Goal: Task Accomplishment & Management: Complete application form

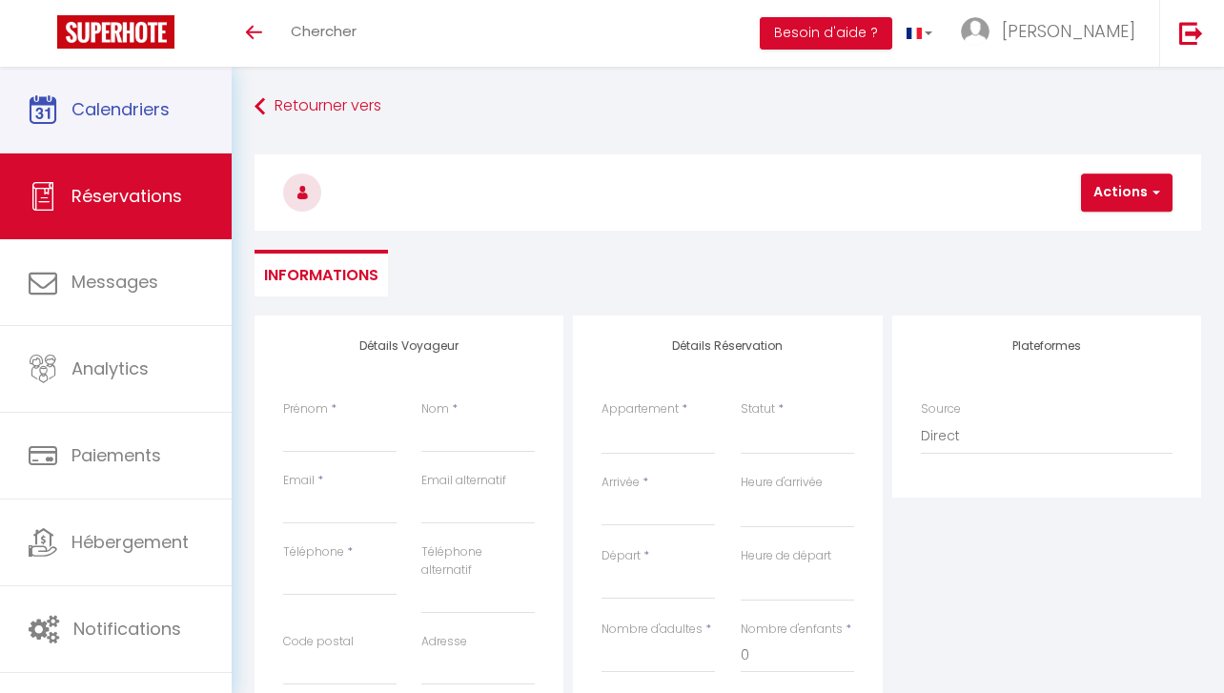
select select
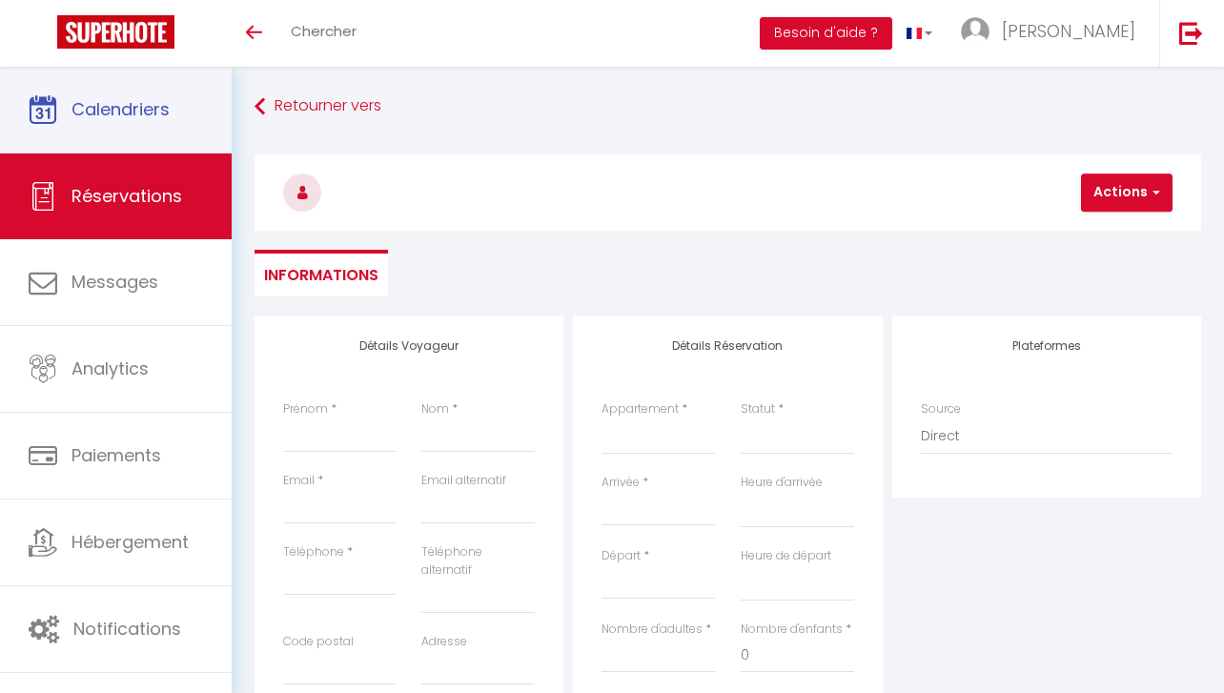
select select
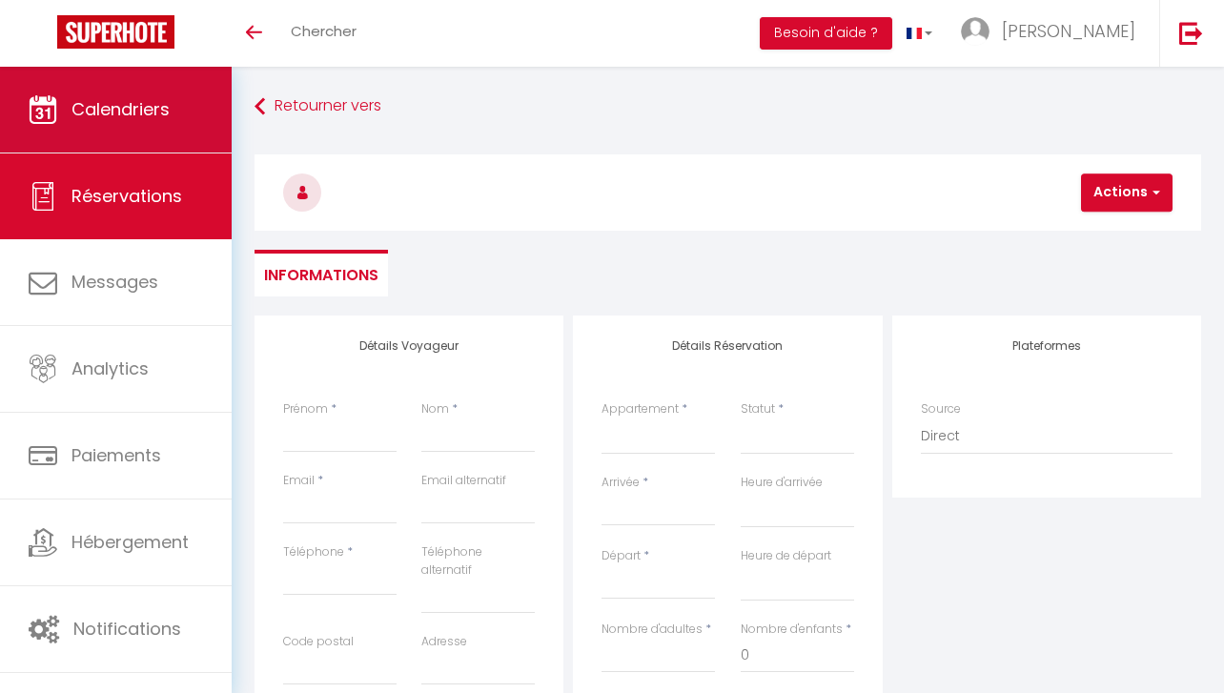
click at [111, 118] on span "Calendriers" at bounding box center [120, 109] width 98 height 24
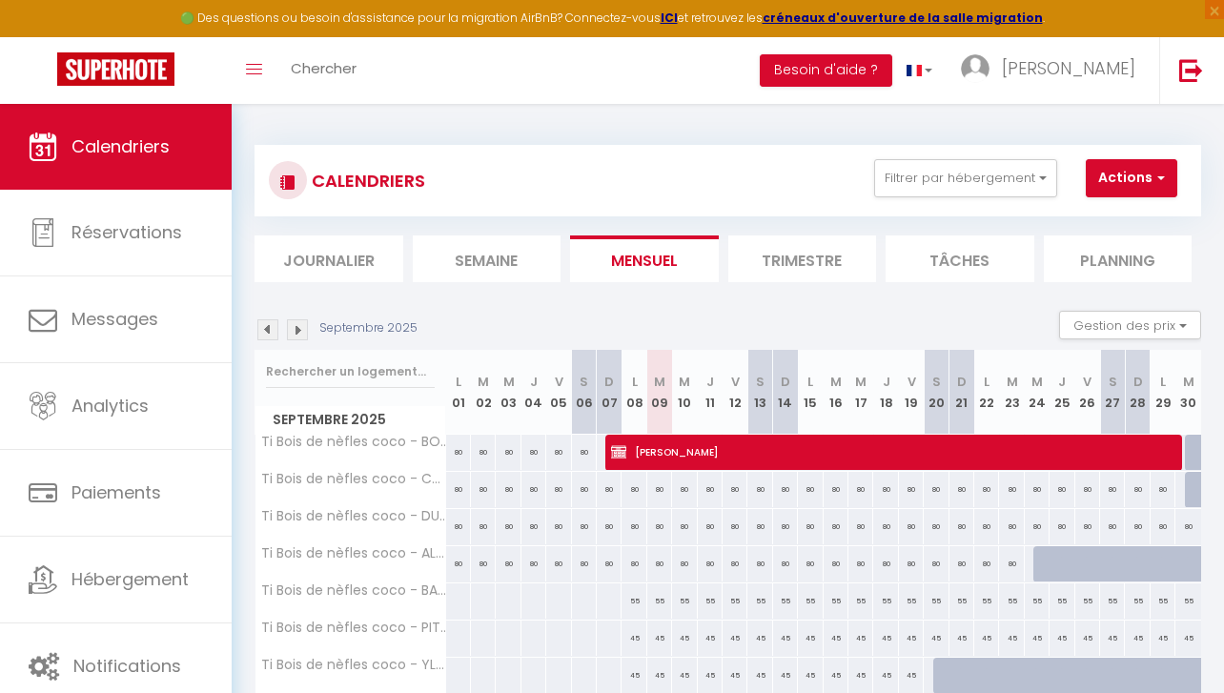
scroll to position [104, 0]
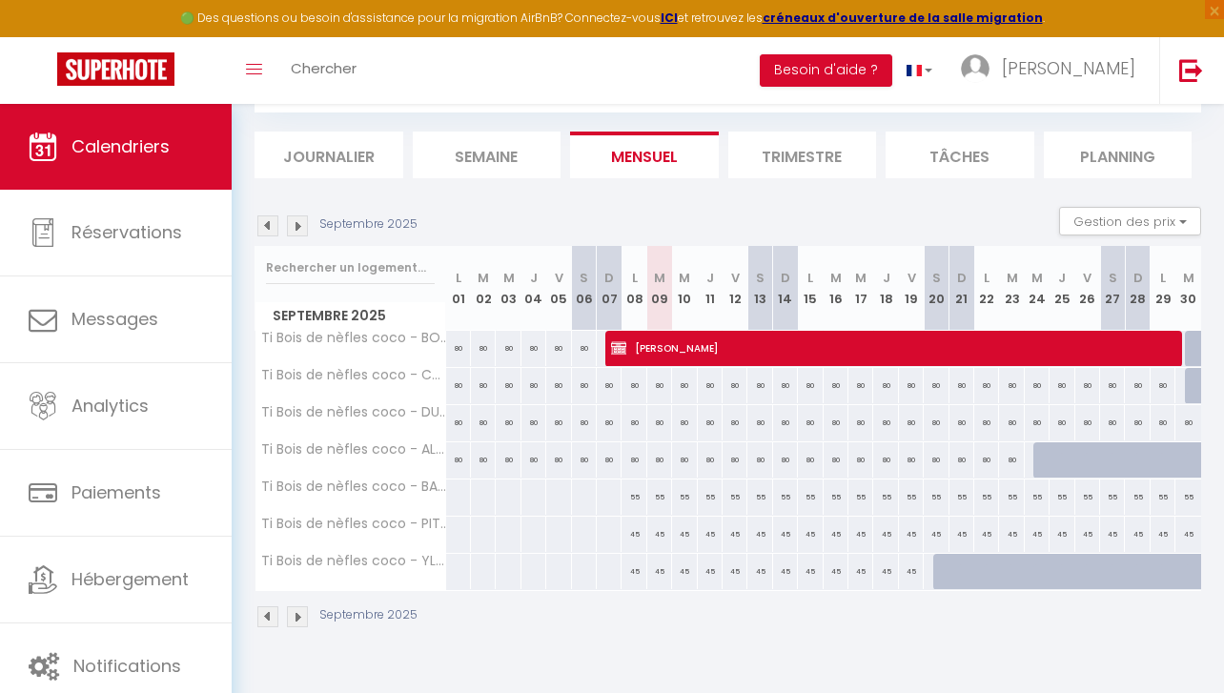
click at [296, 227] on img at bounding box center [297, 225] width 21 height 21
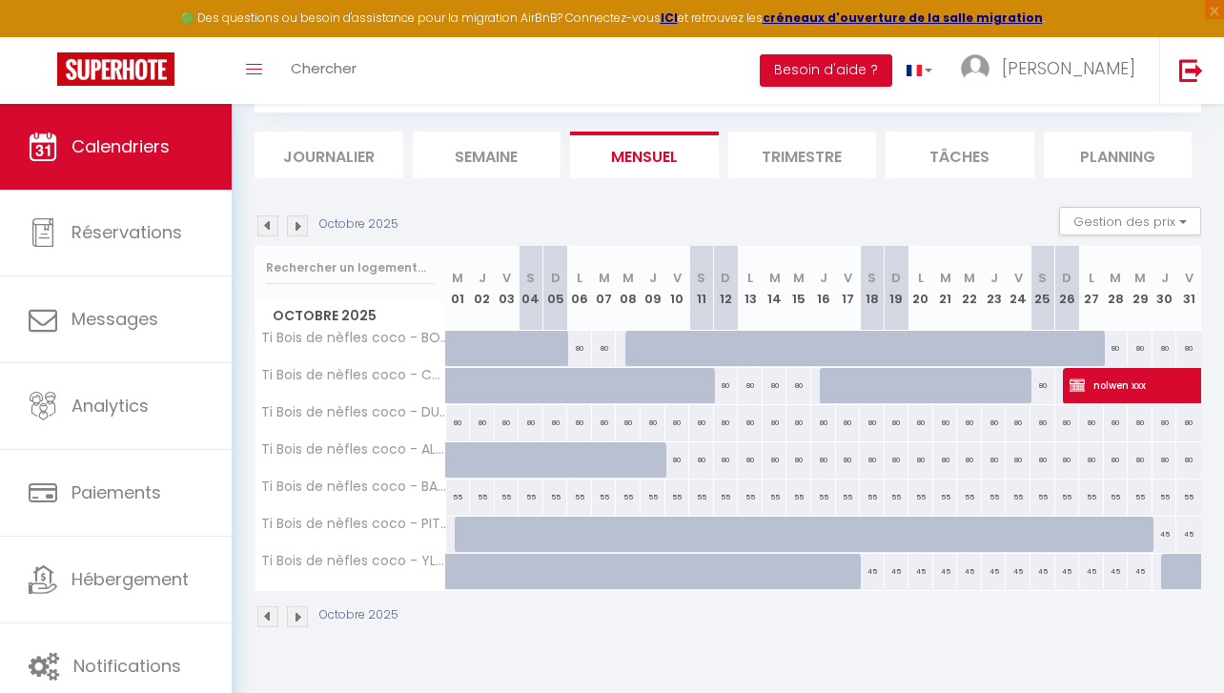
scroll to position [0, 0]
click at [297, 231] on img at bounding box center [297, 225] width 21 height 21
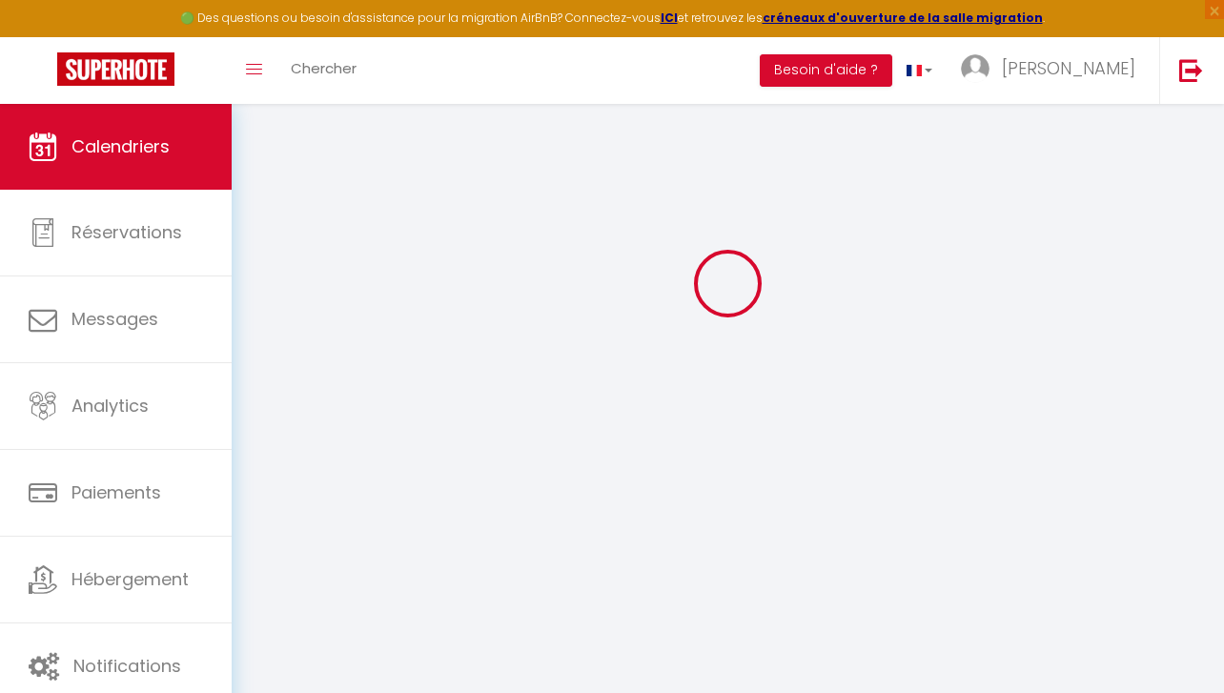
select select
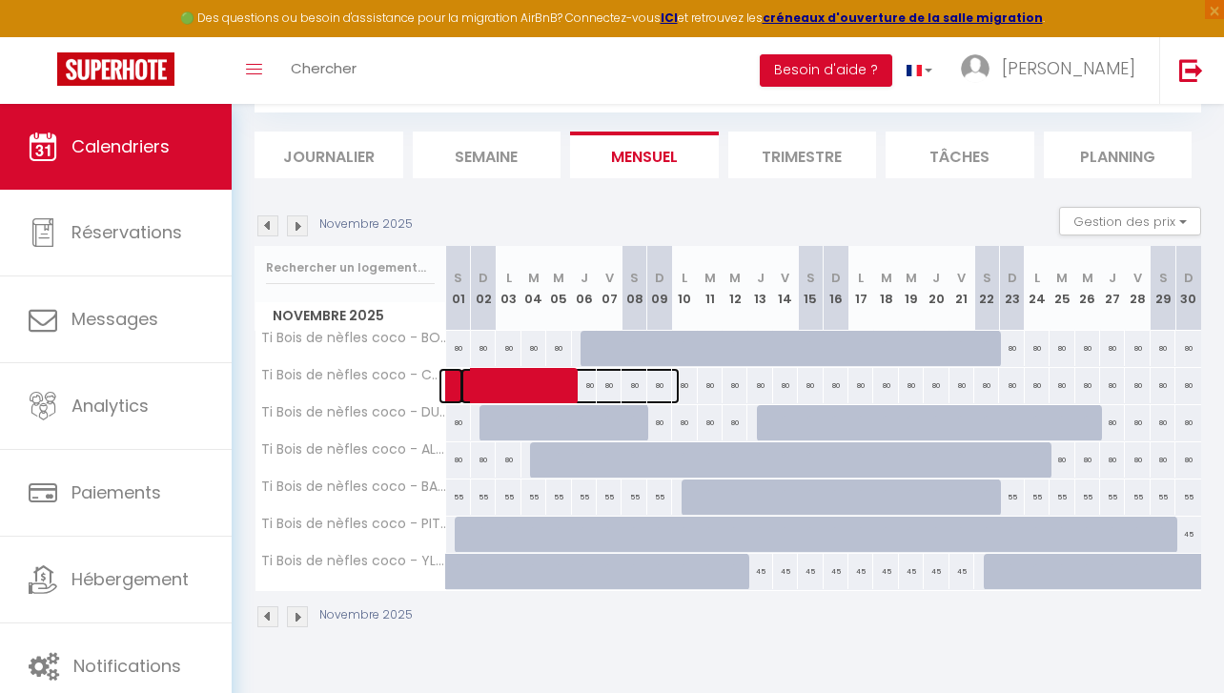
click at [496, 381] on span at bounding box center [569, 386] width 219 height 36
select select "KO"
select select "0"
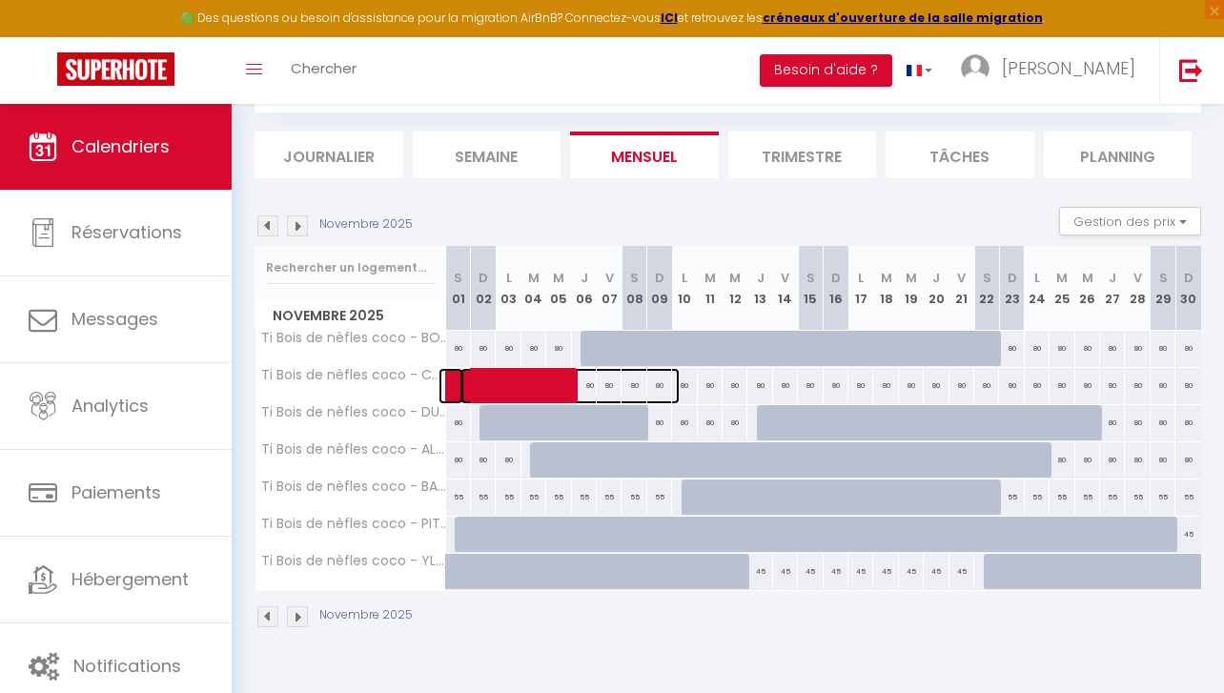
select select "1"
select select
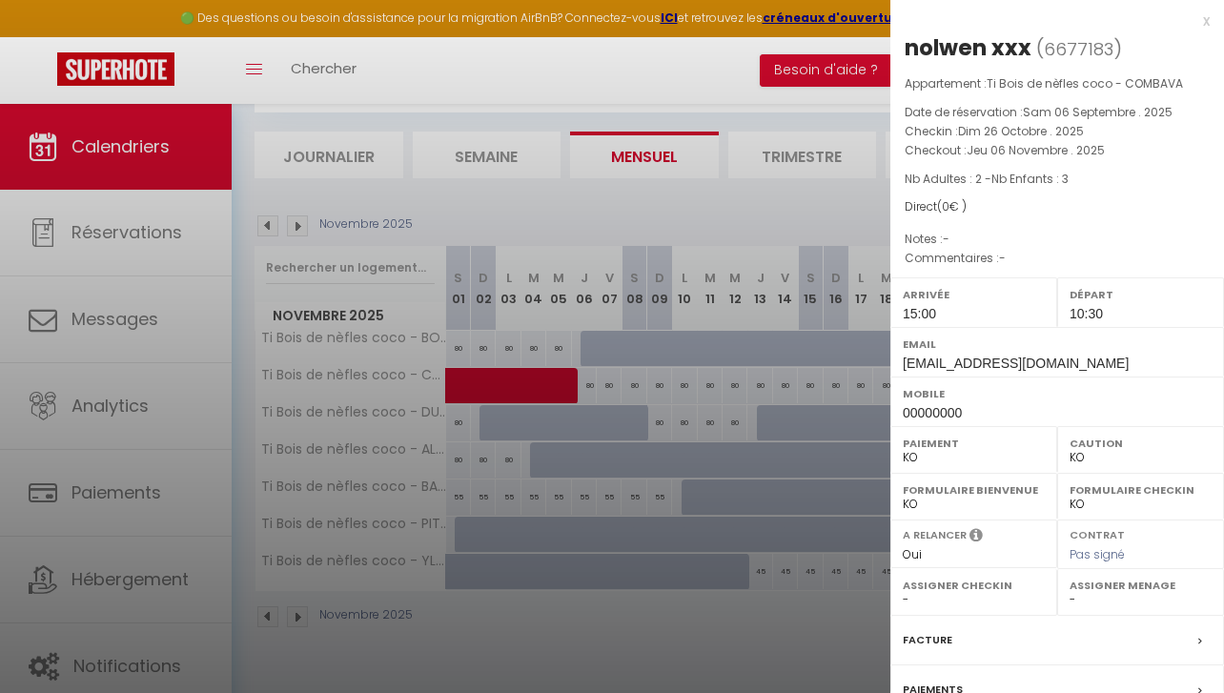
click at [355, 201] on div at bounding box center [612, 346] width 1224 height 693
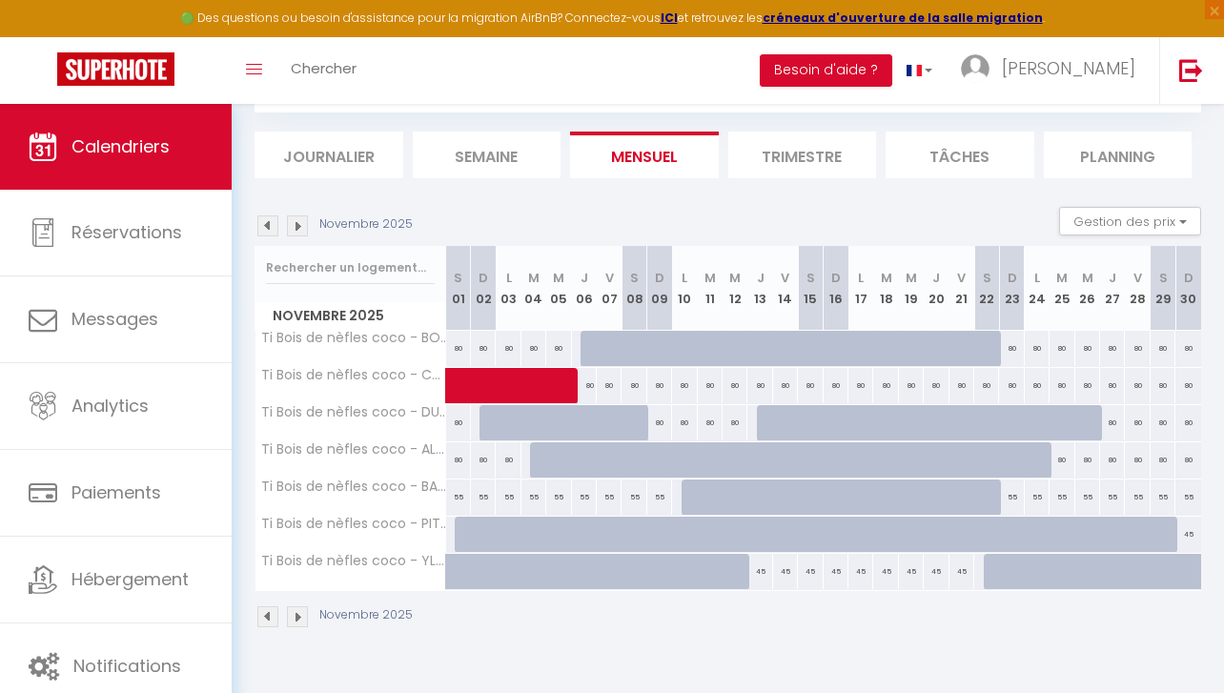
click at [268, 219] on img at bounding box center [267, 225] width 21 height 21
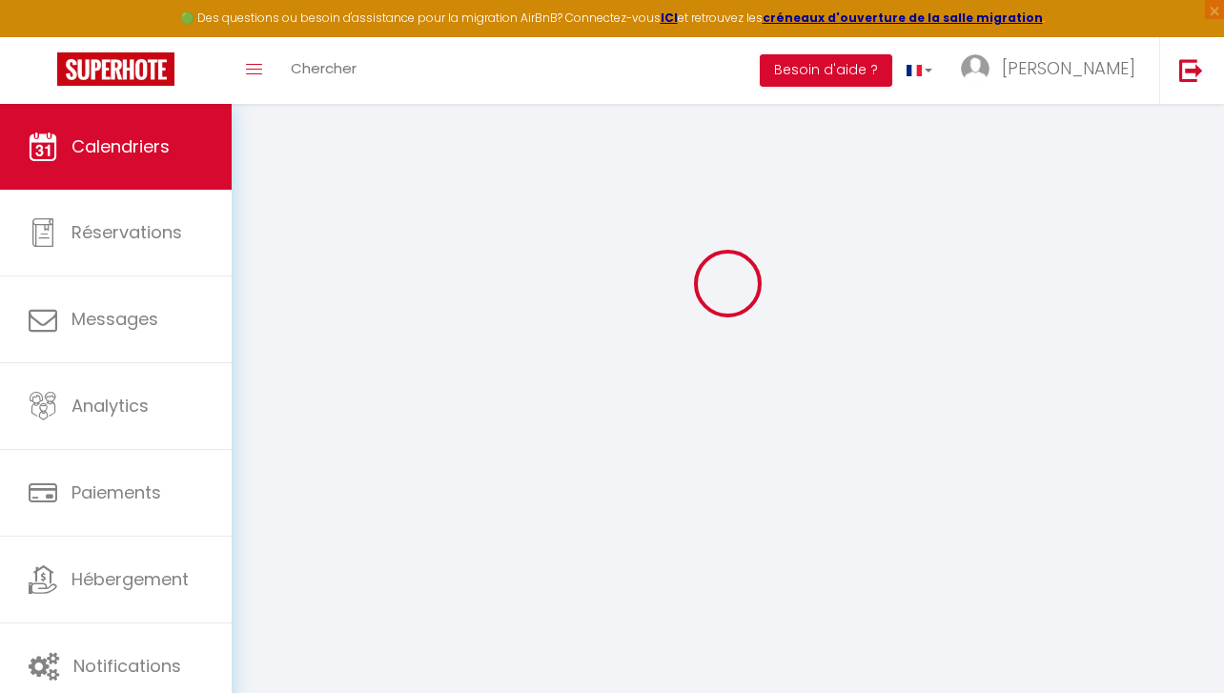
select select "KO"
select select "0"
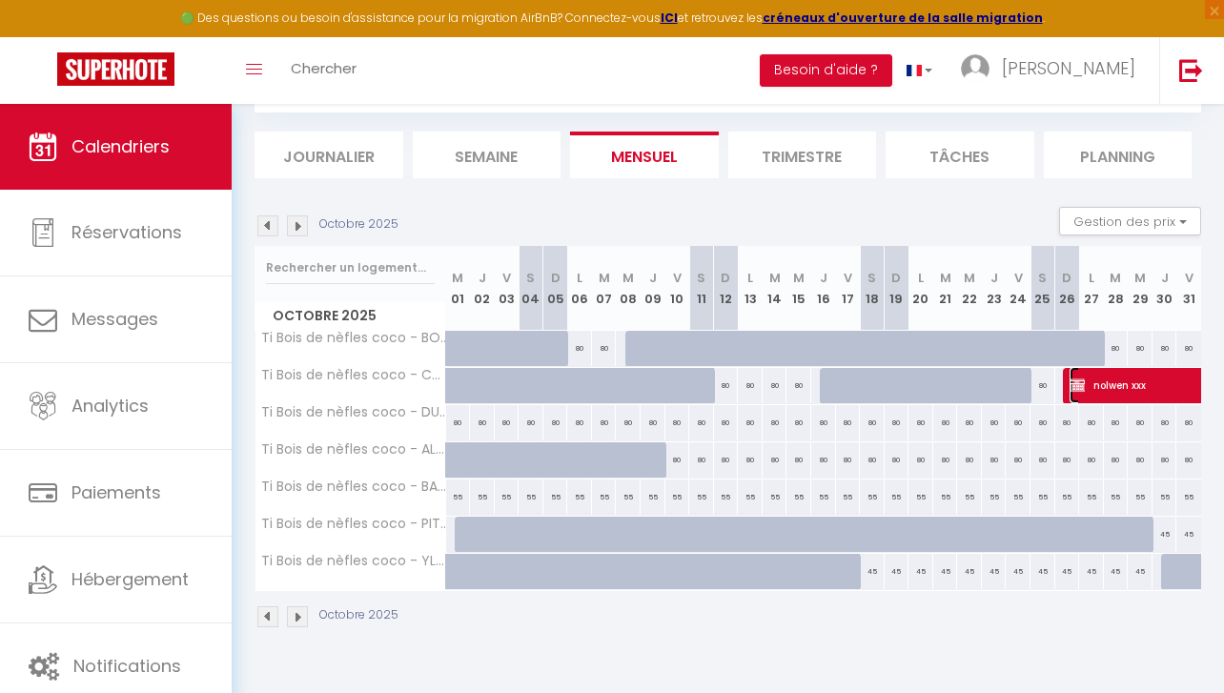
click at [1083, 379] on img at bounding box center [1076, 384] width 15 height 15
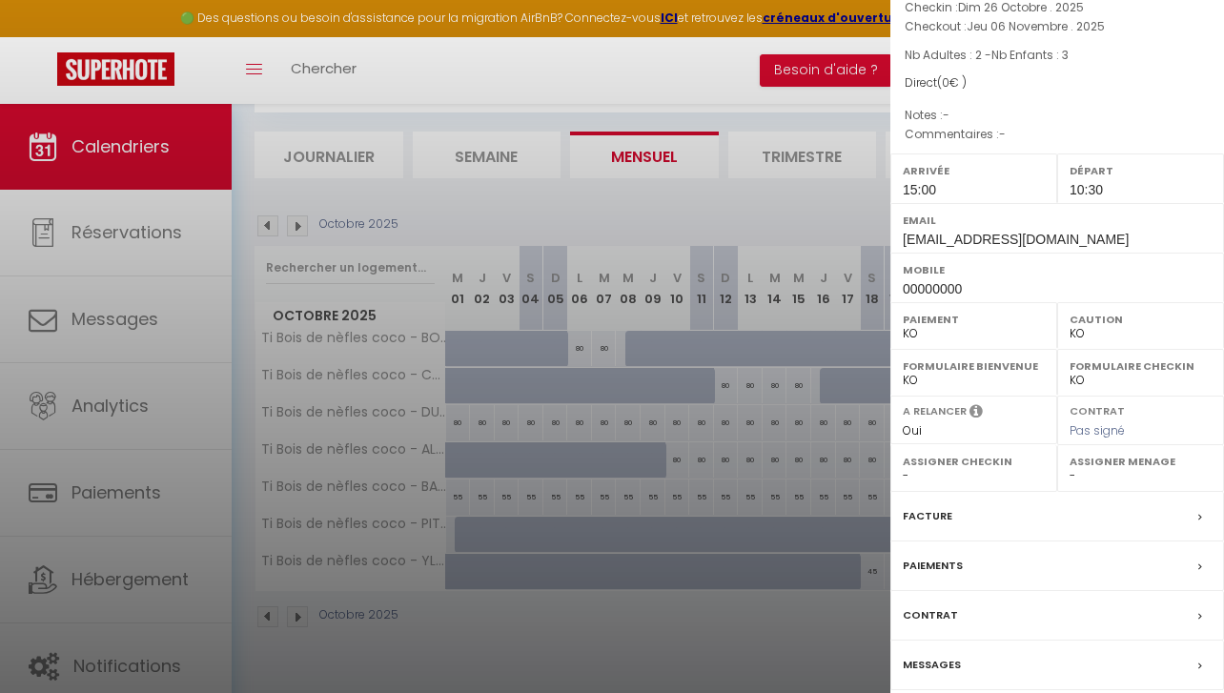
scroll to position [195, 0]
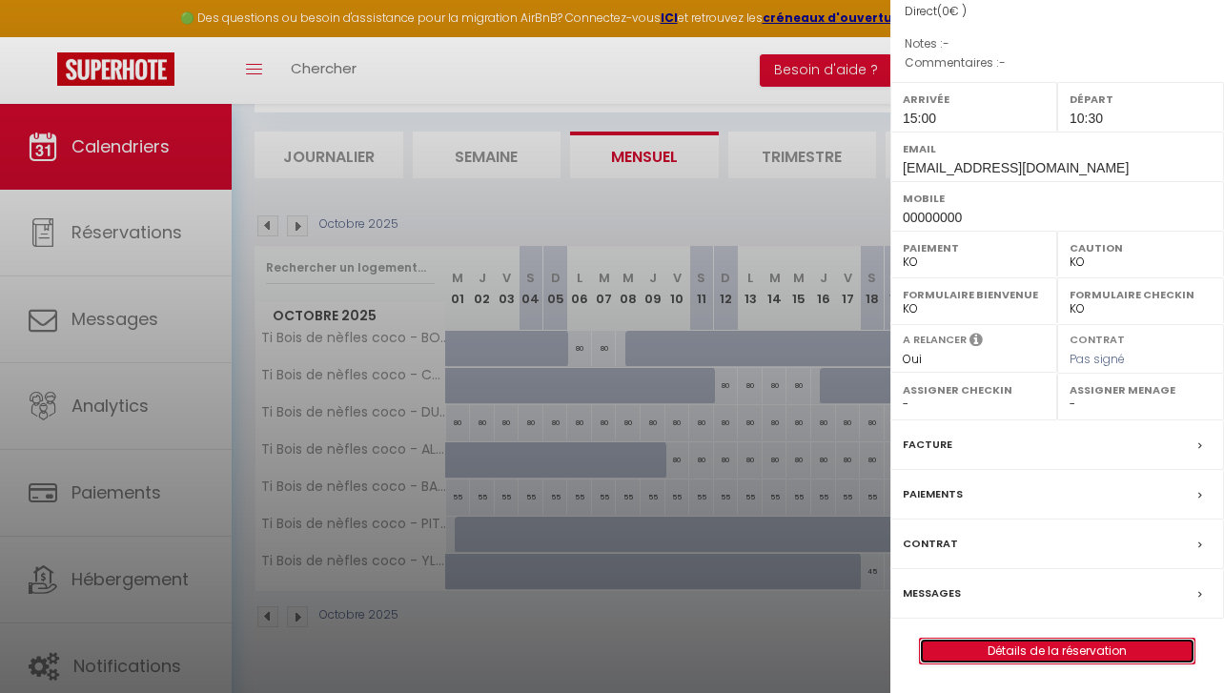
click at [1025, 640] on link "Détails de la réservation" at bounding box center [1057, 650] width 274 height 25
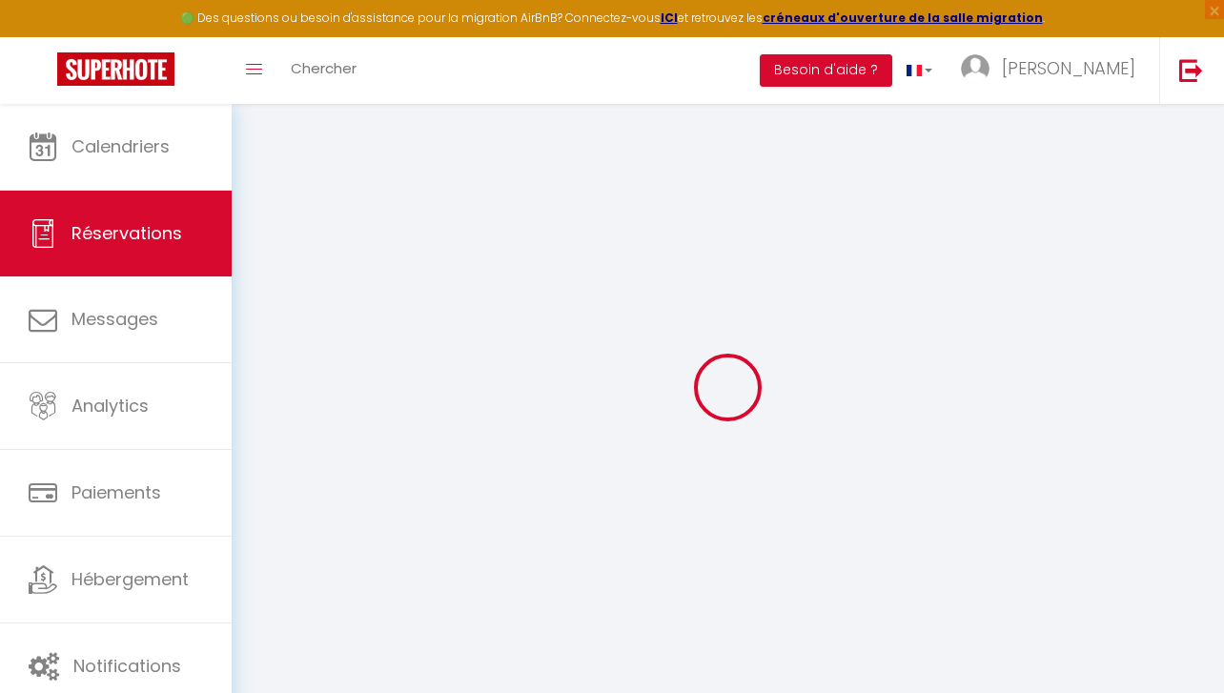
select select
checkbox input "false"
select select
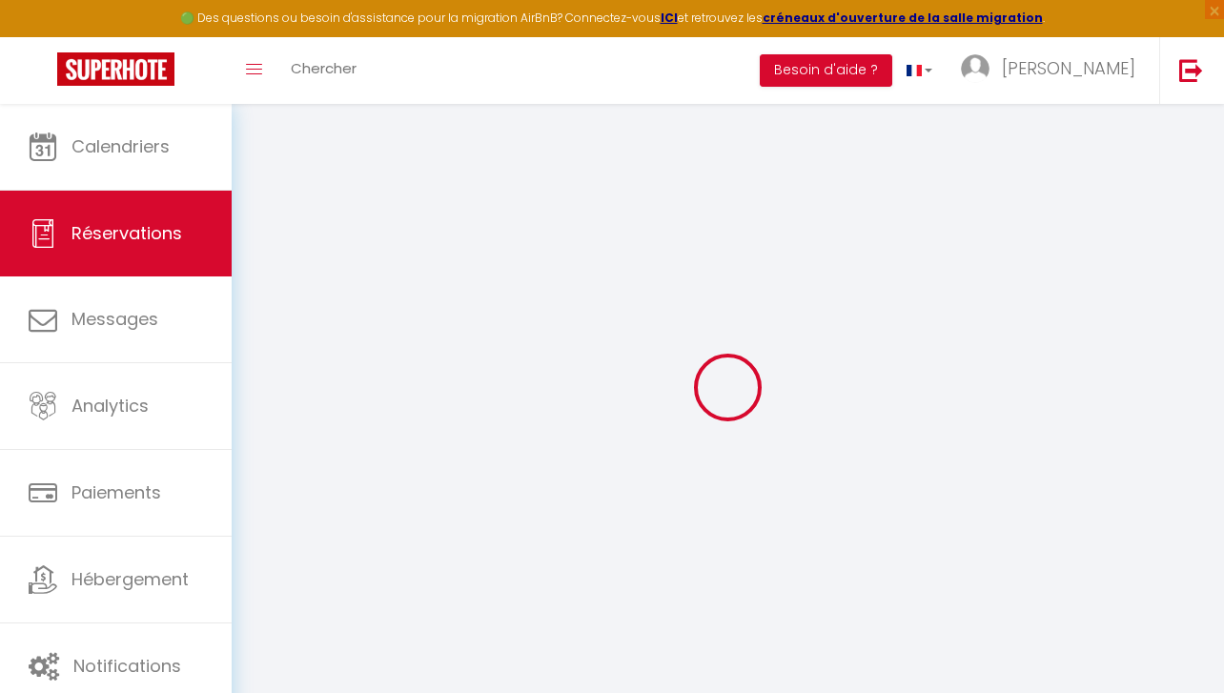
checkbox input "false"
select select
checkbox input "false"
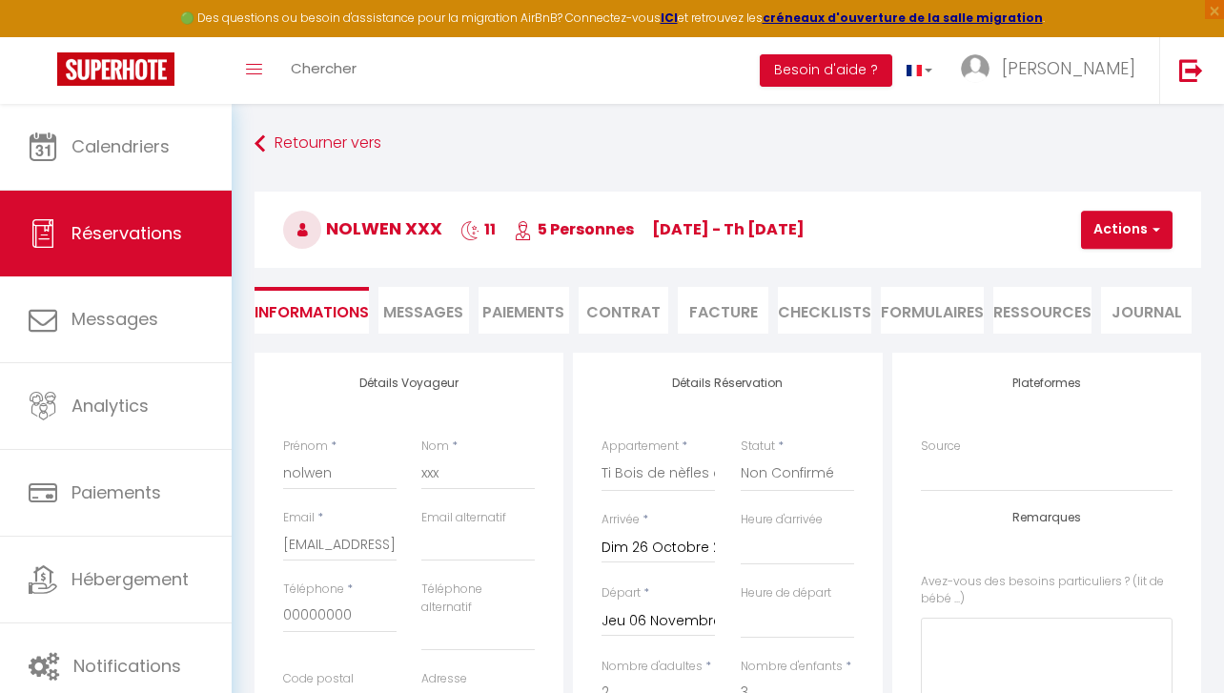
select select
checkbox input "false"
select select "15:00"
select select "10:30"
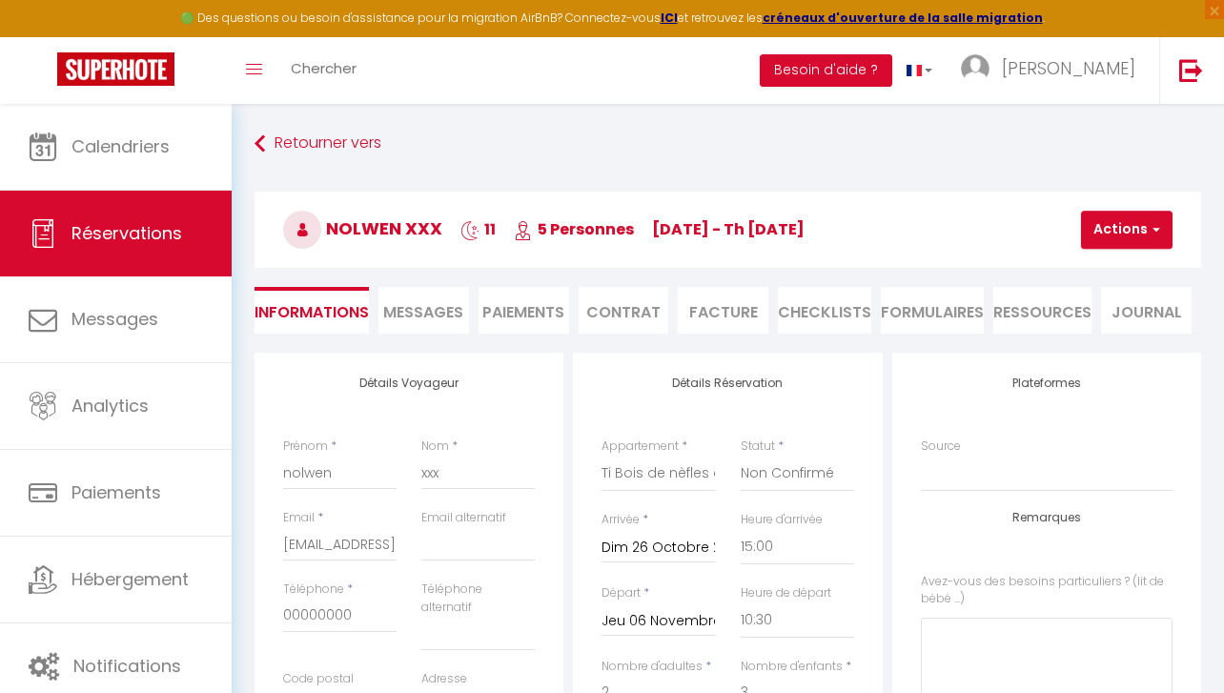
click at [514, 308] on li "Paiements" at bounding box center [523, 310] width 91 height 47
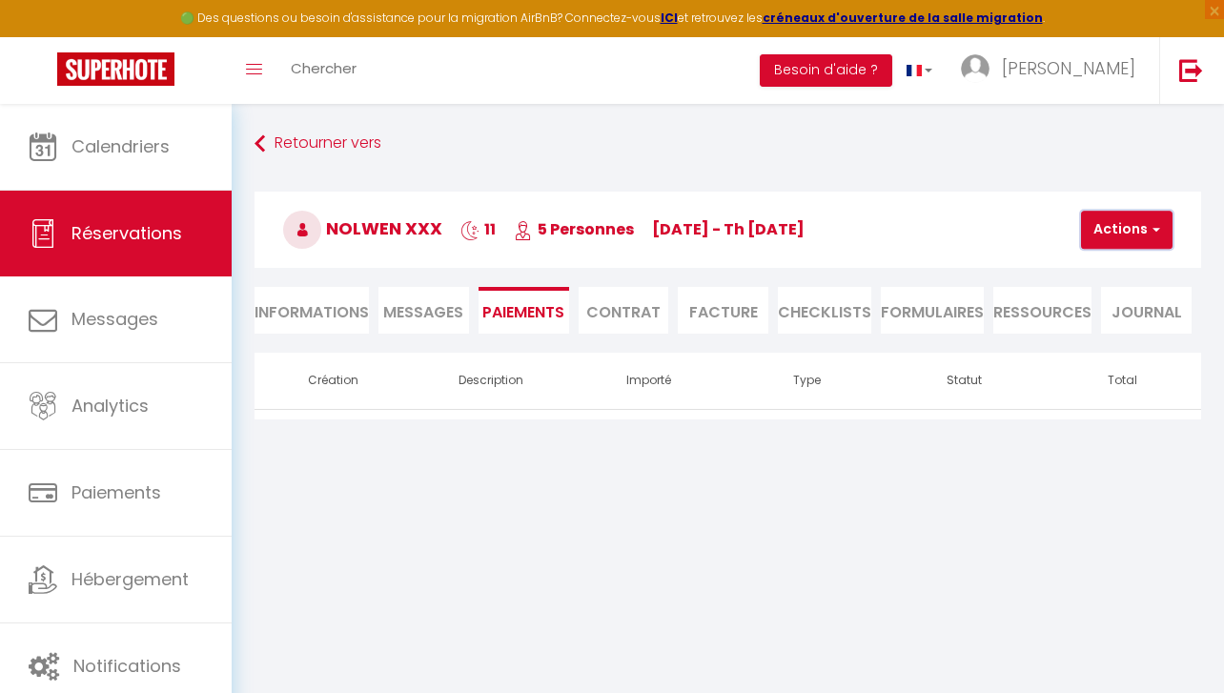
click at [1149, 228] on span "button" at bounding box center [1152, 229] width 11 height 17
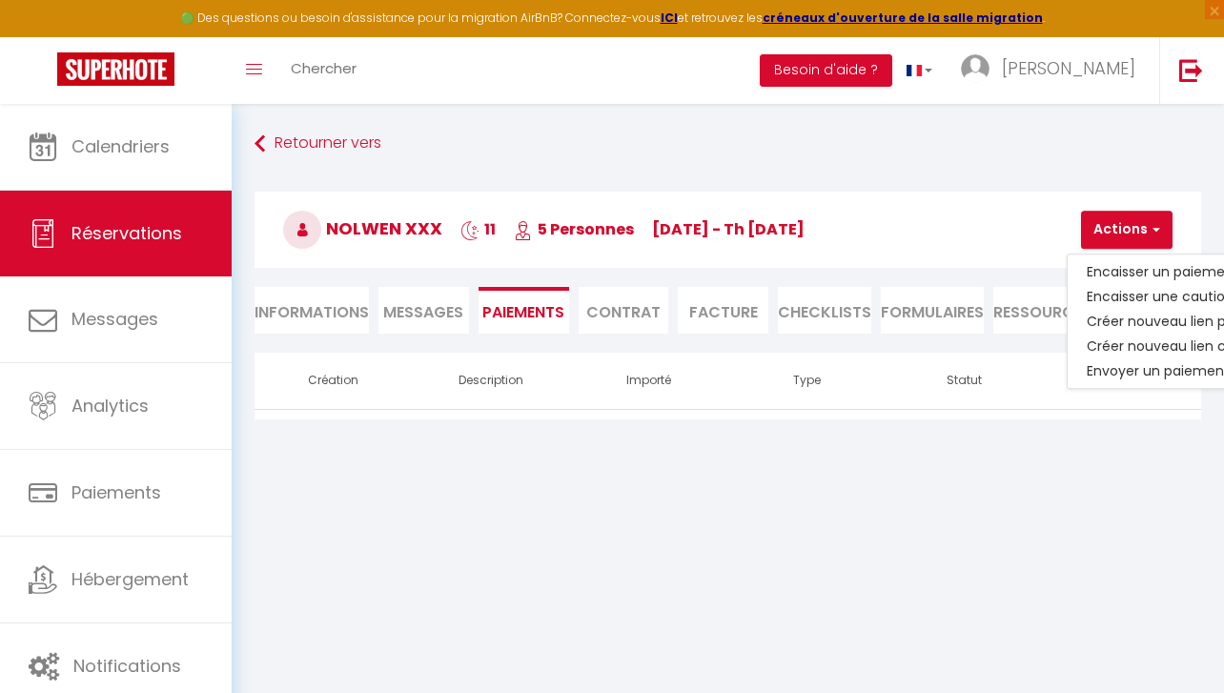
click at [320, 374] on th "Création" at bounding box center [333, 381] width 158 height 56
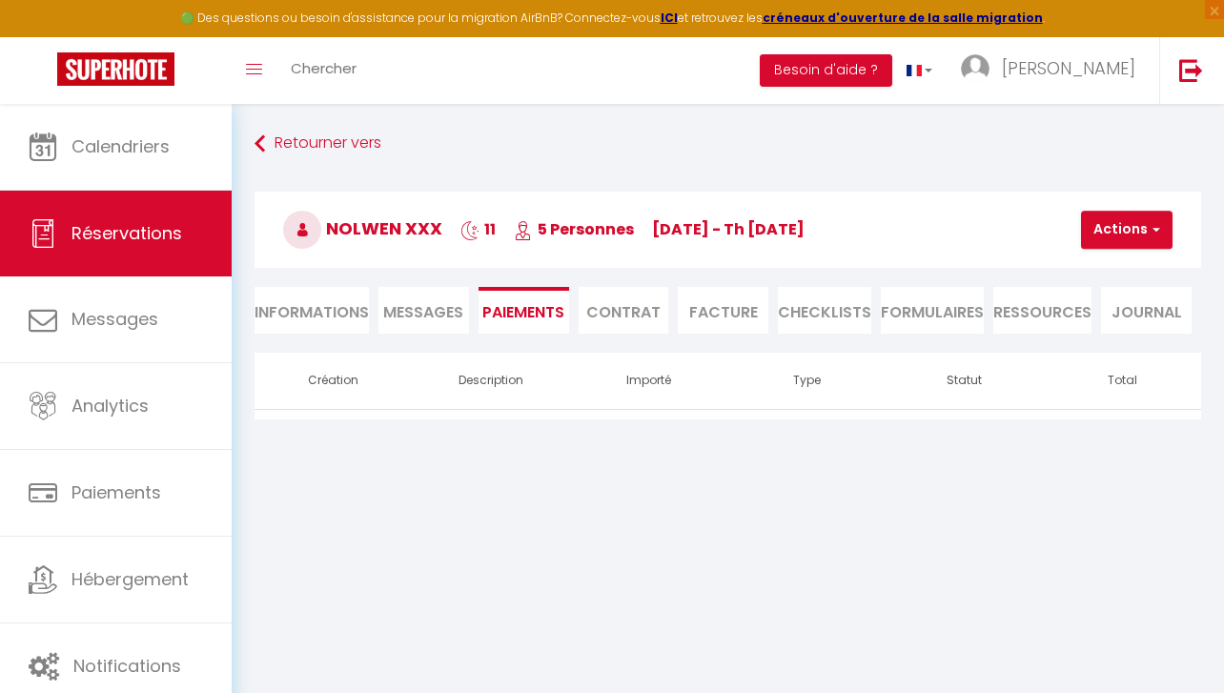
click at [302, 315] on li "Informations" at bounding box center [311, 310] width 114 height 47
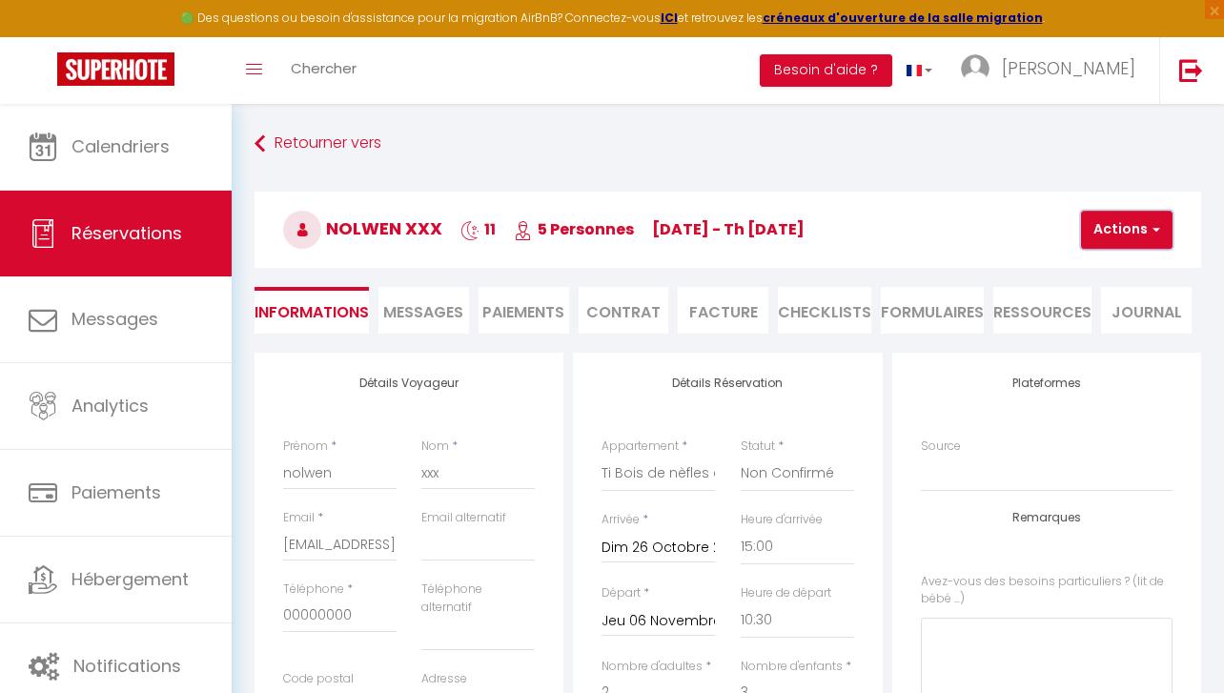
click at [1090, 240] on button "Actions" at bounding box center [1126, 230] width 91 height 38
click at [1092, 316] on link "Supprimer" at bounding box center [1142, 321] width 151 height 25
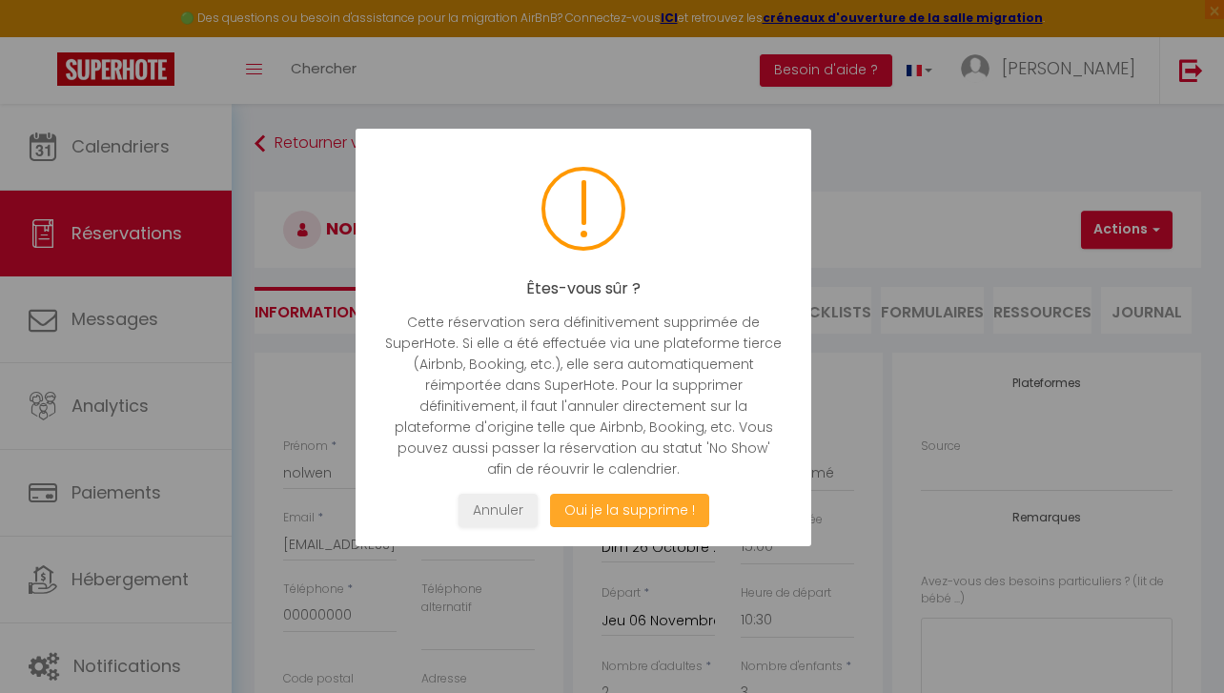
click at [659, 504] on button "Oui je la supprime !" at bounding box center [629, 510] width 159 height 33
select select "not_cancelled"
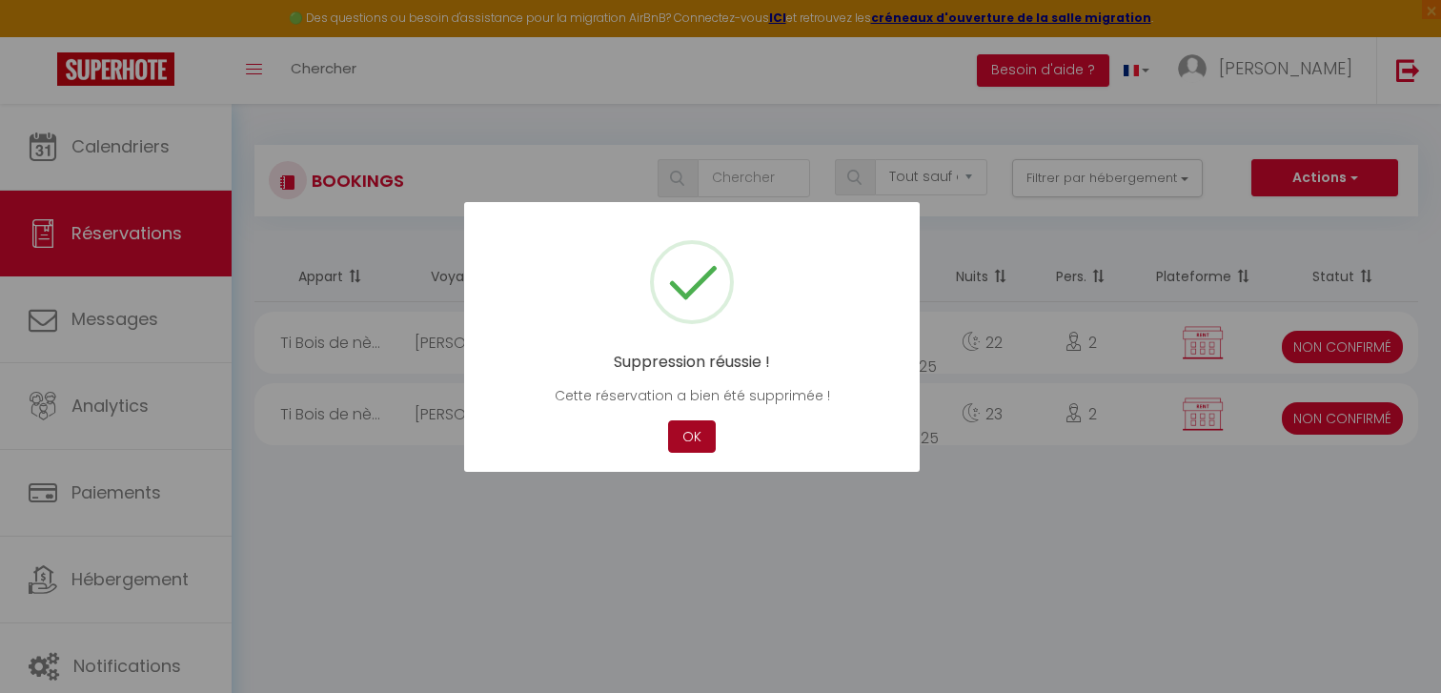
click at [686, 440] on button "OK" at bounding box center [692, 436] width 48 height 33
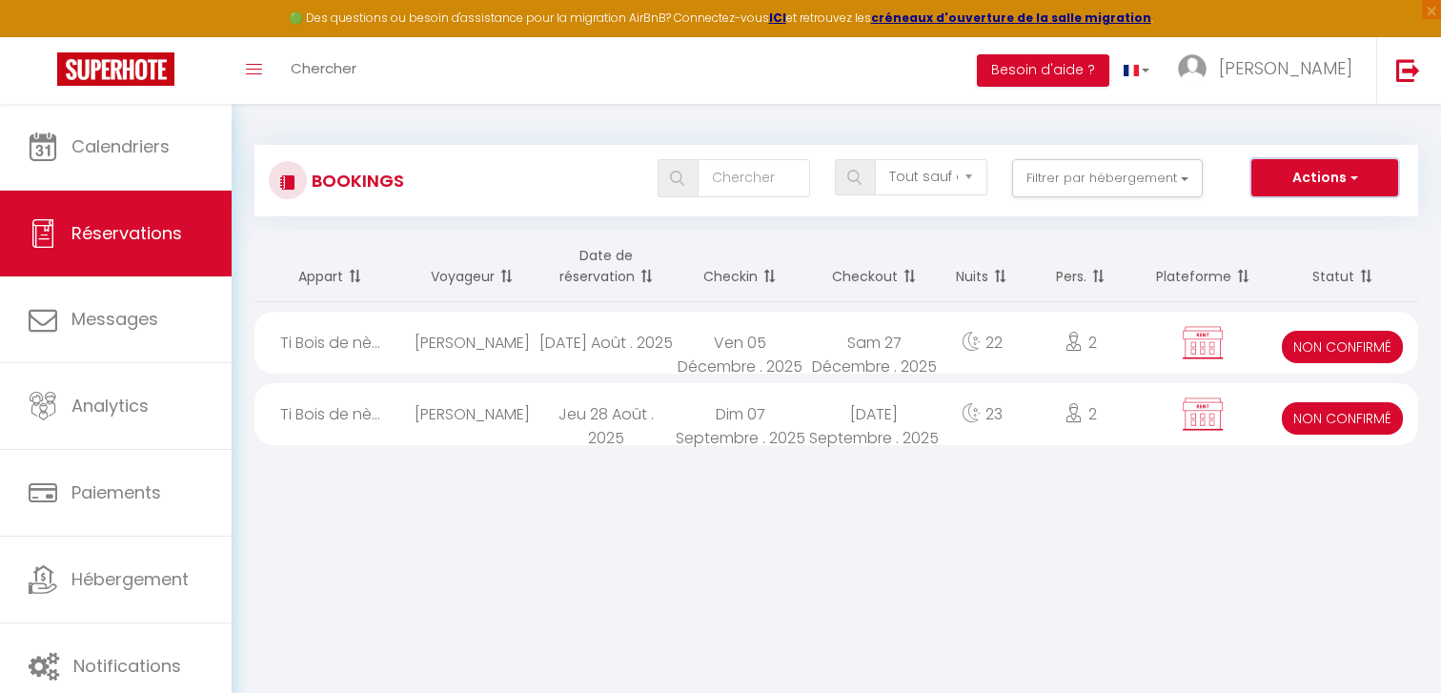
click at [1223, 187] on button "Actions" at bounding box center [1324, 178] width 147 height 38
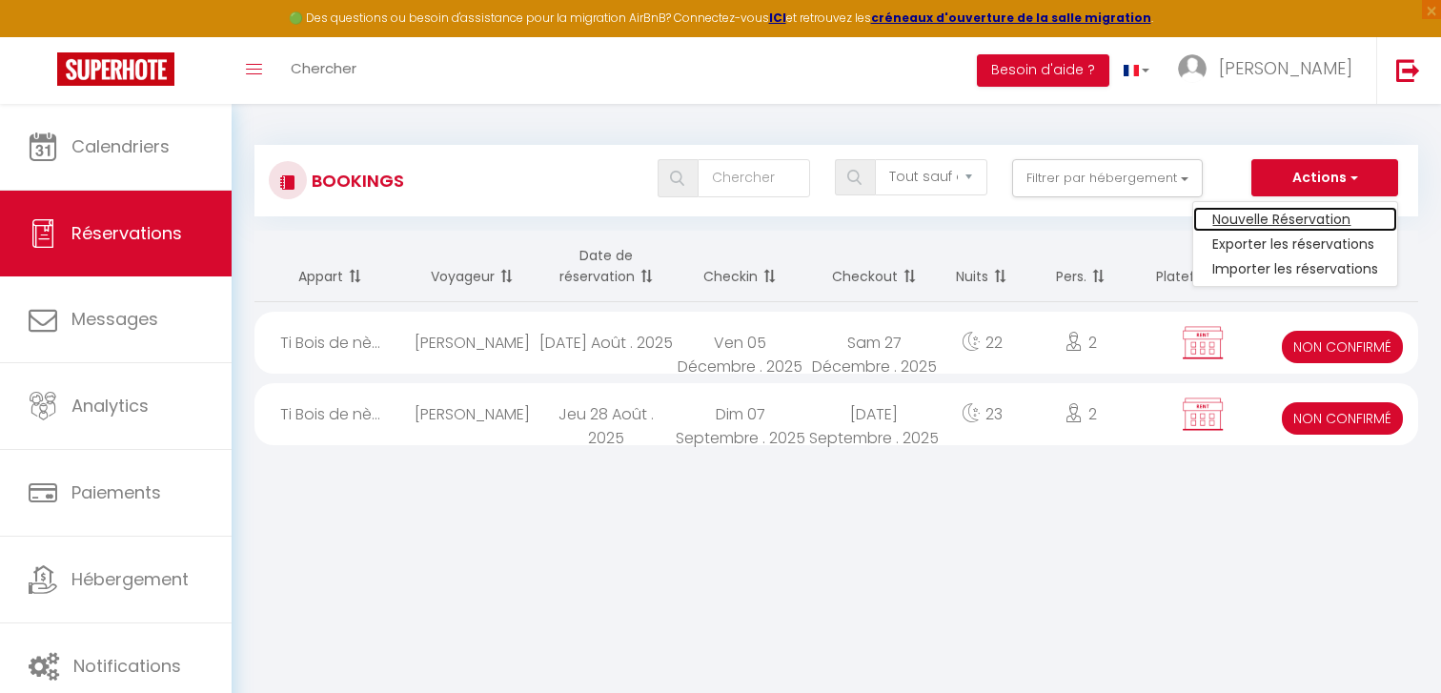
click at [1223, 210] on link "Nouvelle Réservation" at bounding box center [1295, 219] width 204 height 25
select select
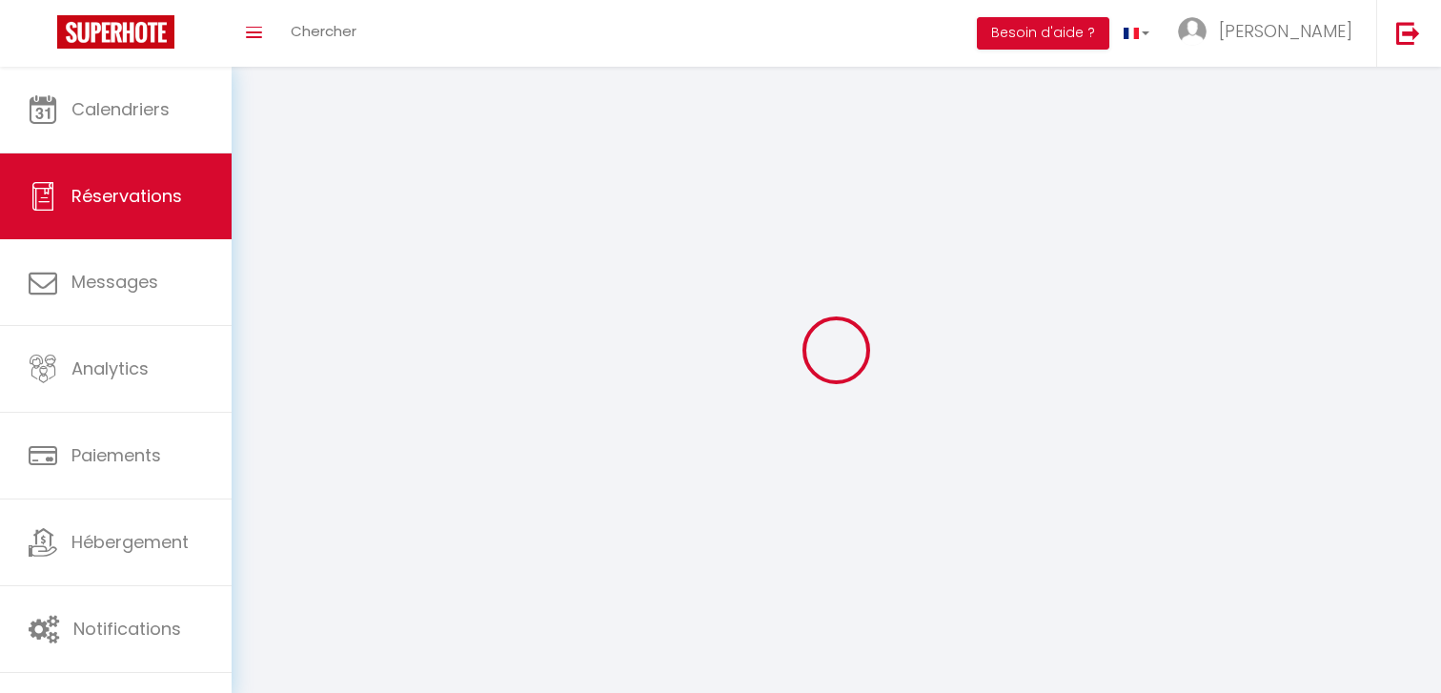
select select
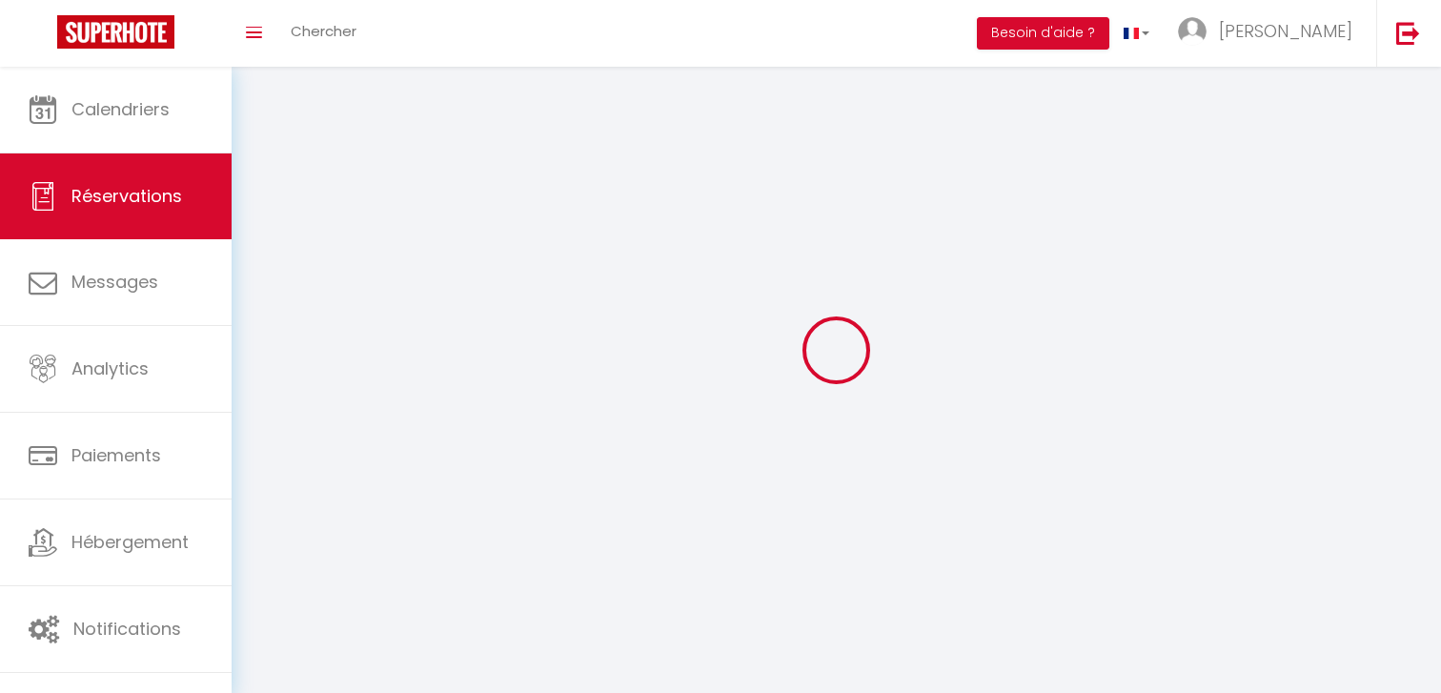
select select
checkbox input "false"
select select
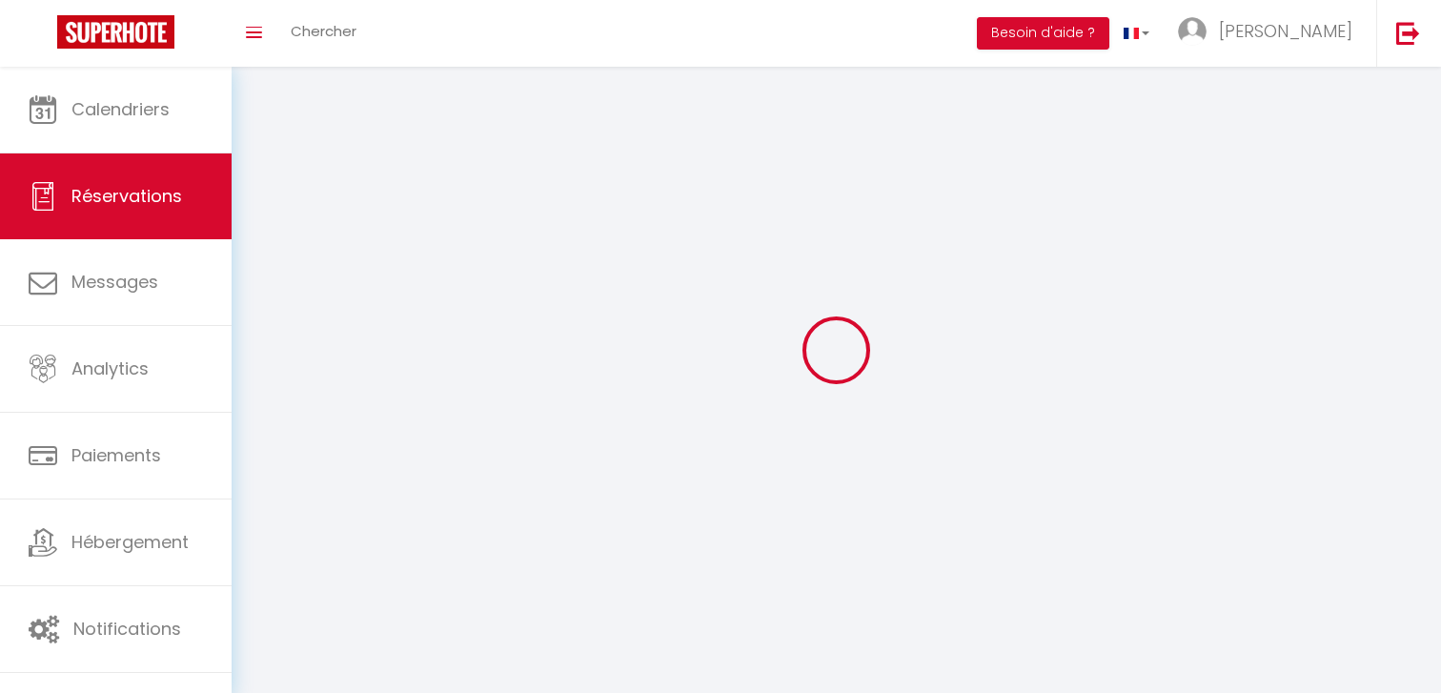
select select
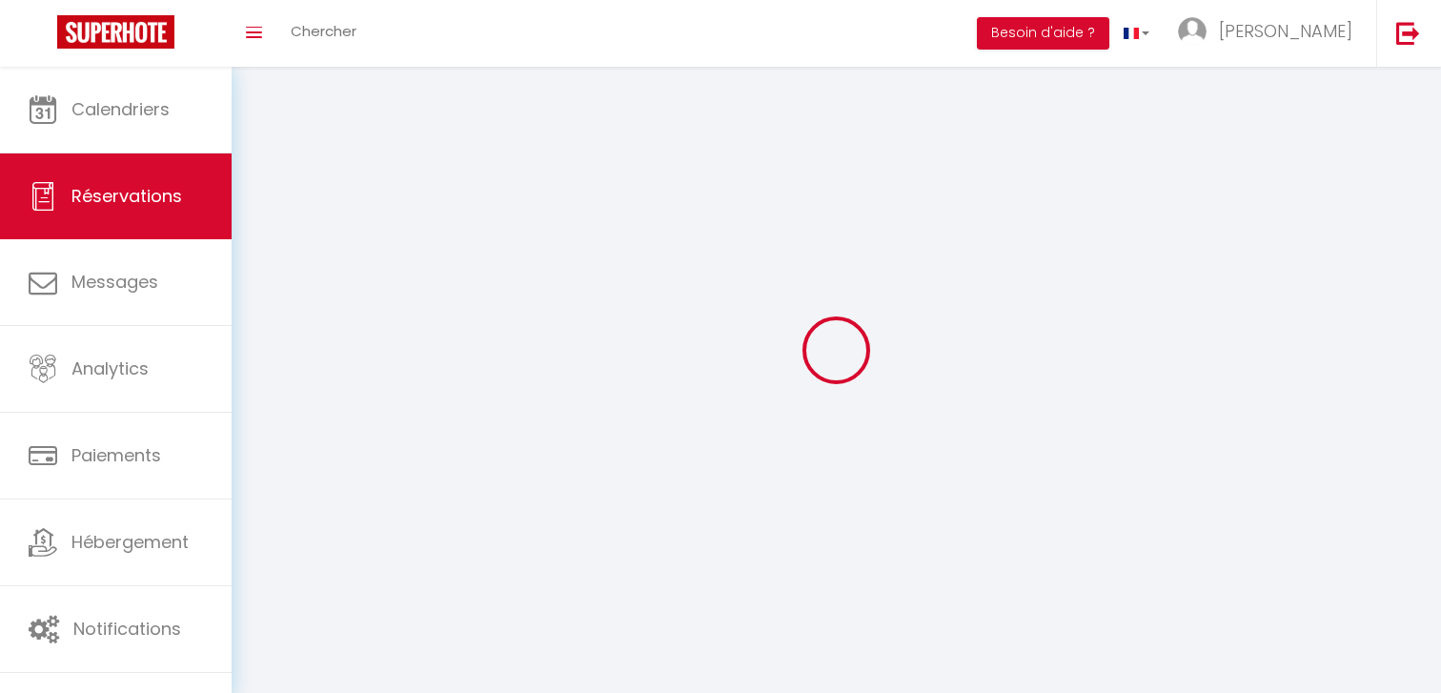
checkbox input "false"
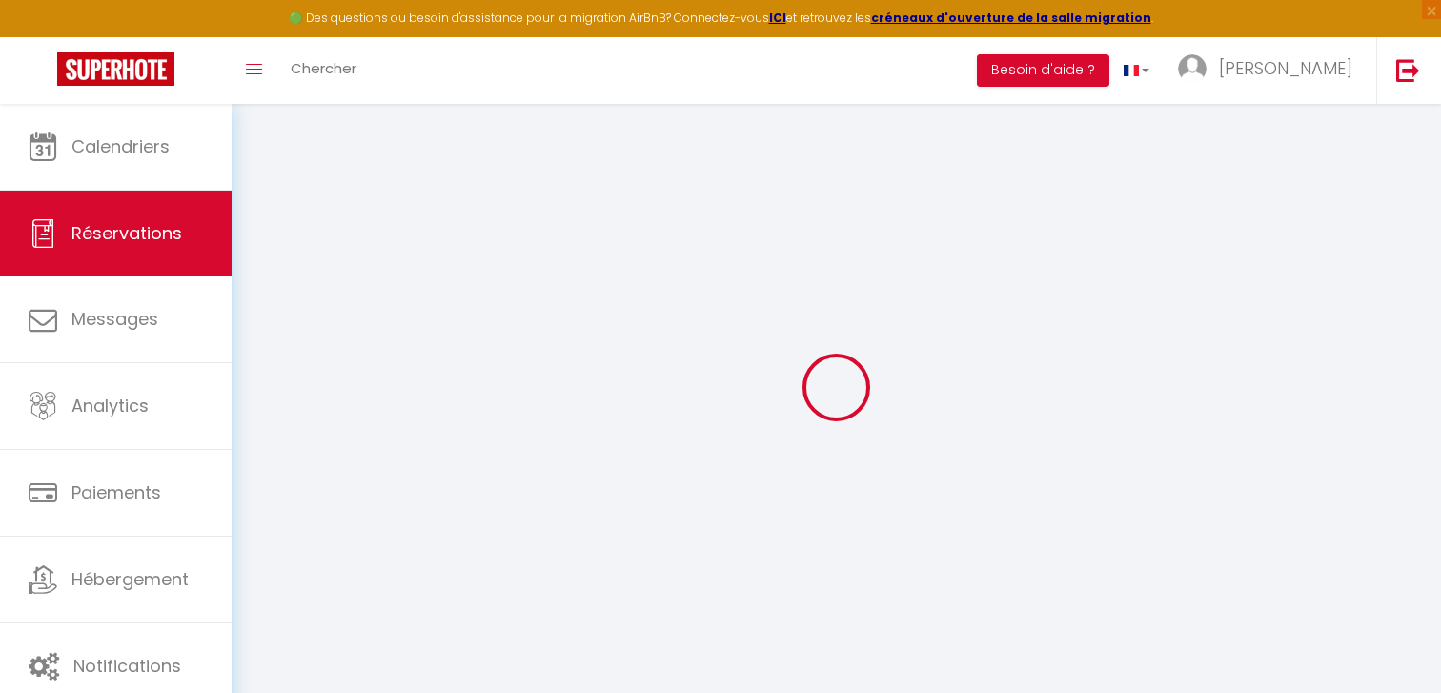
select select
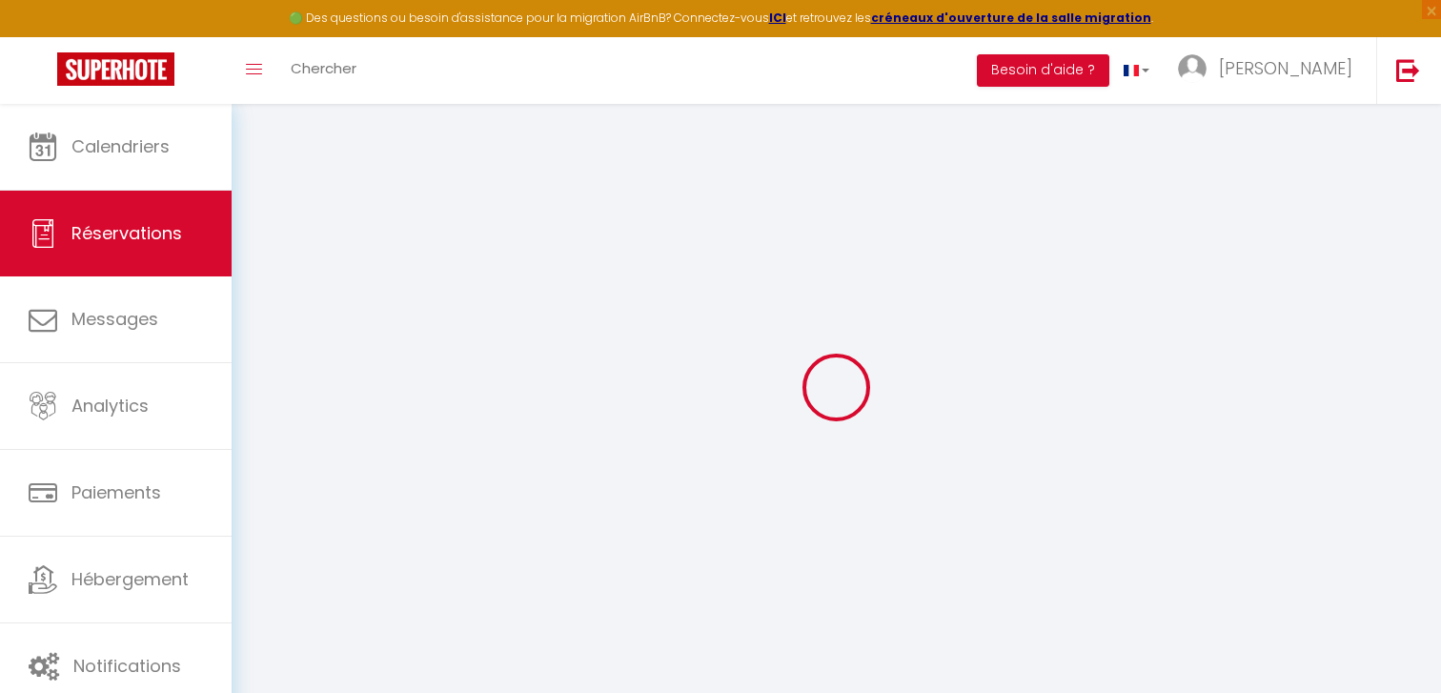
select select
checkbox input "false"
select select
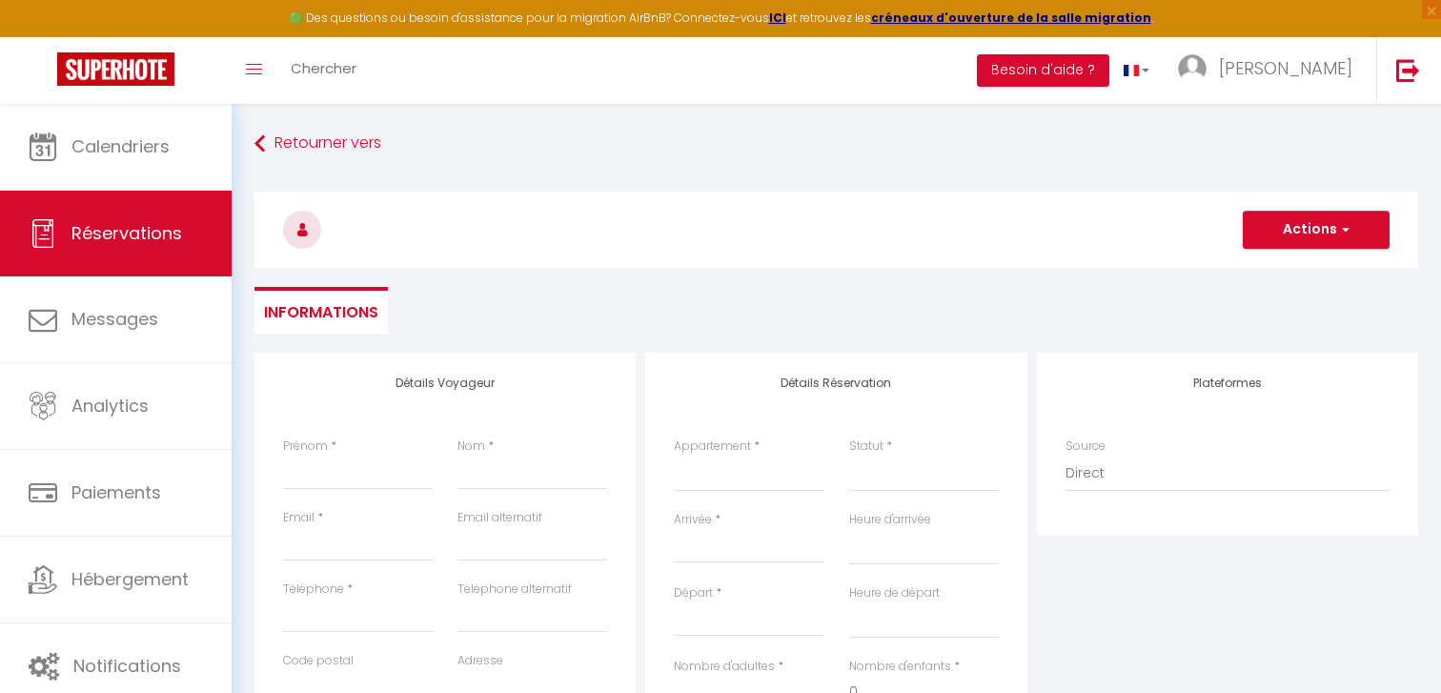
select select
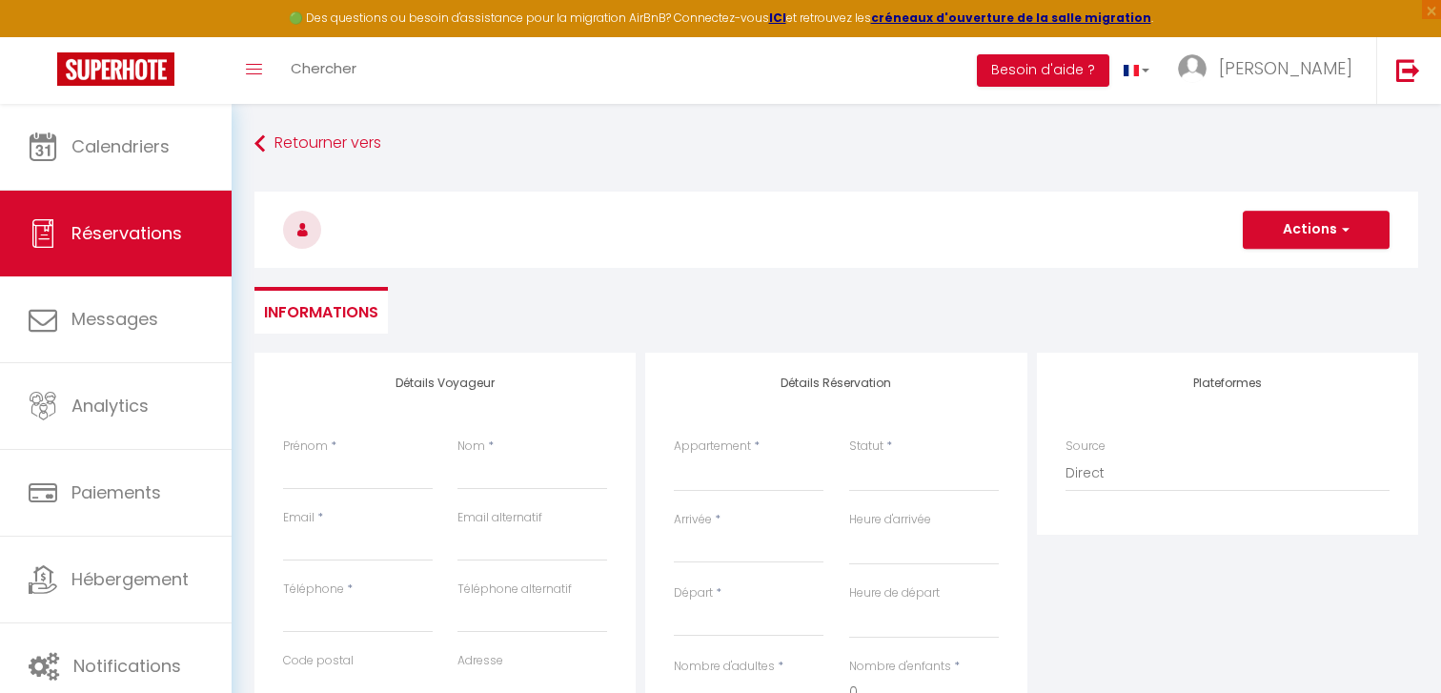
select select
checkbox input "false"
select select
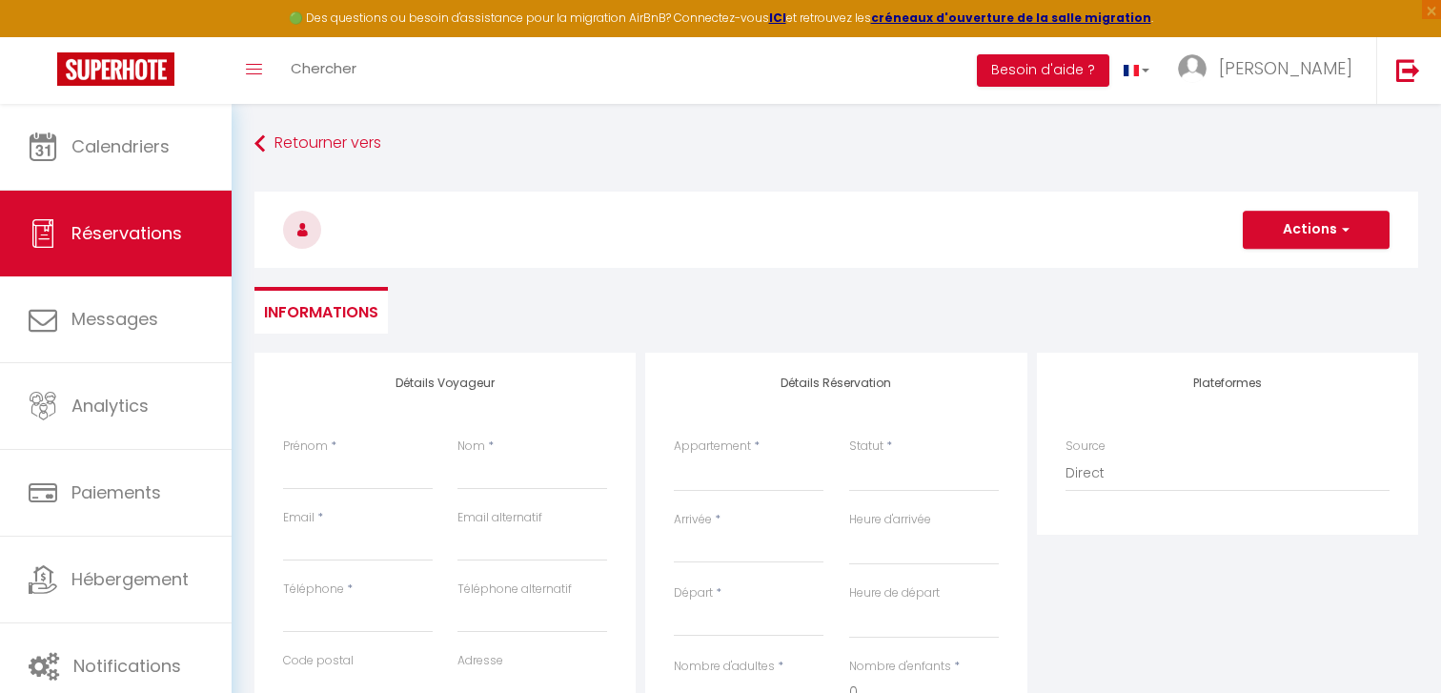
select select
checkbox input "false"
select select
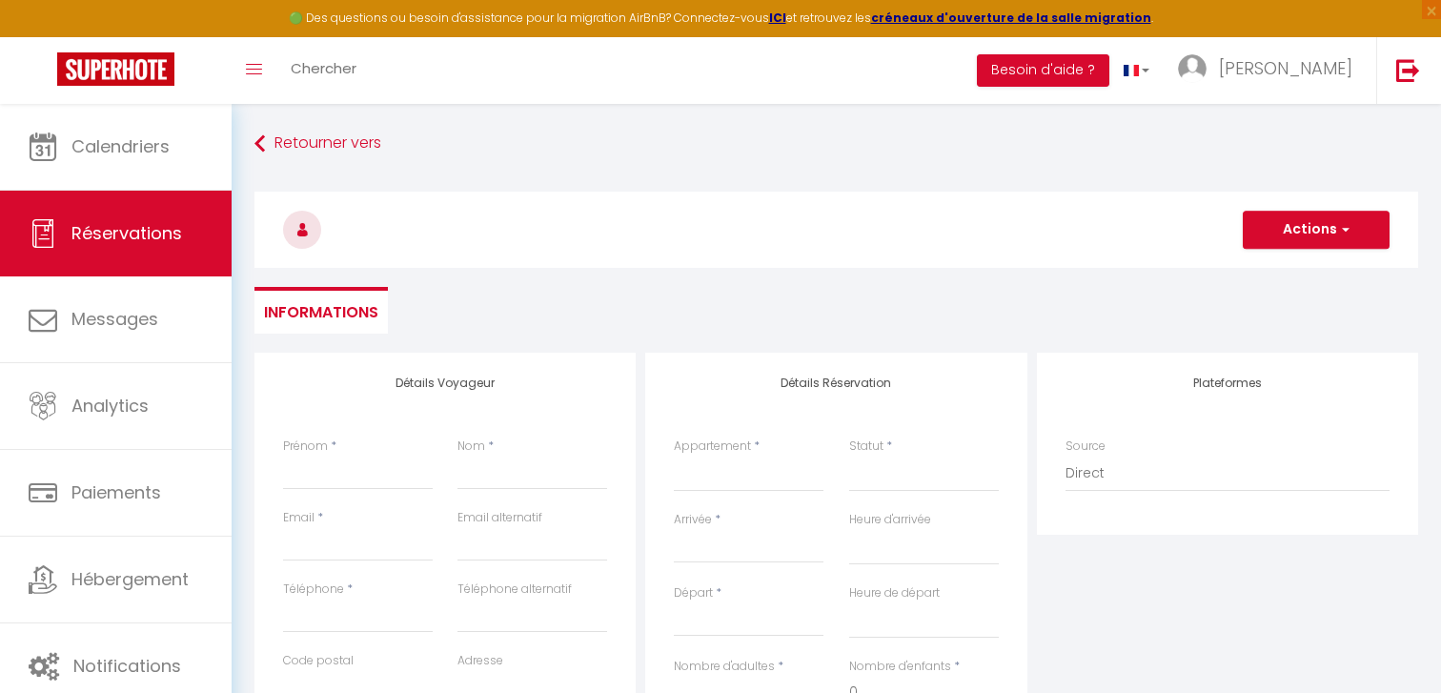
select select
click at [362, 466] on input "Prénom" at bounding box center [358, 473] width 150 height 34
type input "n"
select select
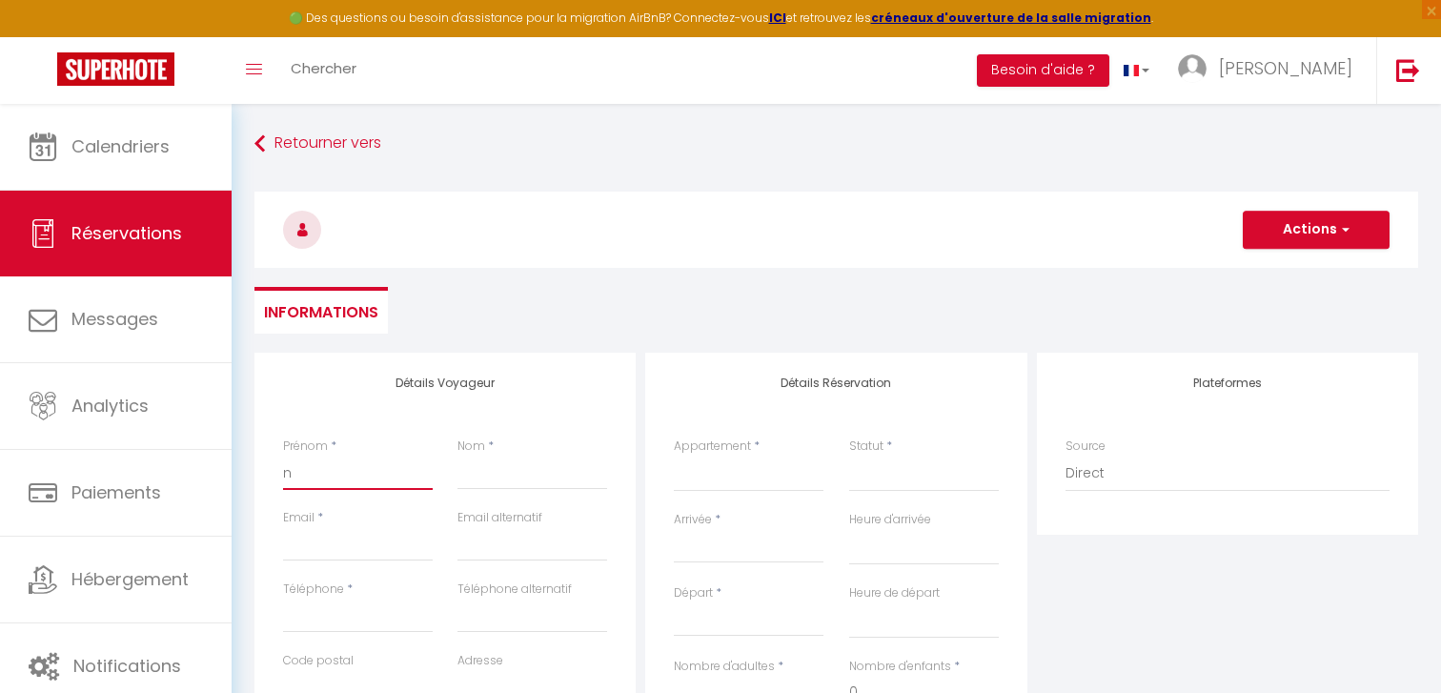
select select
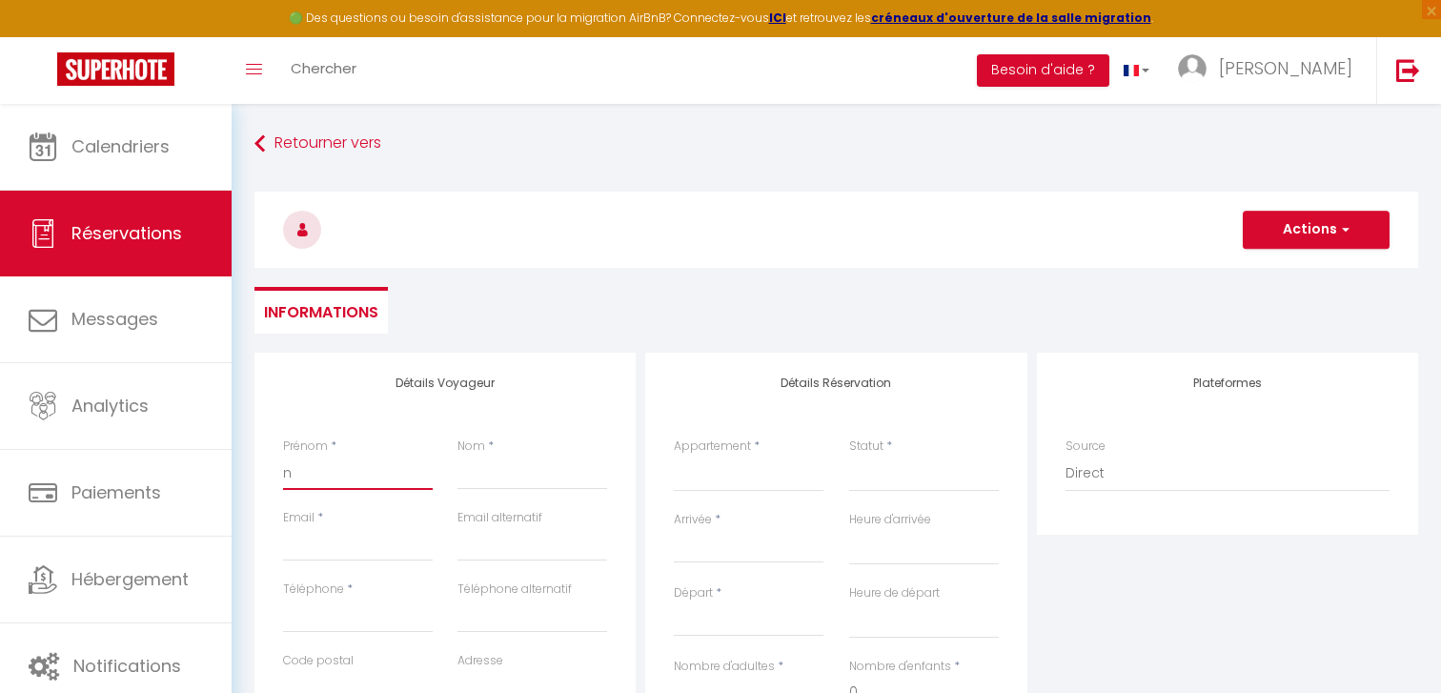
checkbox input "false"
type input "no"
select select
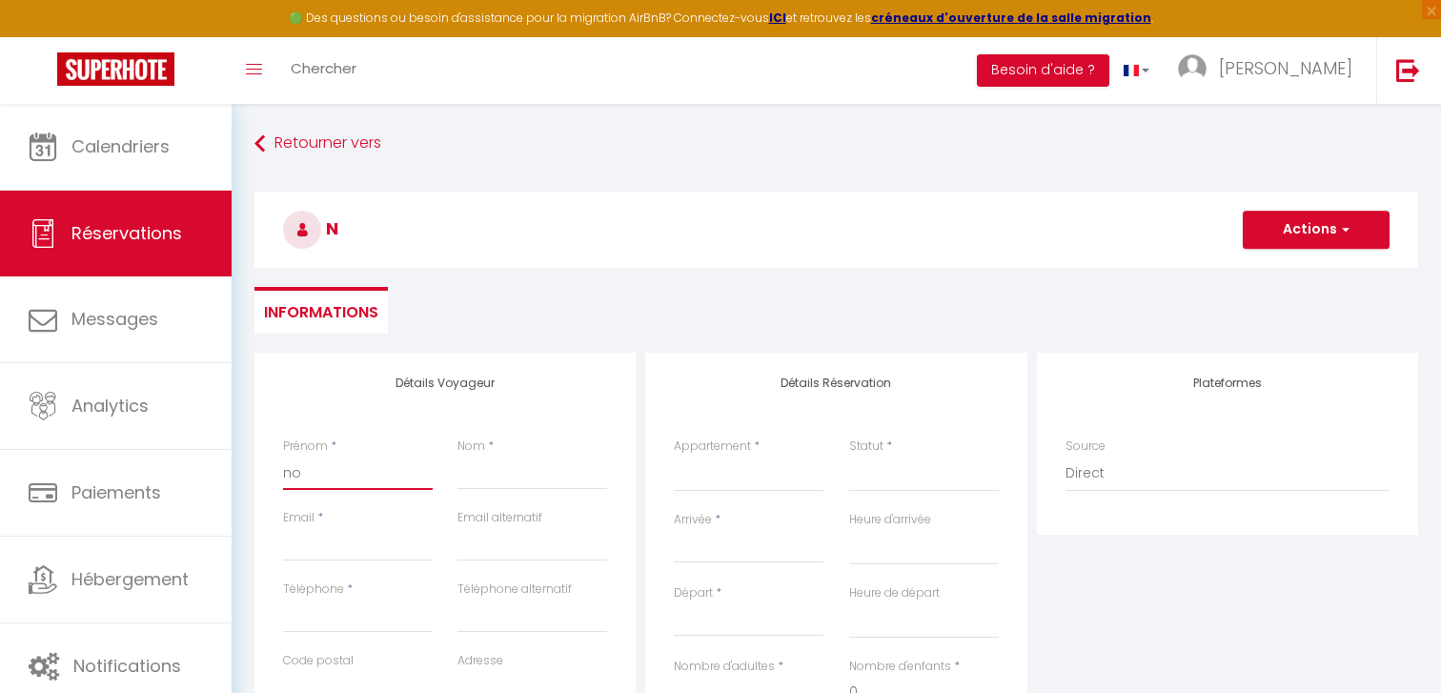
select select
checkbox input "false"
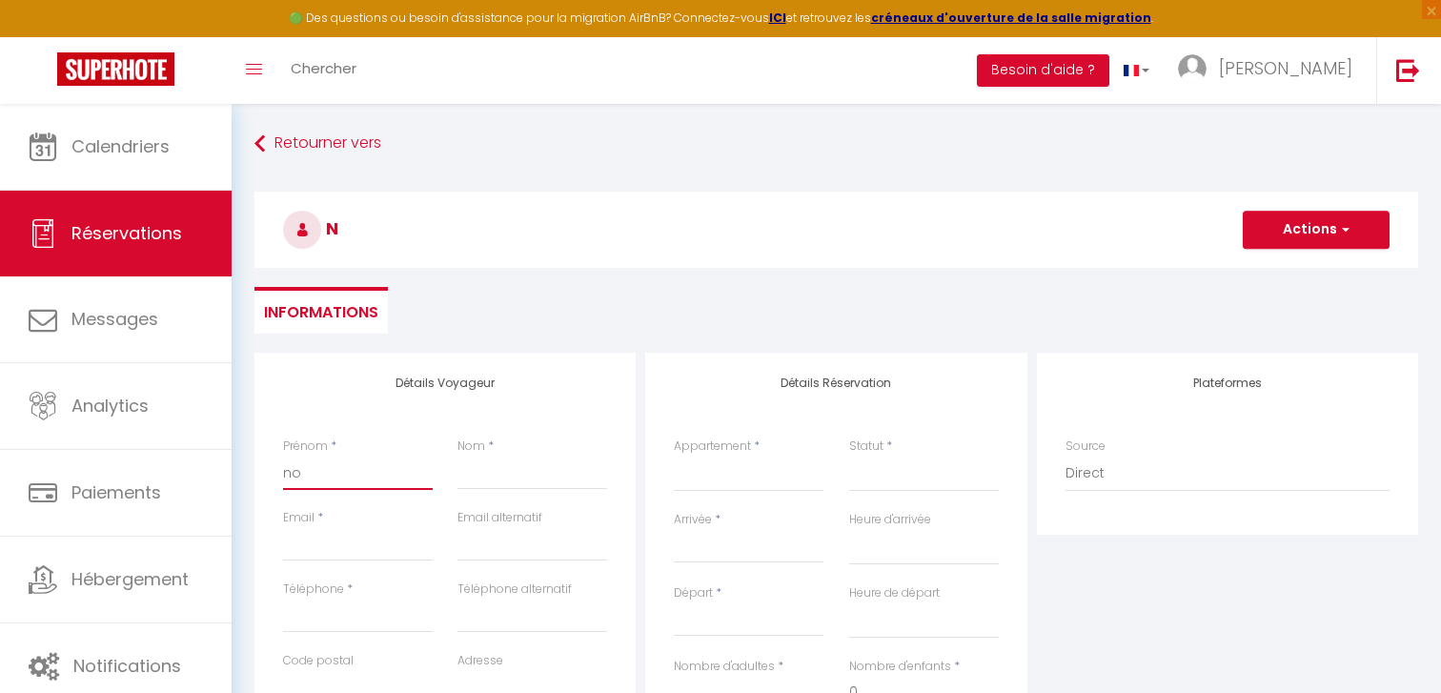
type input "nol"
select select
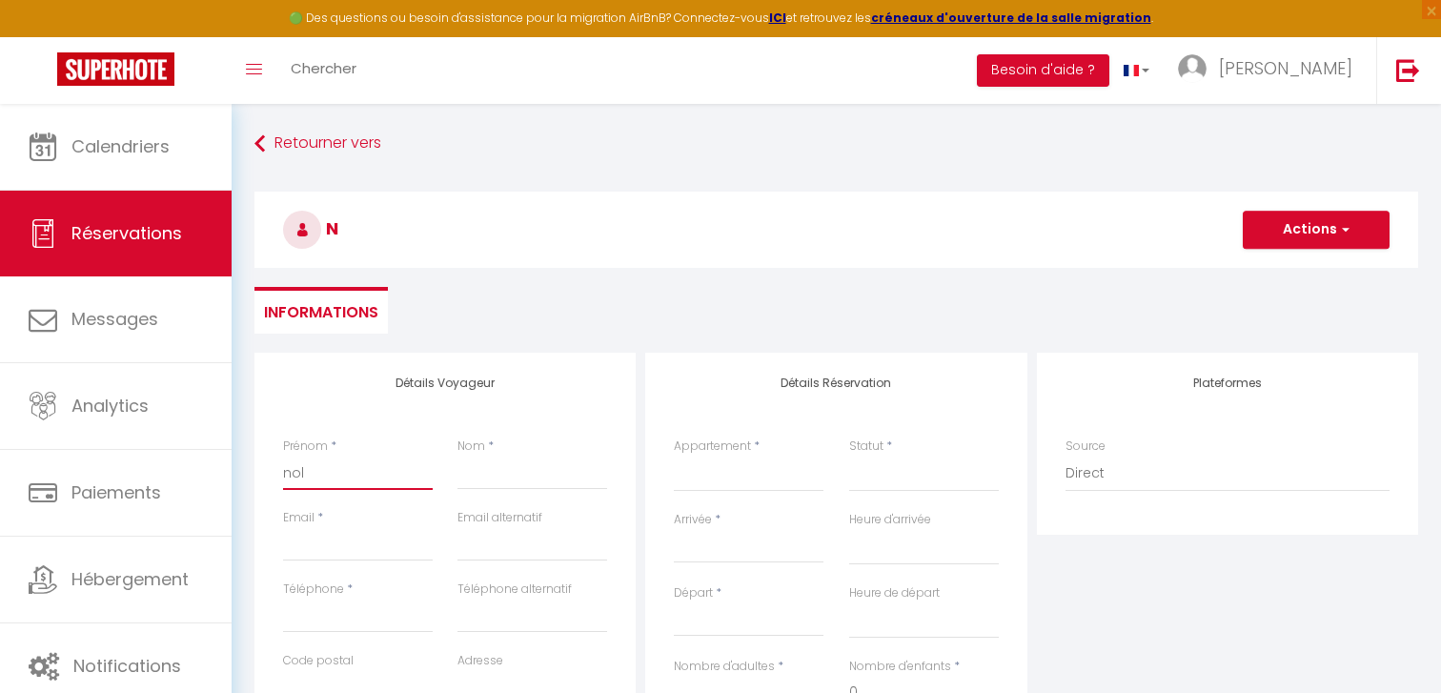
select select
checkbox input "false"
type input "nolw"
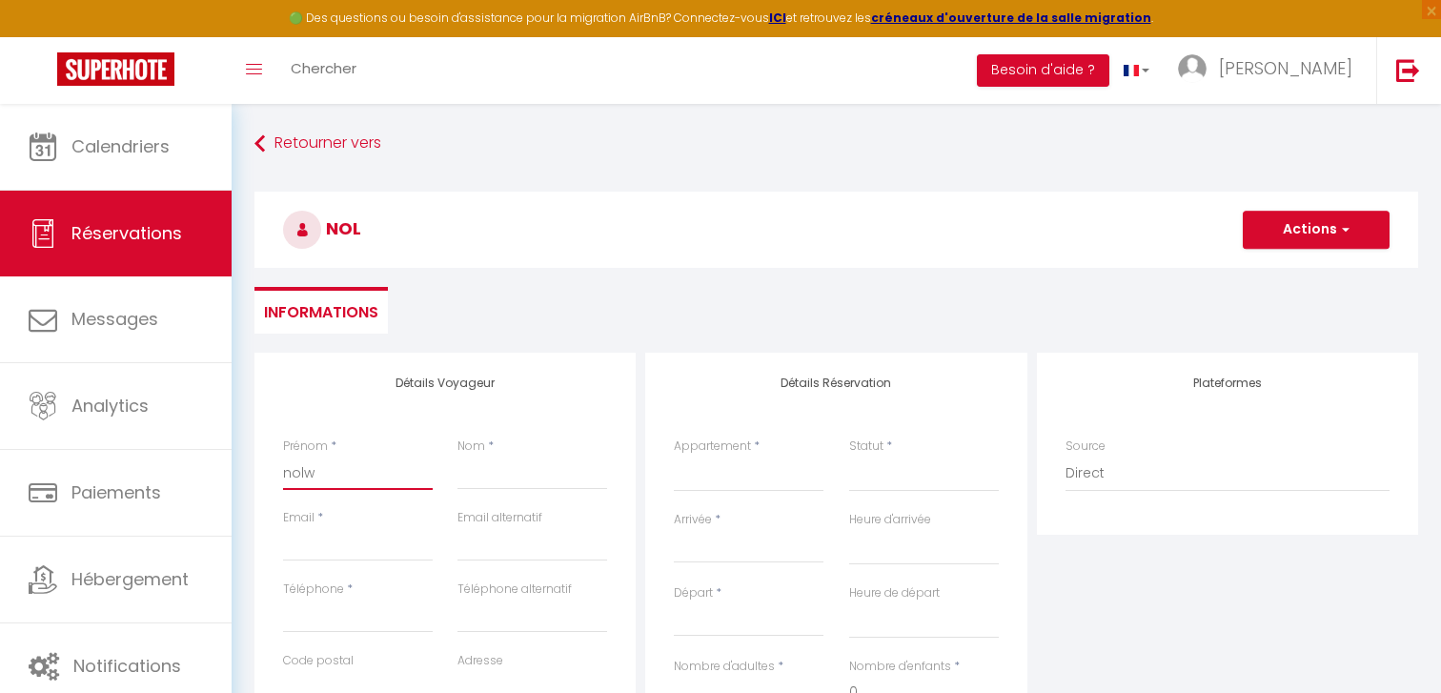
select select
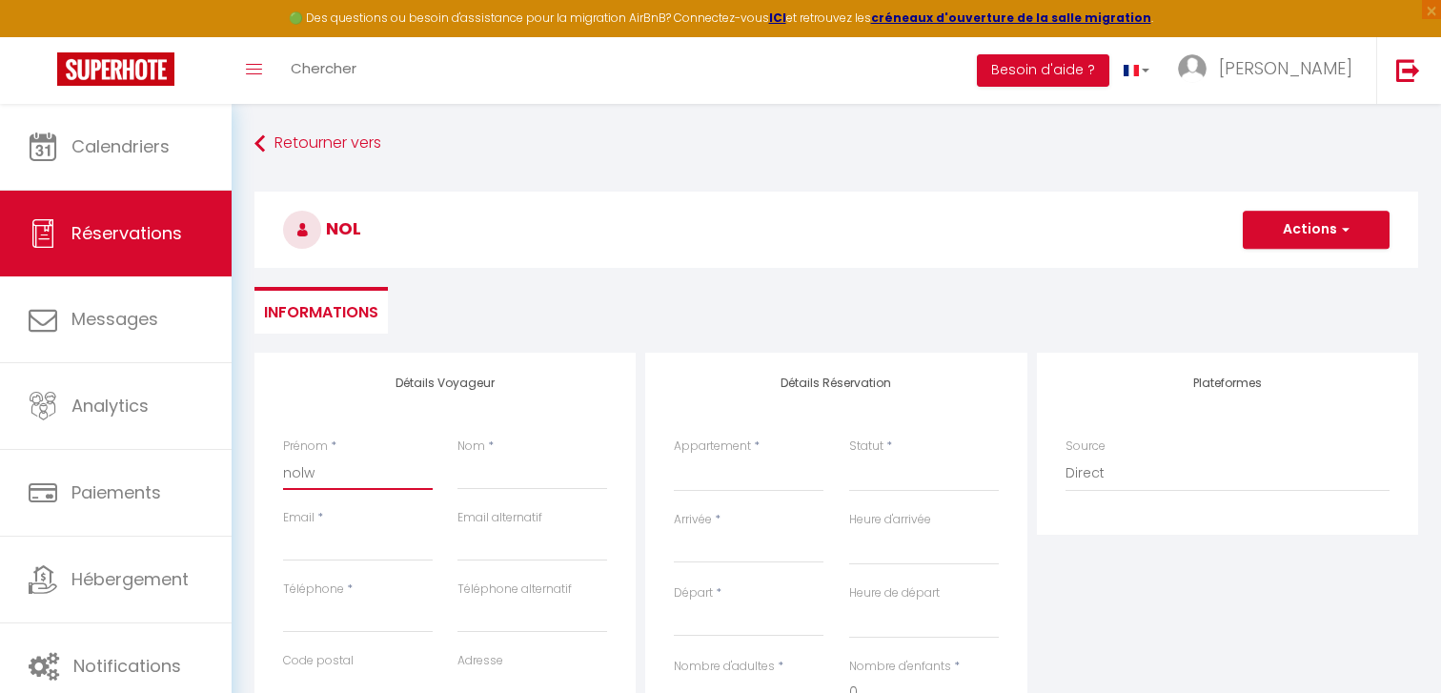
select select
checkbox input "false"
type input "nolwe"
select select
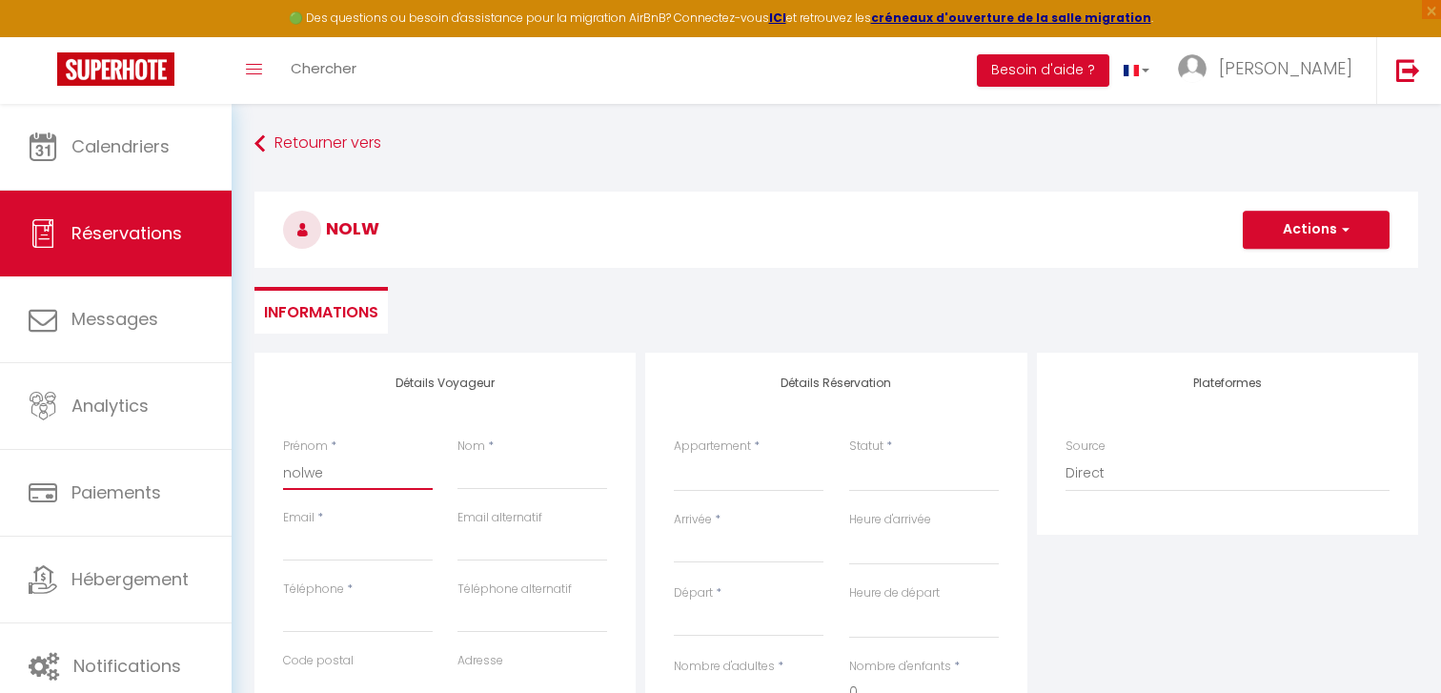
select select
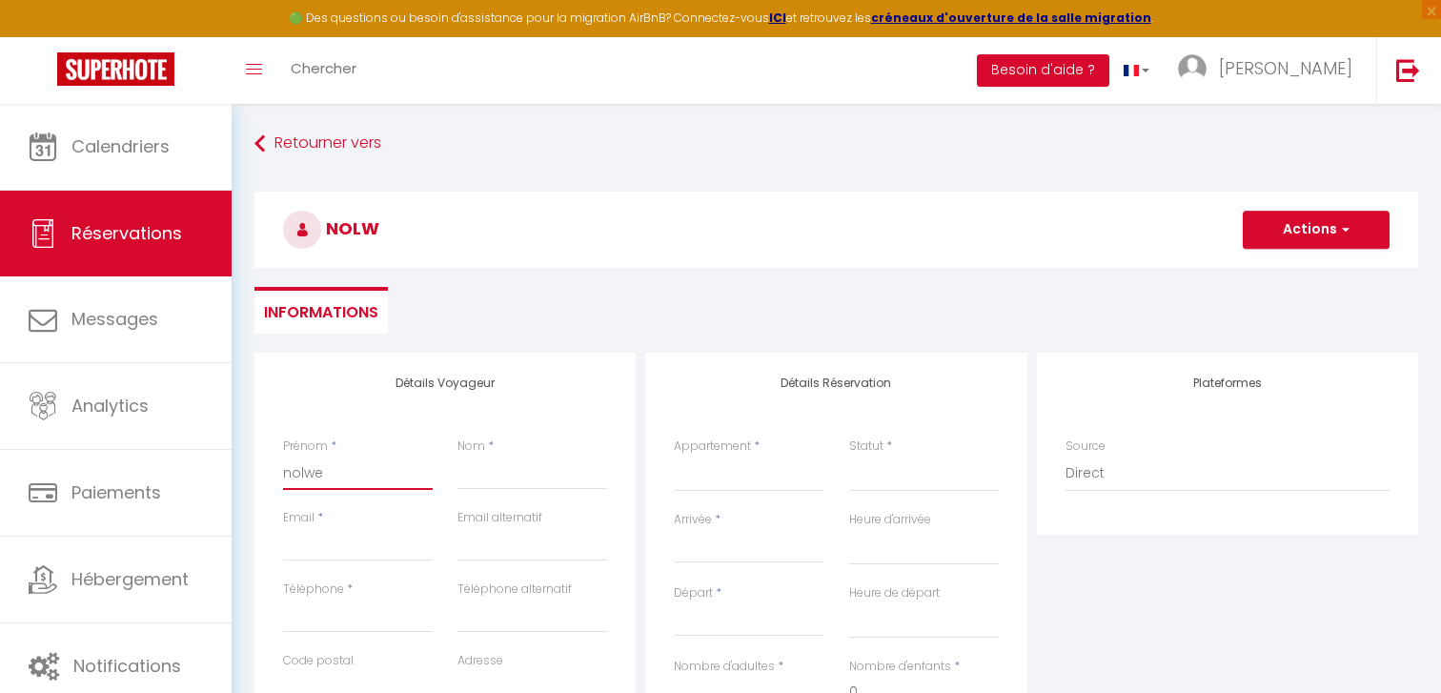
select select
checkbox input "false"
type input "nolwen"
select select
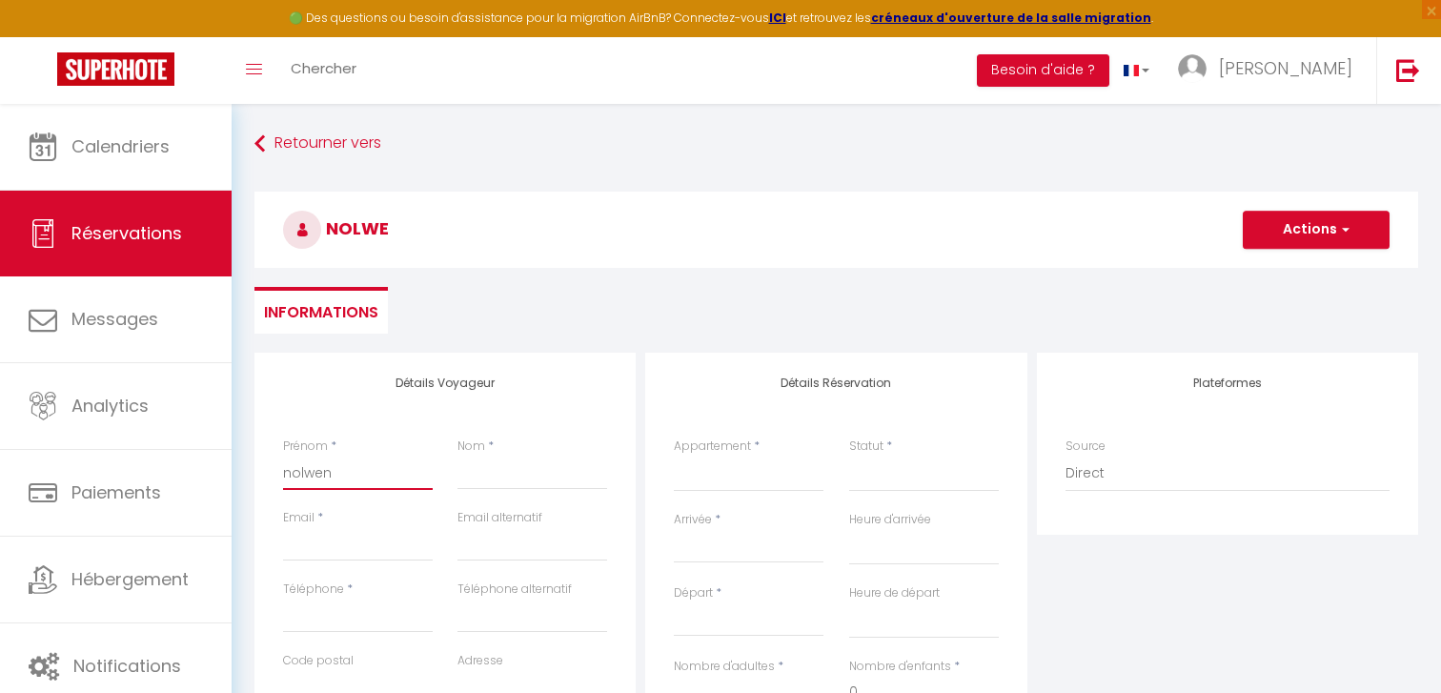
select select
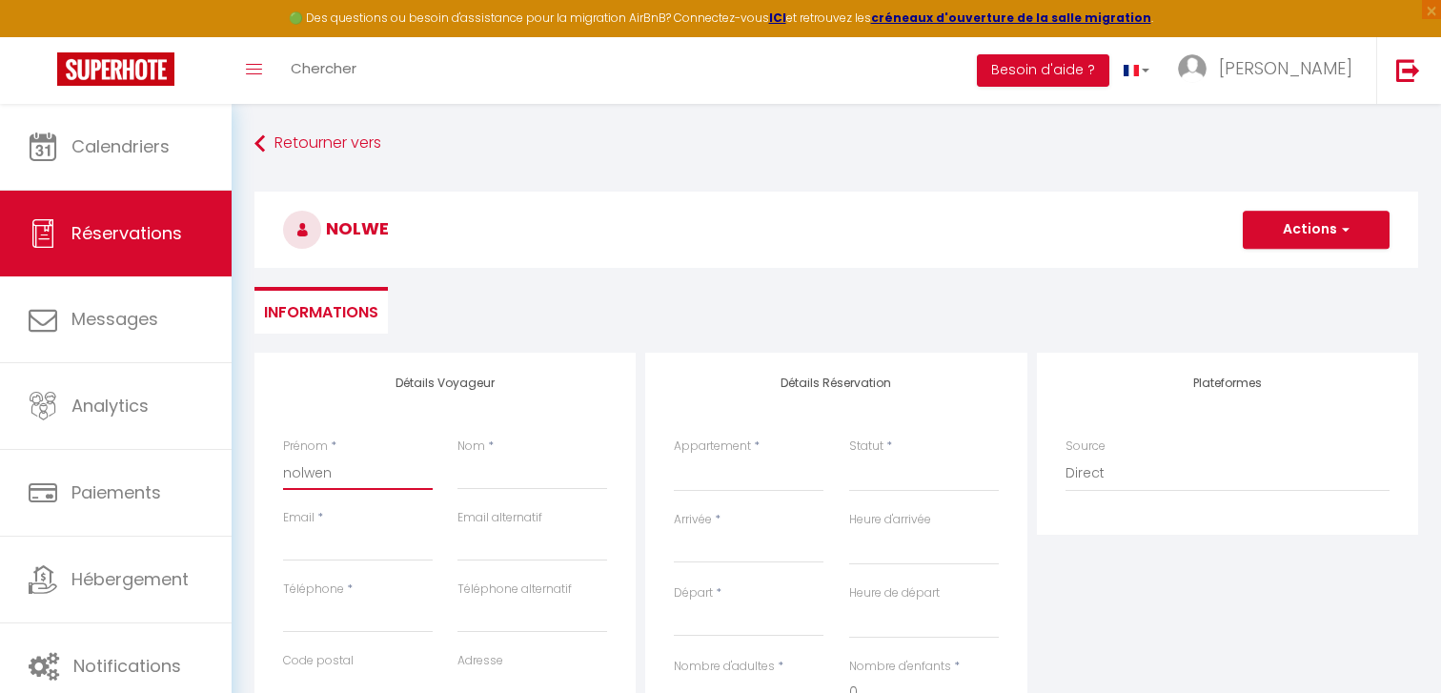
checkbox input "false"
type input "nolwen"
select select
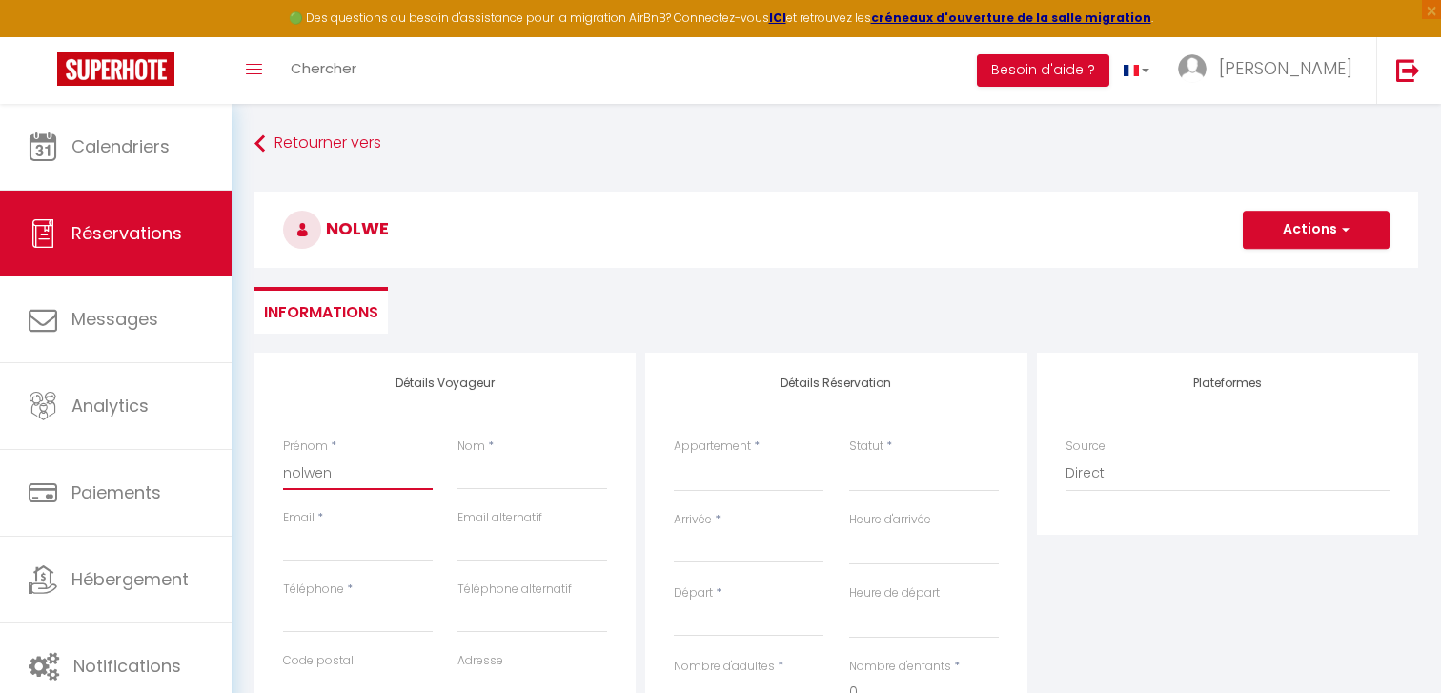
select select
checkbox input "false"
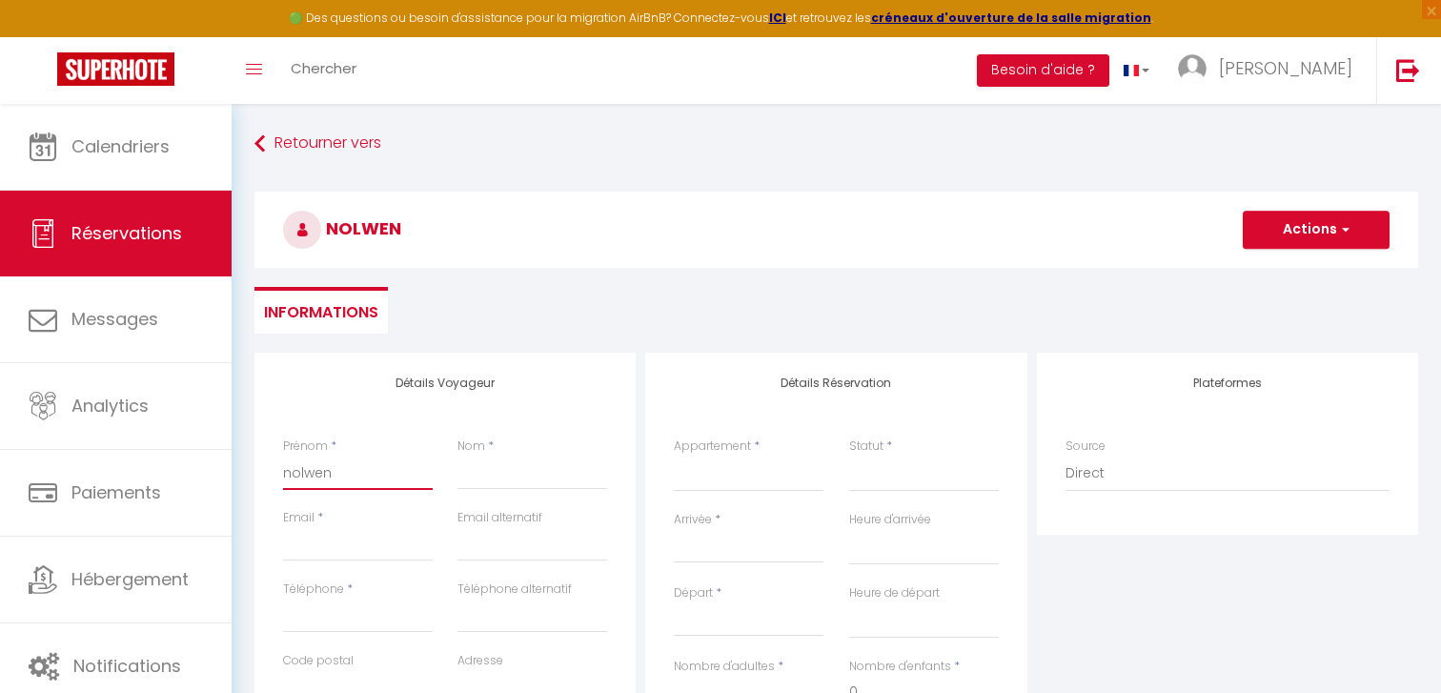
type input "nolwen"
click at [520, 479] on input "Nom" at bounding box center [532, 473] width 150 height 34
type input "x"
select select
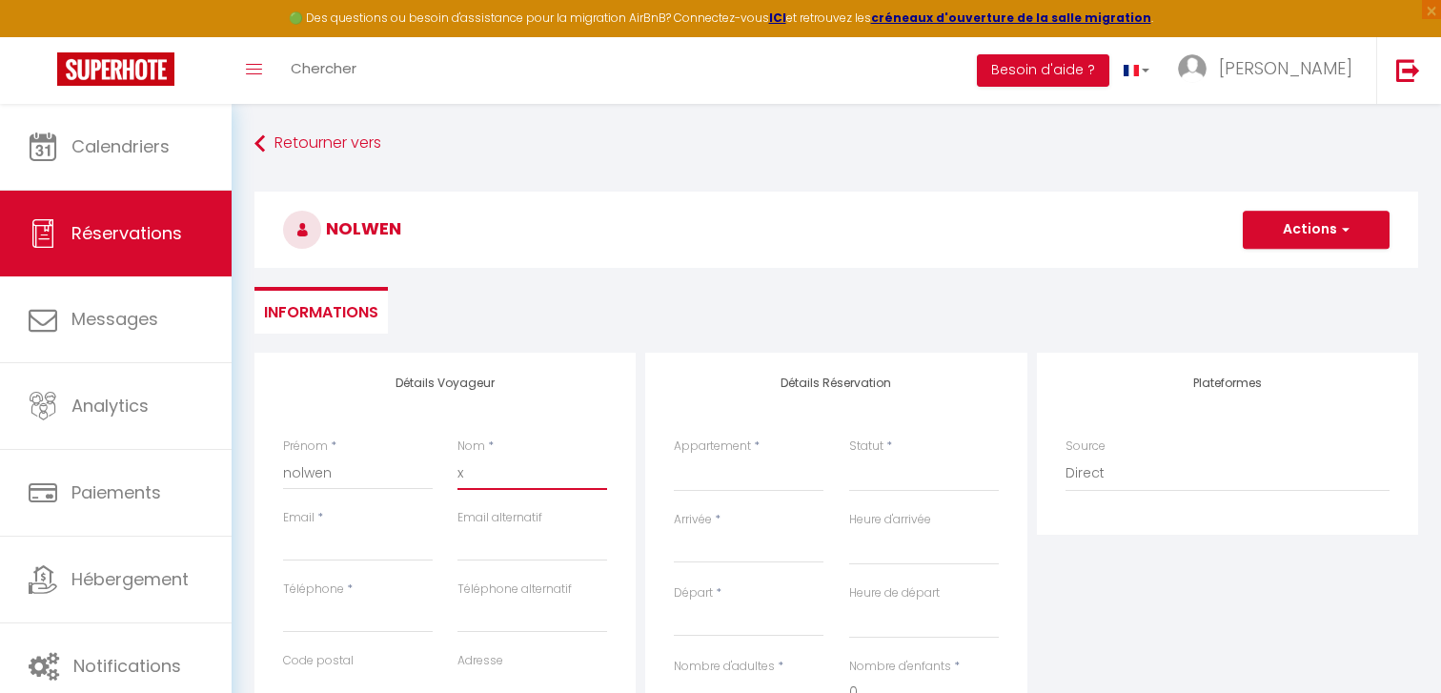
select select
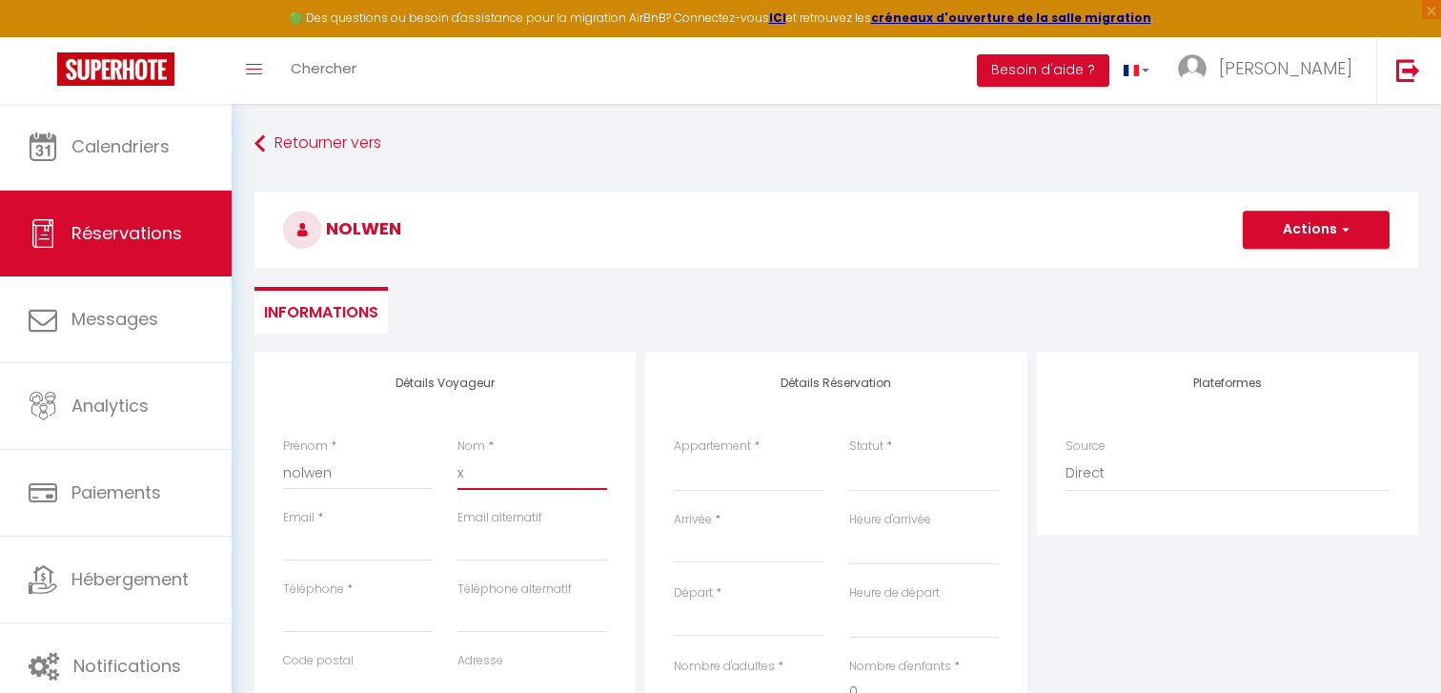
checkbox input "false"
type input "xx"
select select
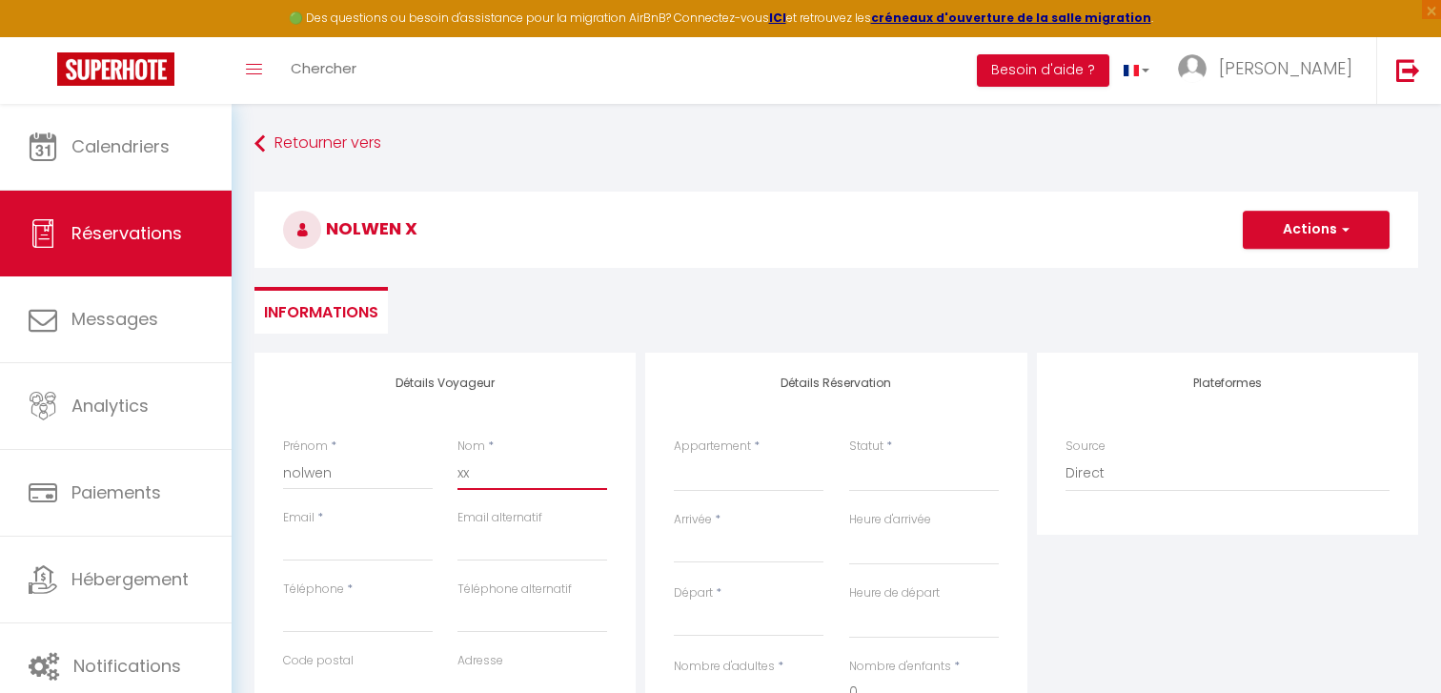
select select
checkbox input "false"
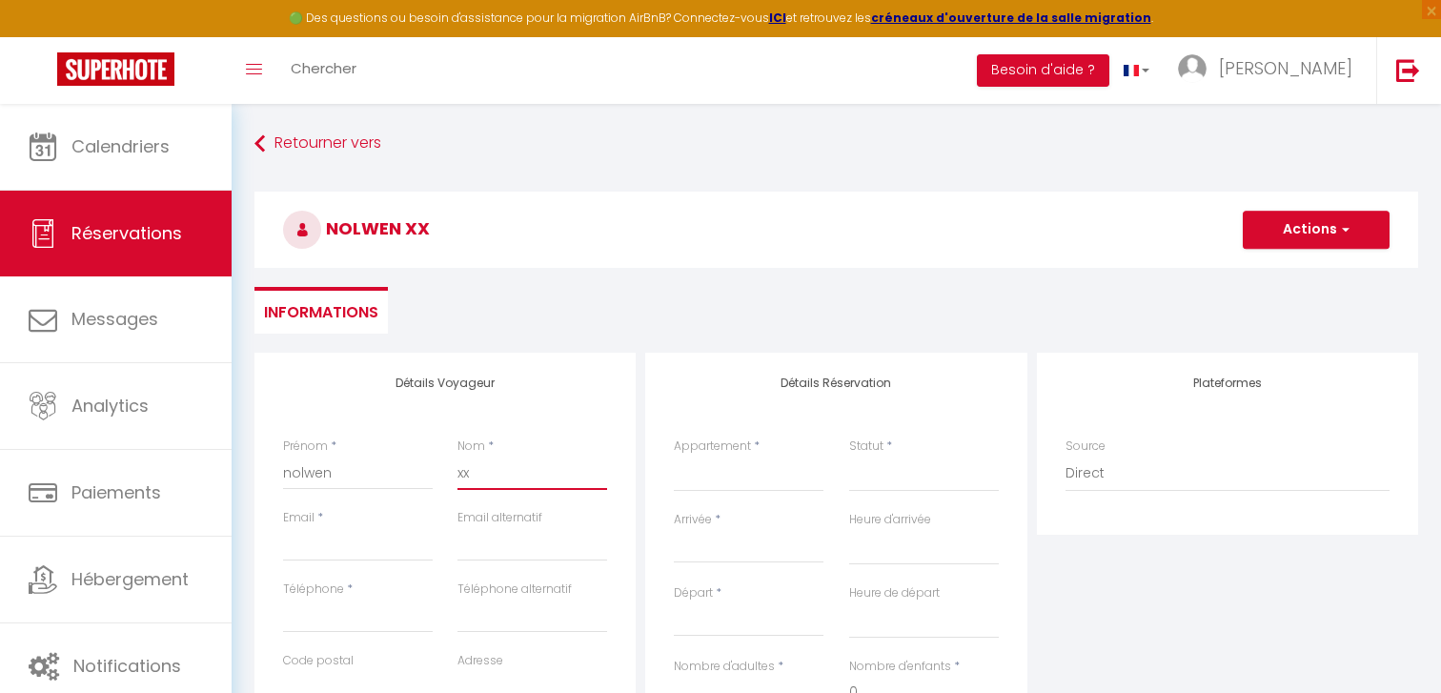
type input "xx"
select select
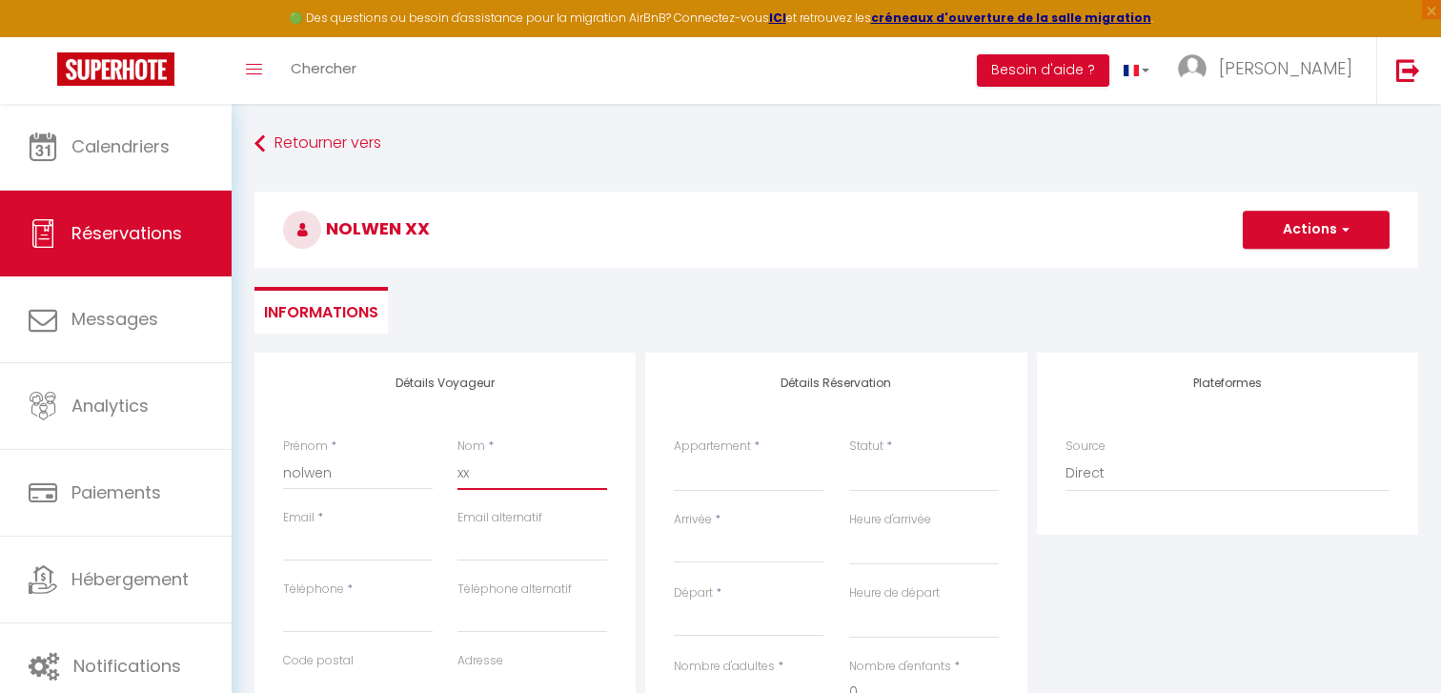
select select
checkbox input "false"
type input "xx"
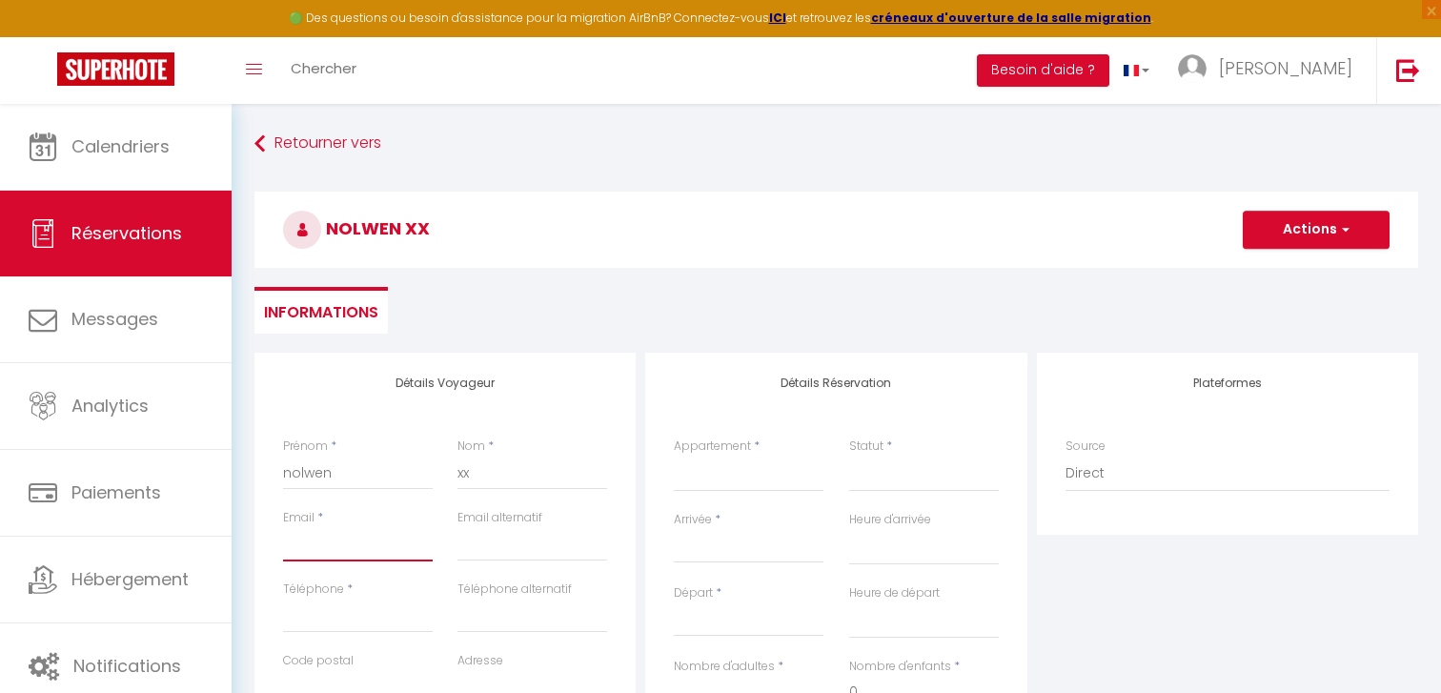
click at [369, 551] on input "Email client" at bounding box center [358, 544] width 150 height 34
type input "x"
select select
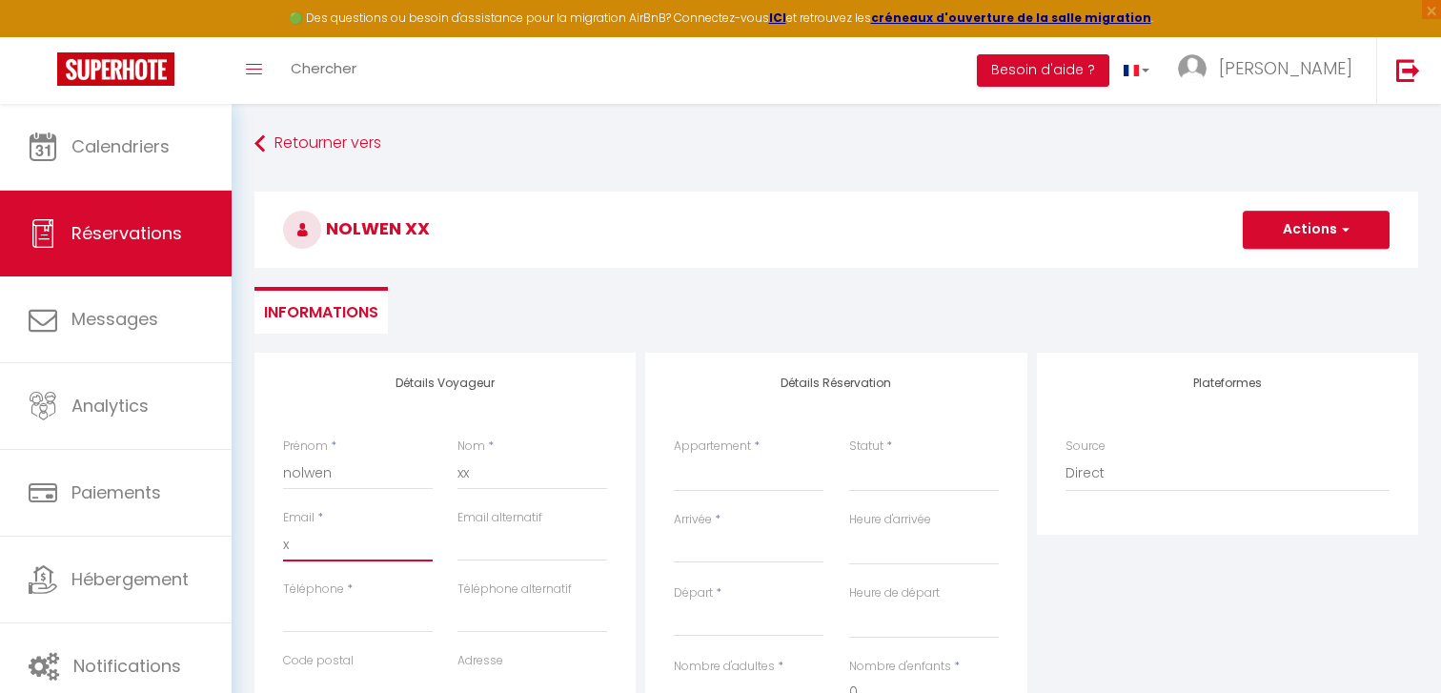
select select
checkbox input "false"
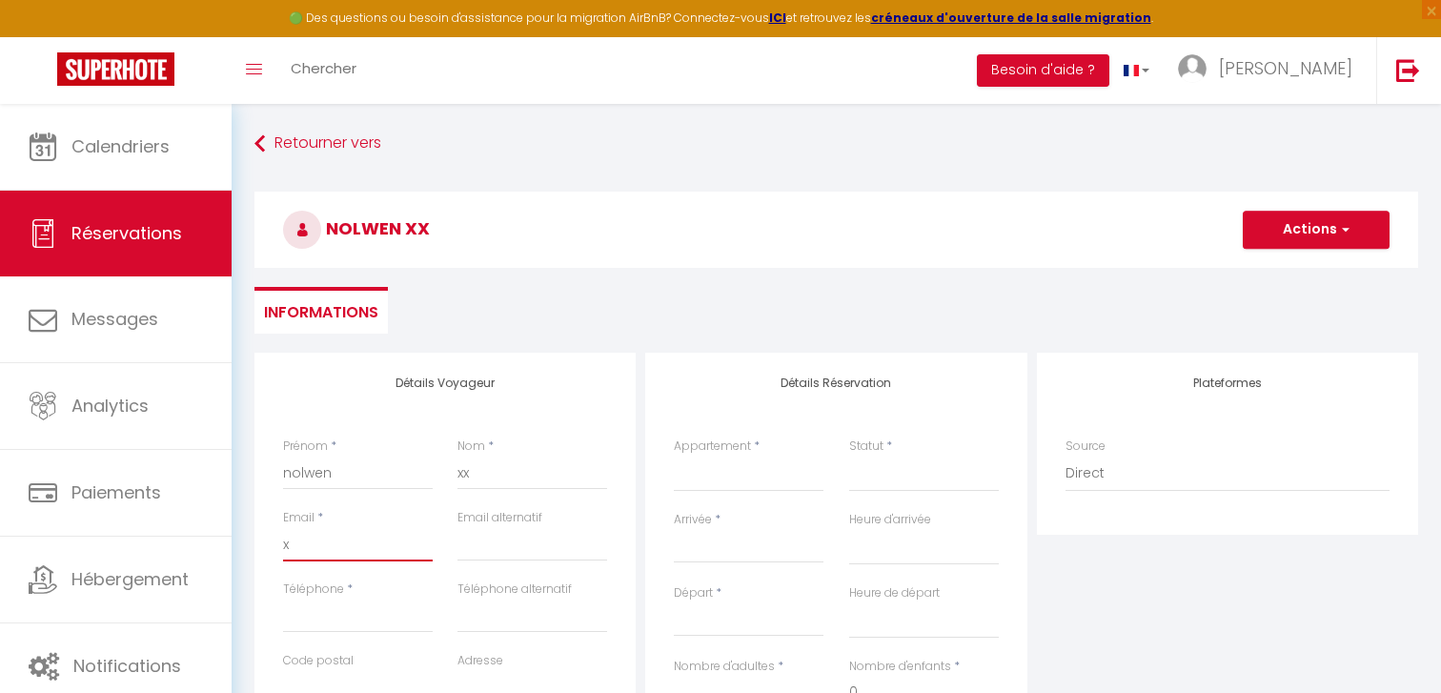
type input "xx"
select select
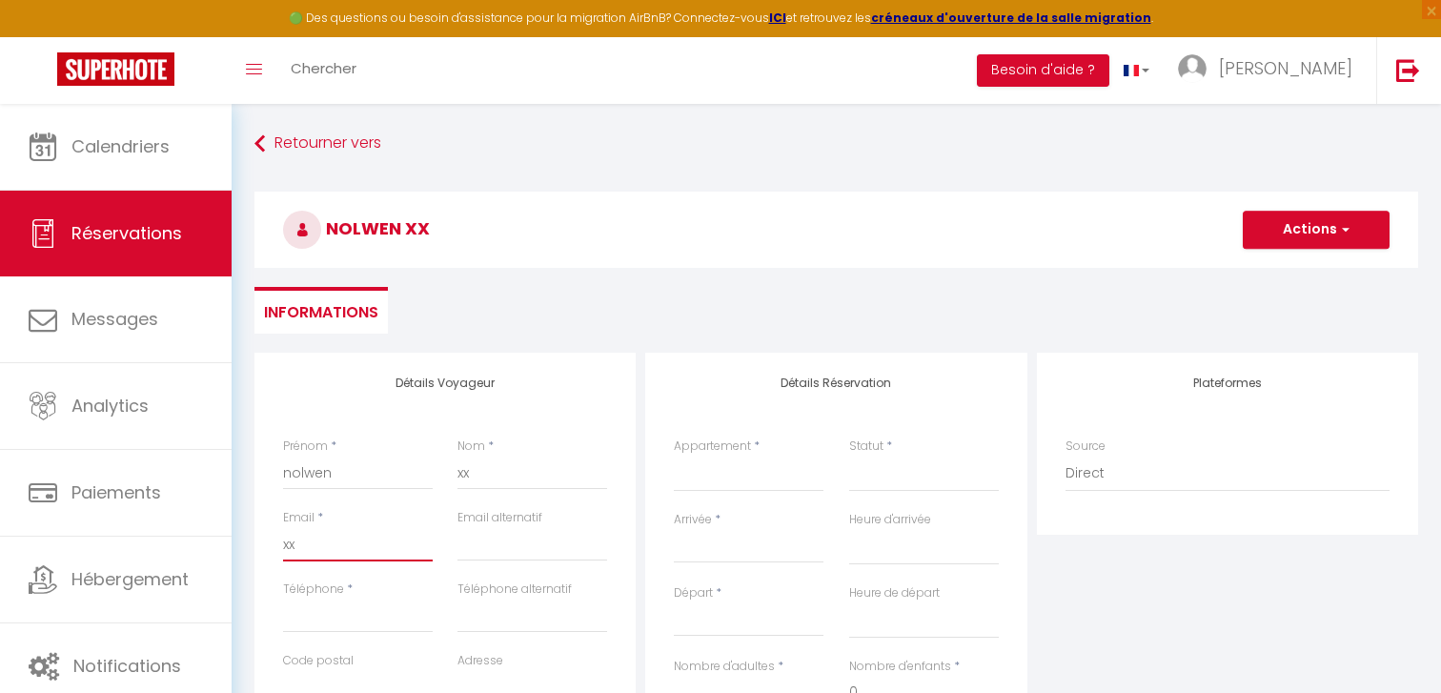
select select
checkbox input "false"
type input "xx@"
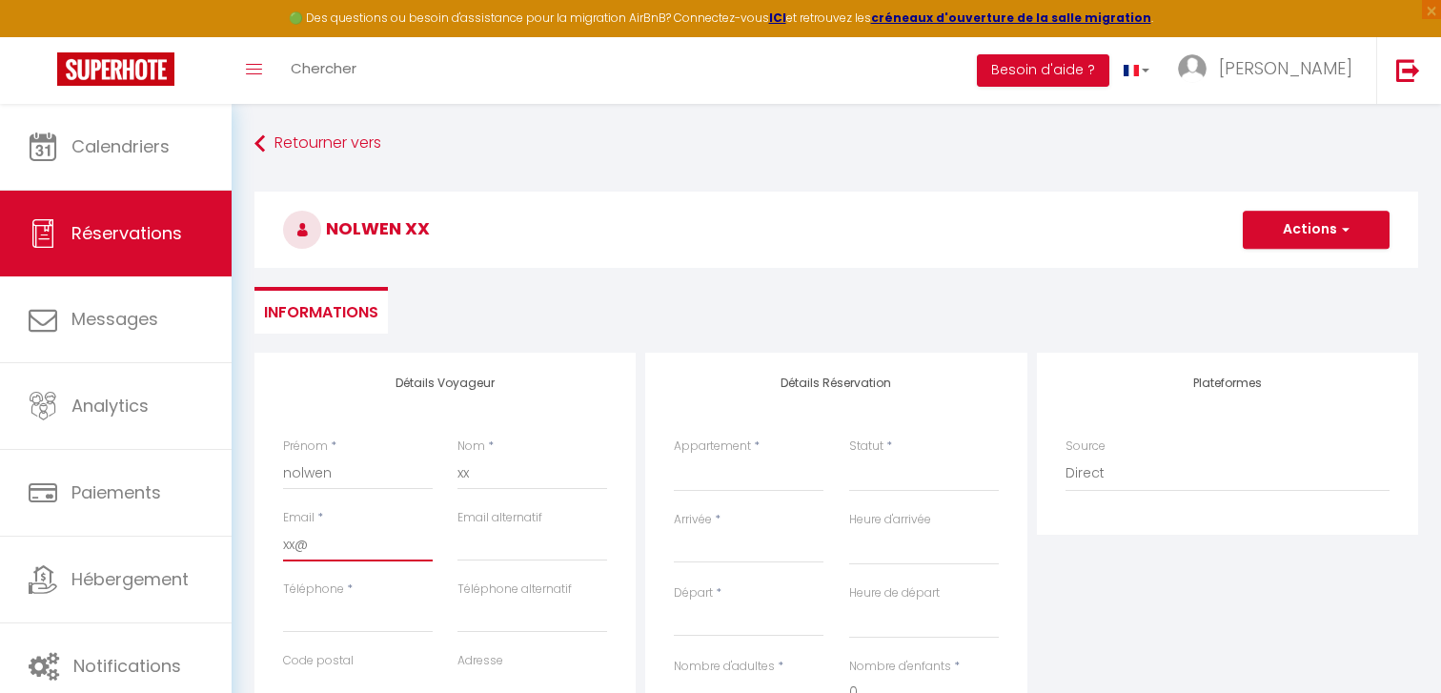
select select
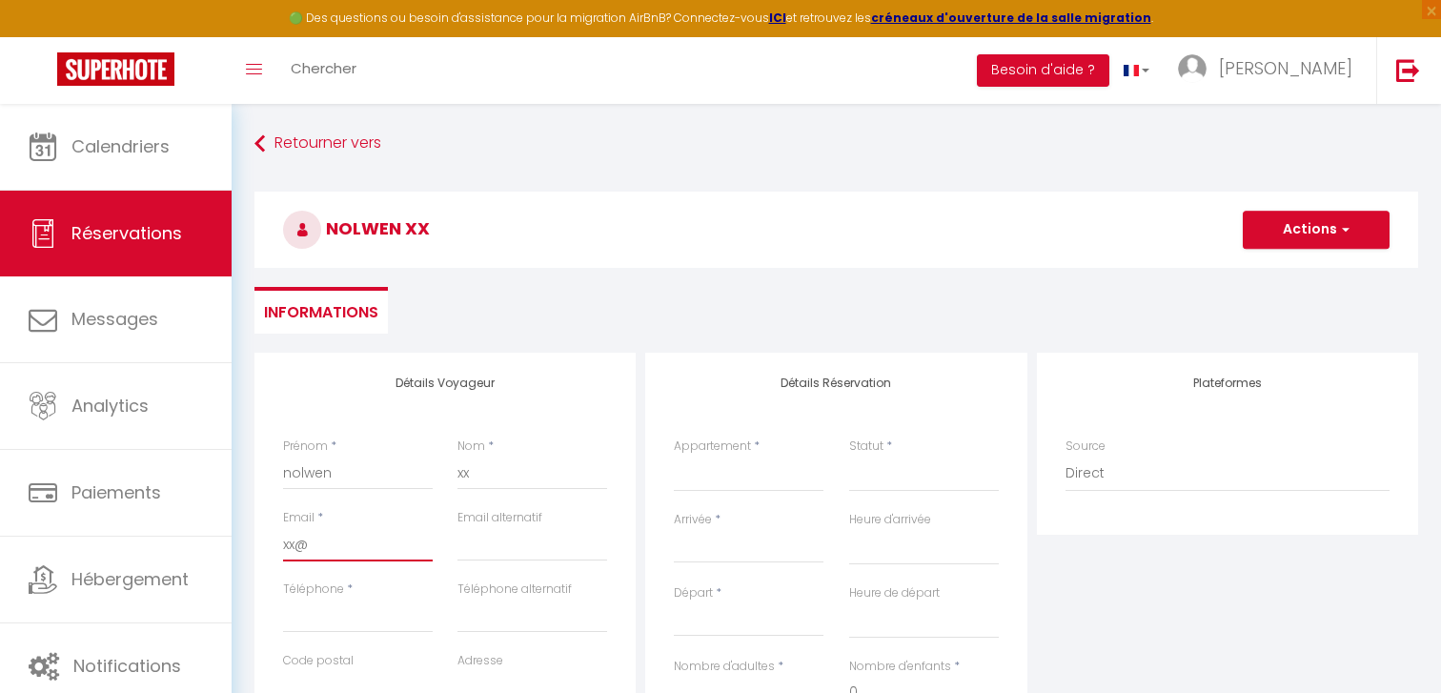
select select
checkbox input "false"
click at [685, 476] on select "Ti Bois de nèfles coco - BOUGAINVILLIER Ti [GEOGRAPHIC_DATA] coco - COMBAVA Ti …" at bounding box center [749, 474] width 150 height 36
click at [674, 456] on select "Ti Bois de nèfles coco - BOUGAINVILLIER Ti [GEOGRAPHIC_DATA] coco - COMBAVA Ti …" at bounding box center [749, 474] width 150 height 36
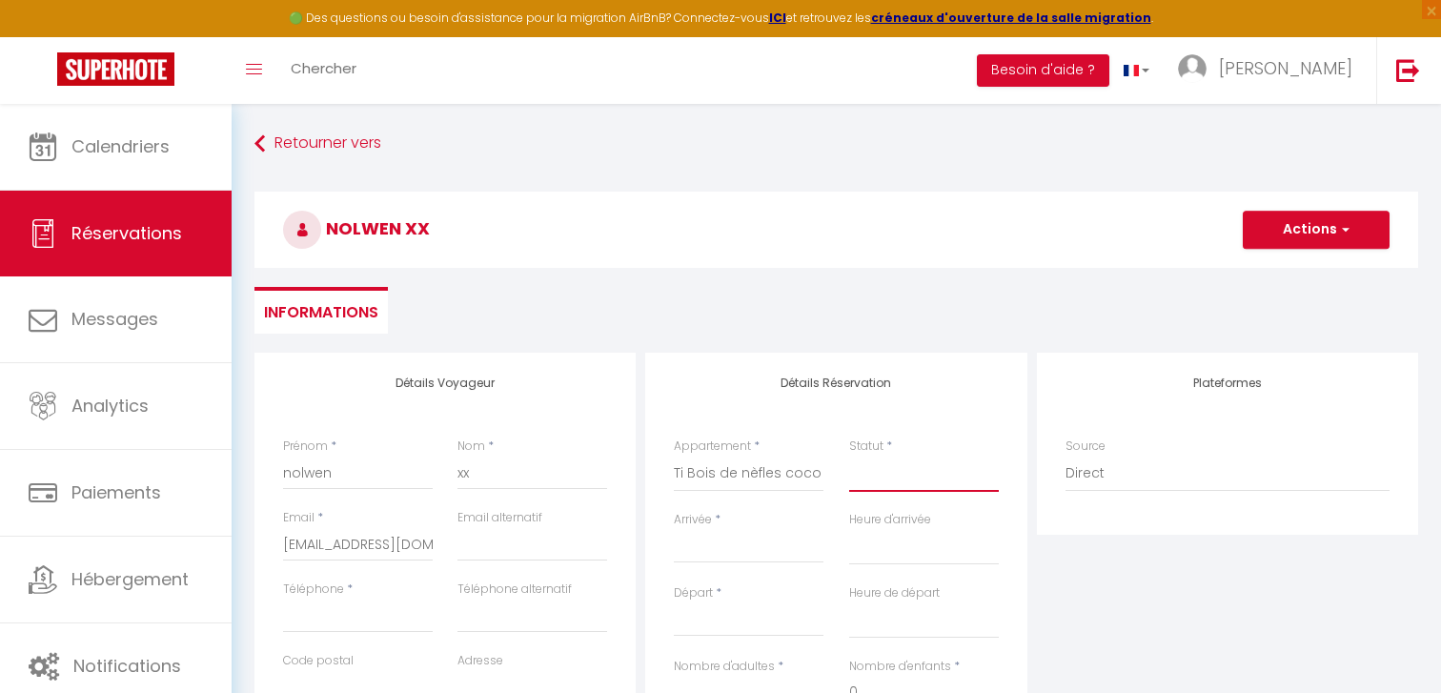
click at [859, 476] on select "Confirmé Non Confirmé [PERSON_NAME] par le voyageur No Show Request" at bounding box center [924, 474] width 150 height 36
click at [849, 456] on select "Confirmé Non Confirmé [PERSON_NAME] par le voyageur No Show Request" at bounding box center [924, 474] width 150 height 36
click at [729, 536] on input "Arrivée" at bounding box center [749, 548] width 150 height 25
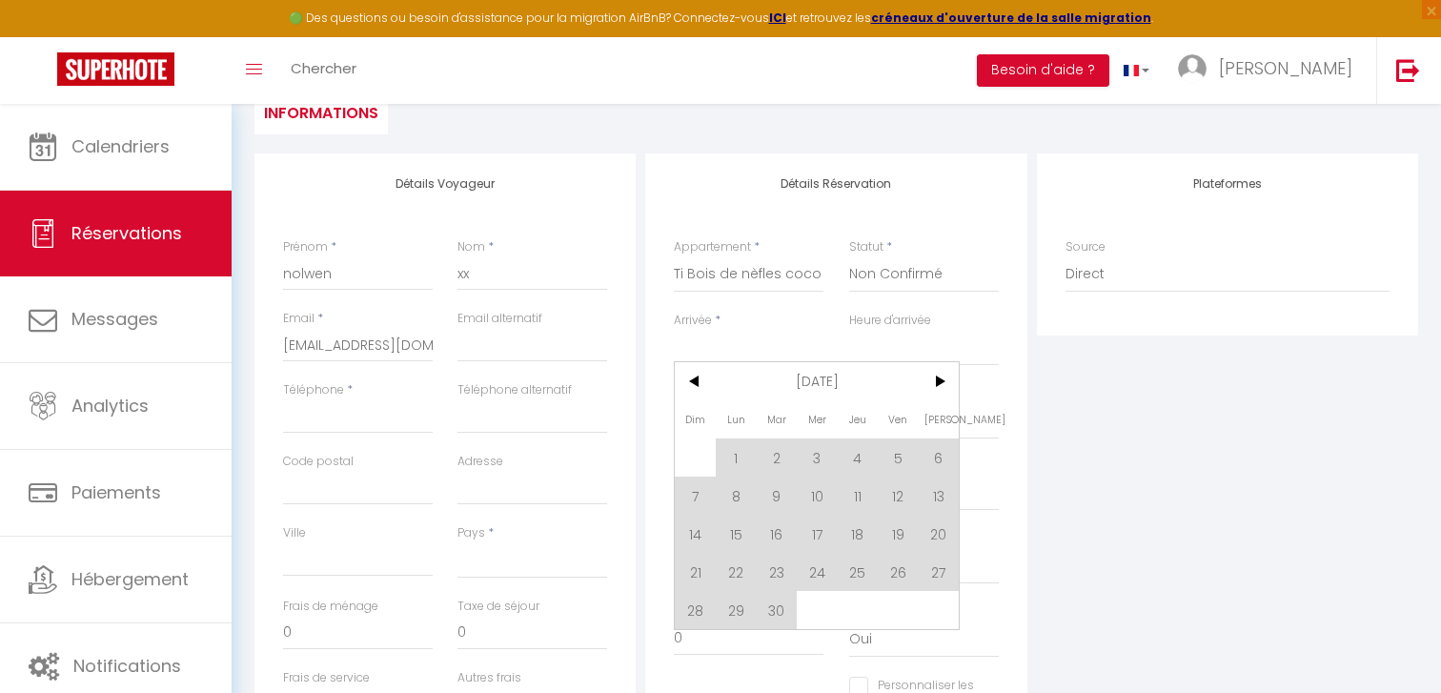
scroll to position [209, 0]
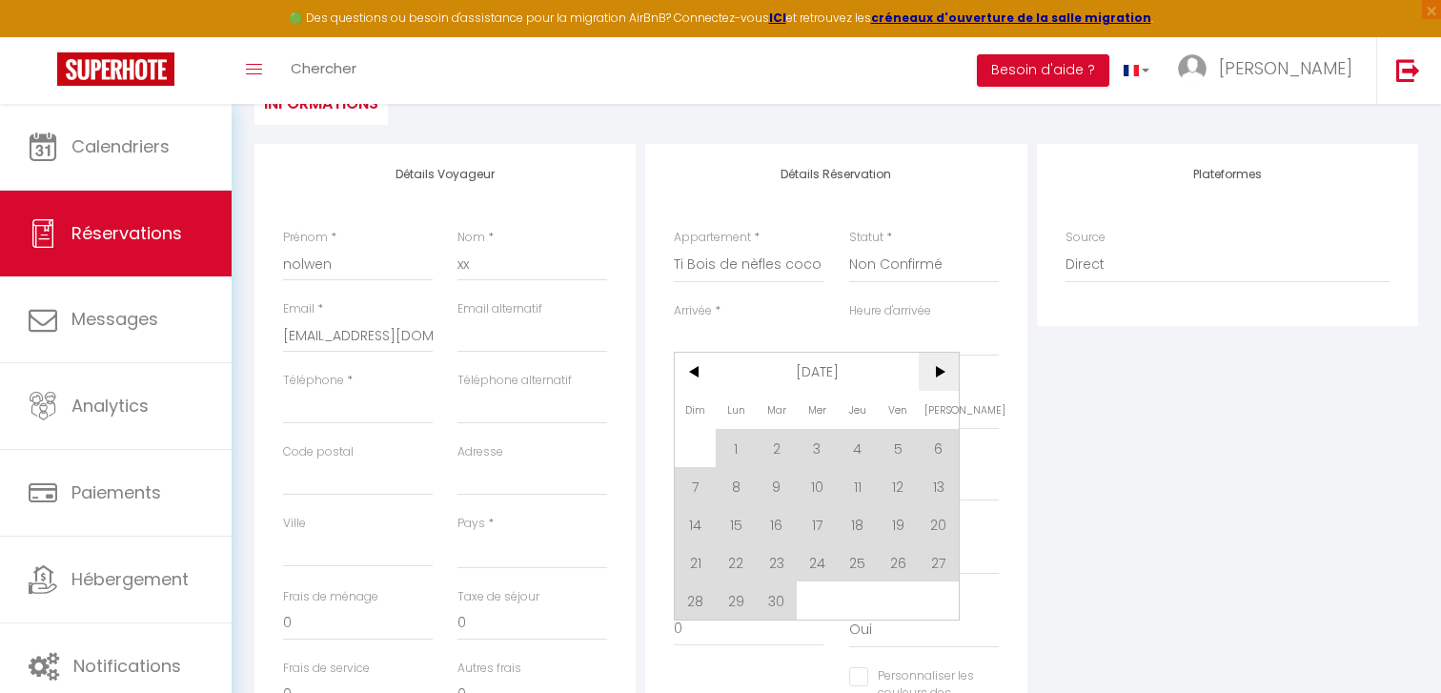
click at [934, 384] on span ">" at bounding box center [939, 372] width 41 height 38
click at [700, 607] on span "26" at bounding box center [695, 600] width 41 height 38
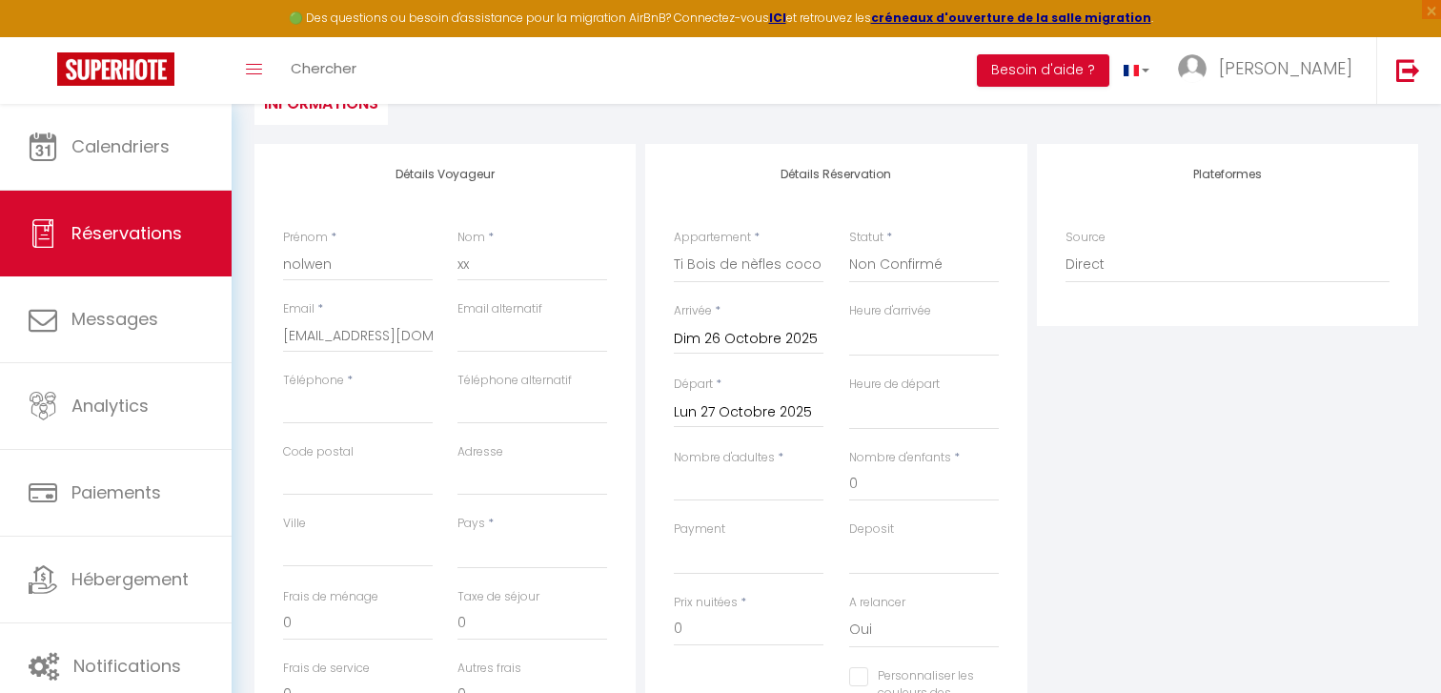
click at [782, 413] on input "Lun 27 Octobre 2025" at bounding box center [749, 412] width 150 height 25
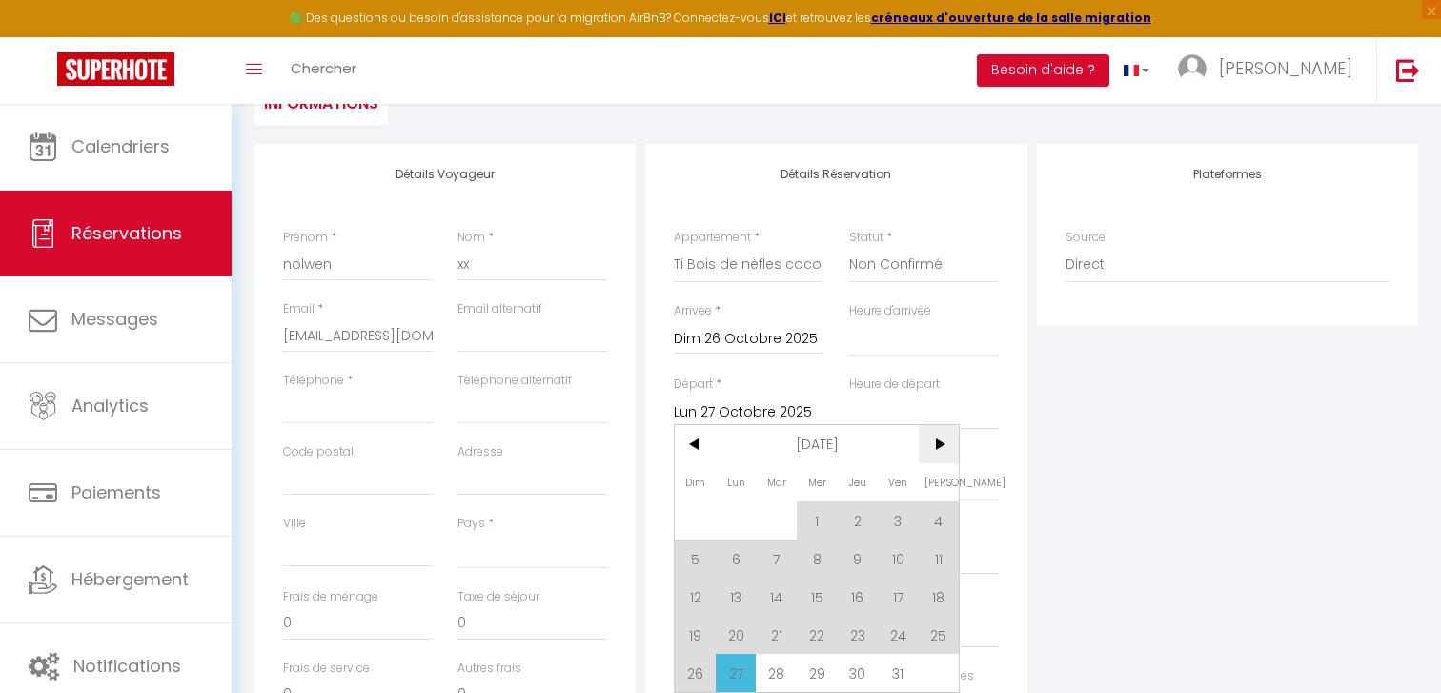
click at [927, 445] on span ">" at bounding box center [939, 444] width 41 height 38
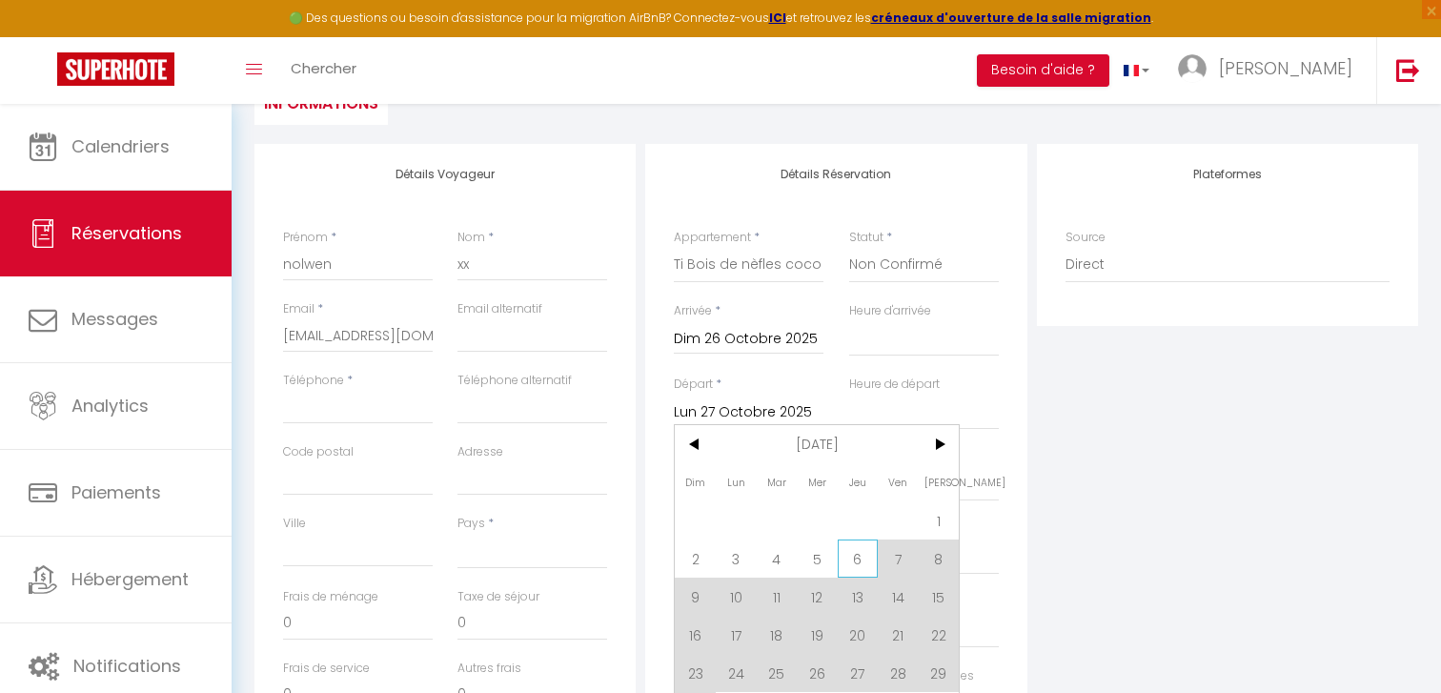
click at [860, 546] on span "6" at bounding box center [858, 558] width 41 height 38
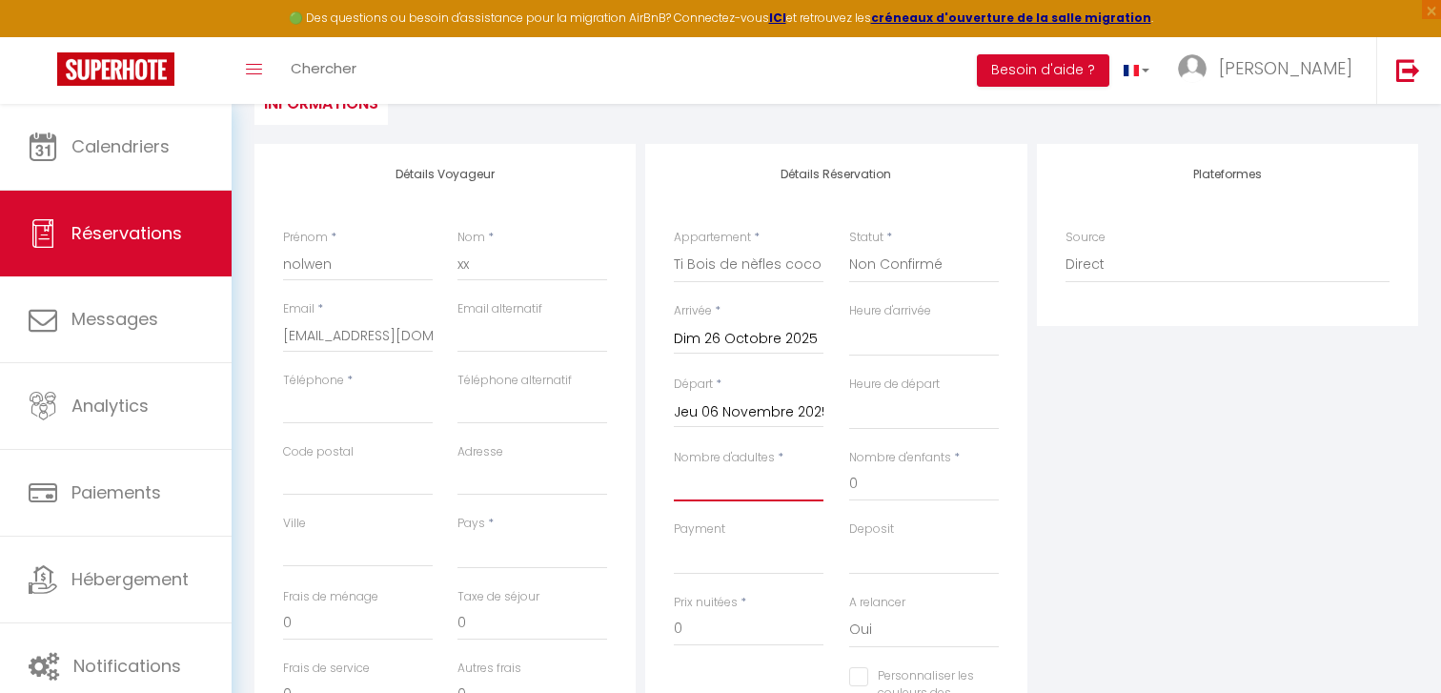
click at [784, 491] on input "Nombre d'adultes" at bounding box center [749, 484] width 150 height 34
click at [858, 489] on input "0" at bounding box center [924, 484] width 150 height 34
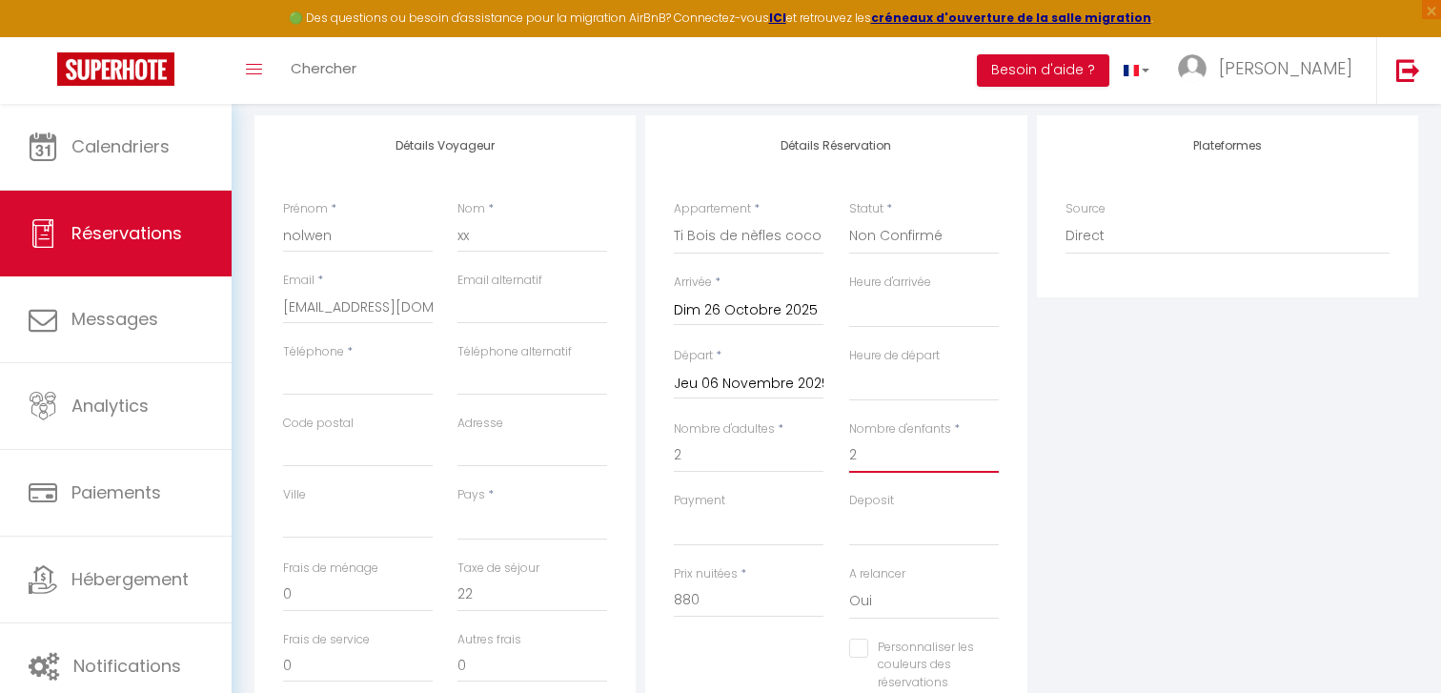
scroll to position [228, 0]
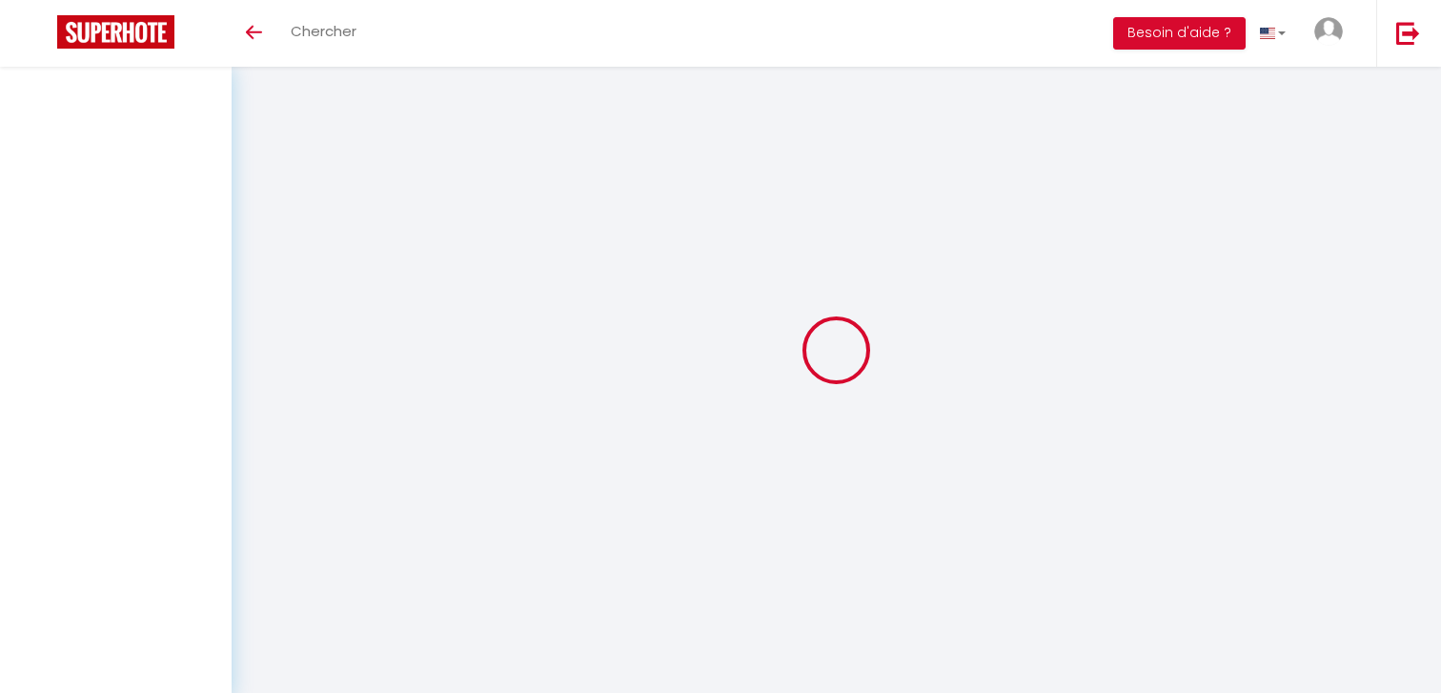
select select
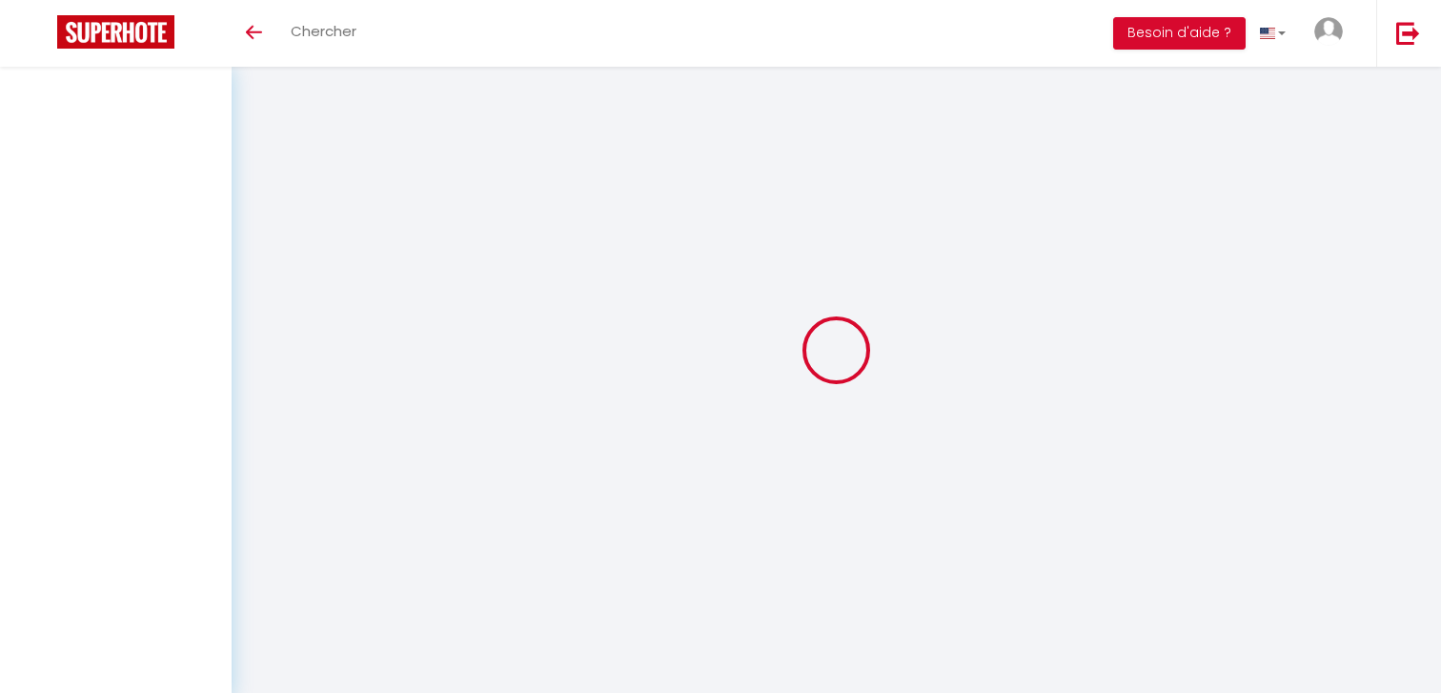
select select
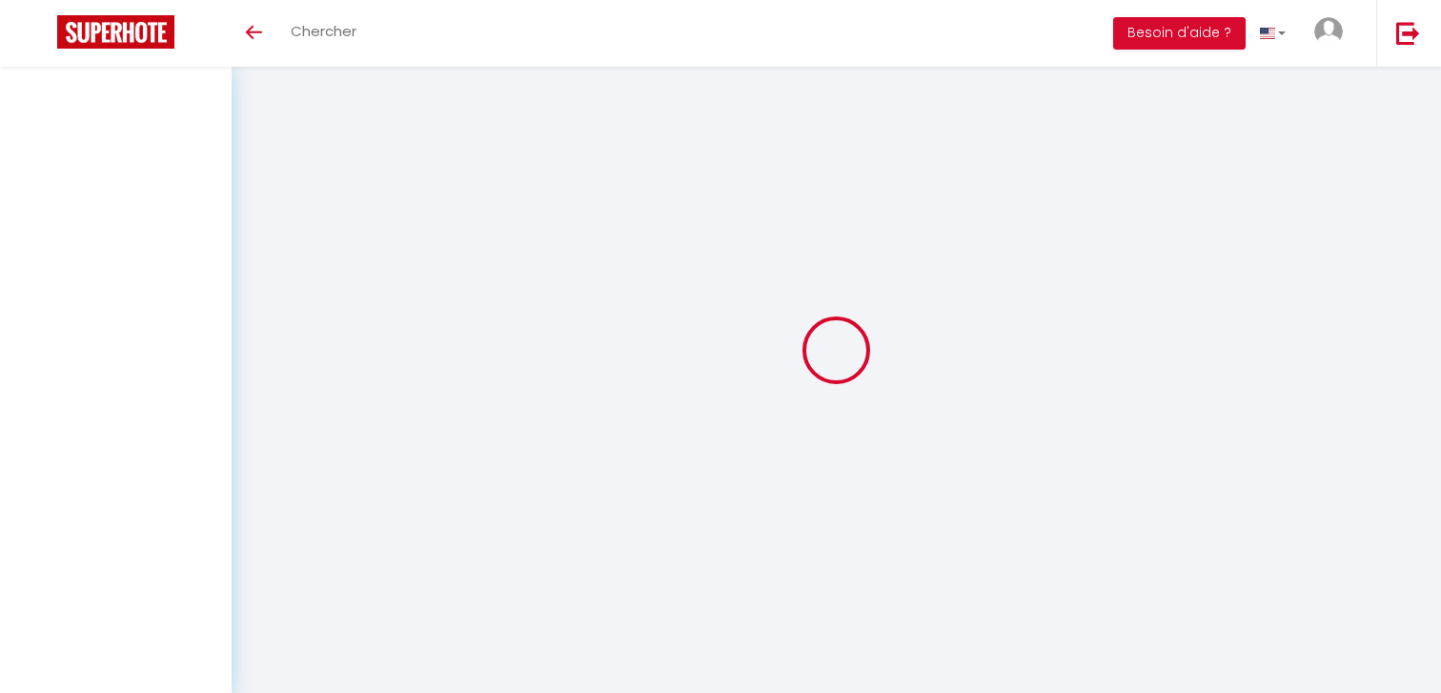
checkbox input "false"
select select
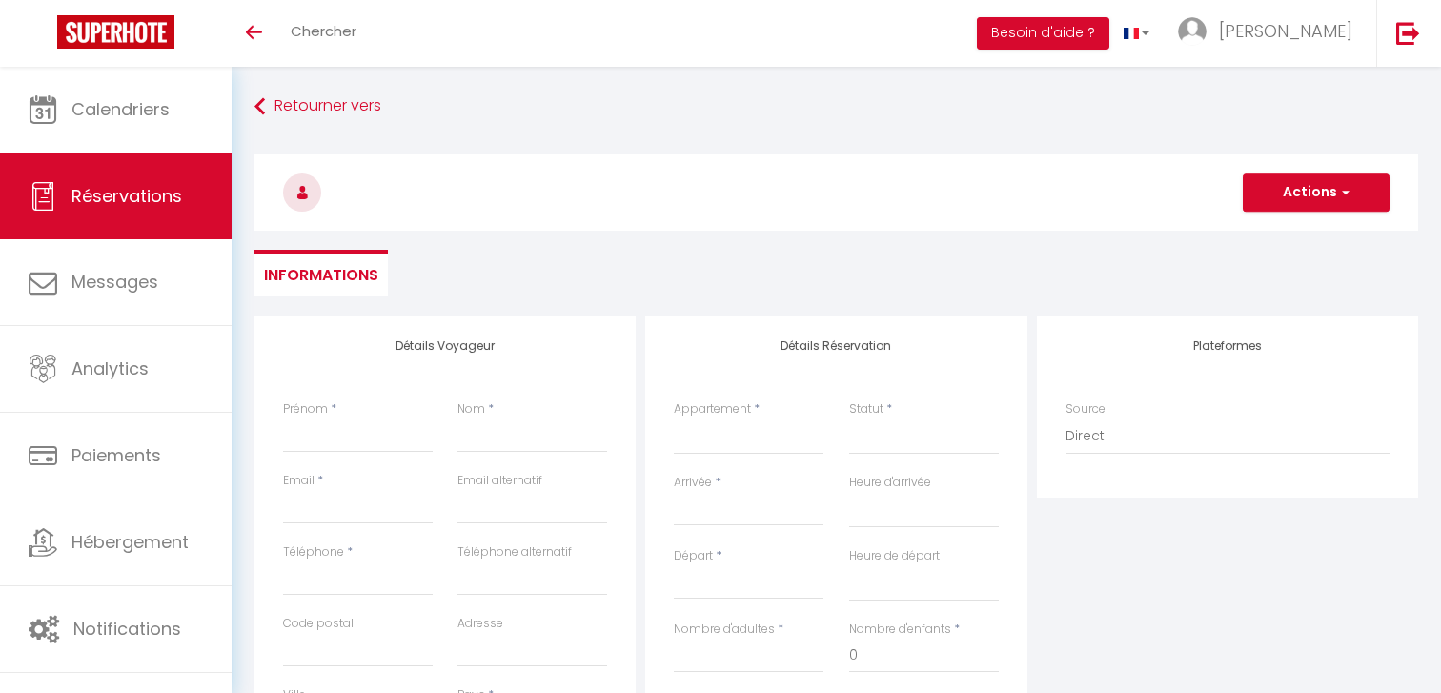
select select
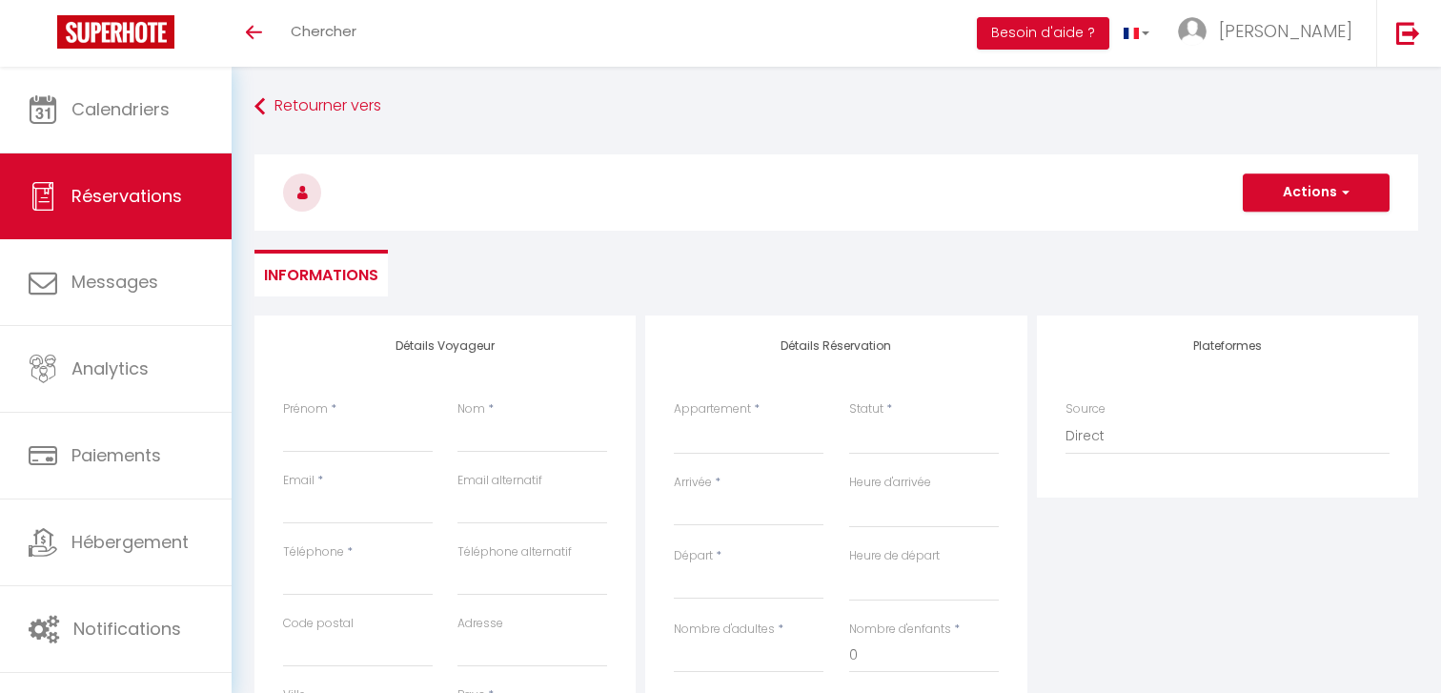
checkbox input "false"
select select
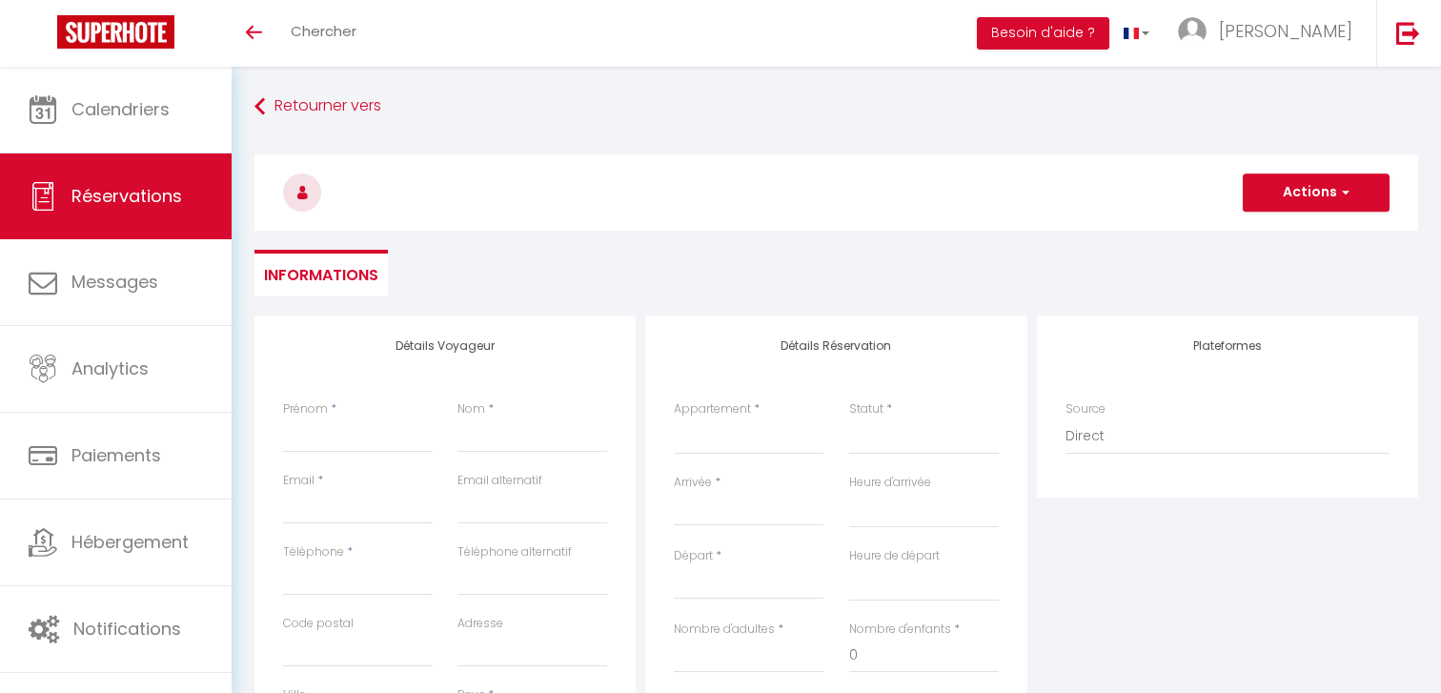
select select
checkbox input "false"
select select
click at [144, 183] on link "Réservations" at bounding box center [116, 196] width 232 height 86
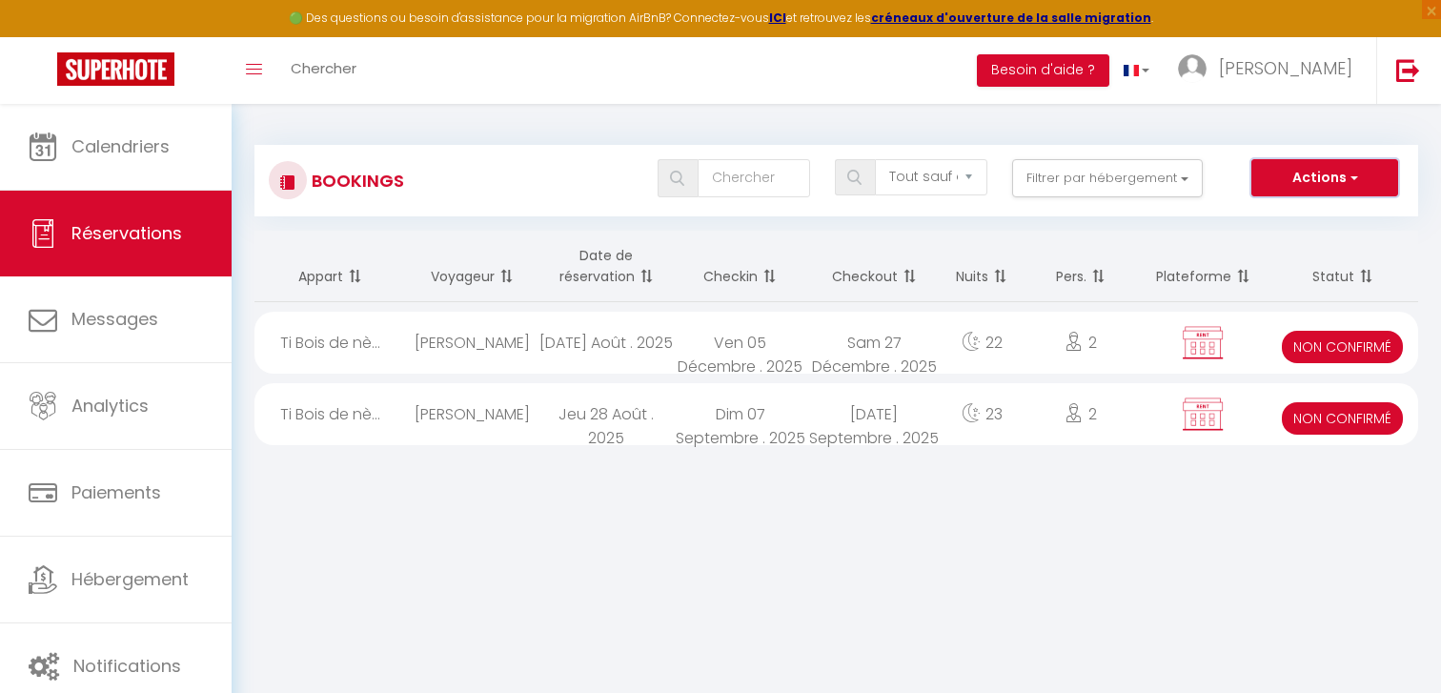
click at [1308, 180] on button "Actions" at bounding box center [1324, 178] width 147 height 38
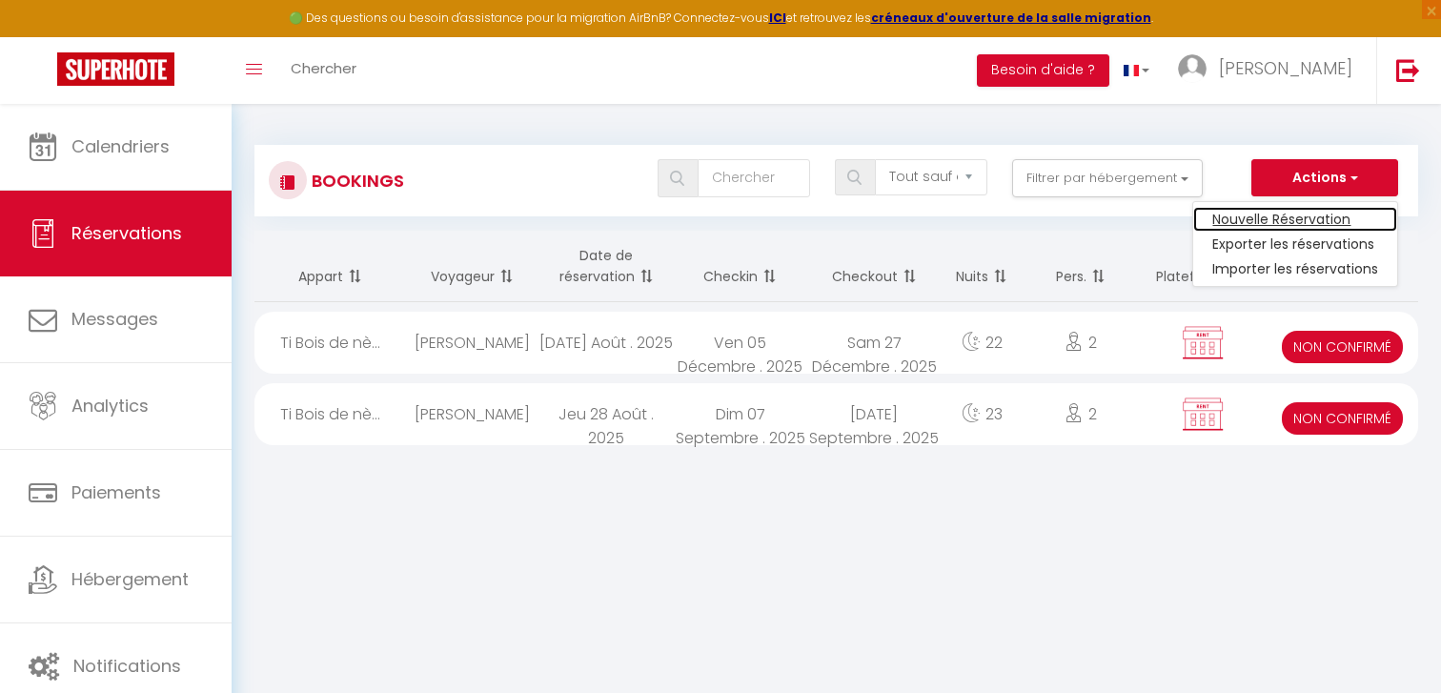
click at [1255, 224] on link "Nouvelle Réservation" at bounding box center [1295, 219] width 204 height 25
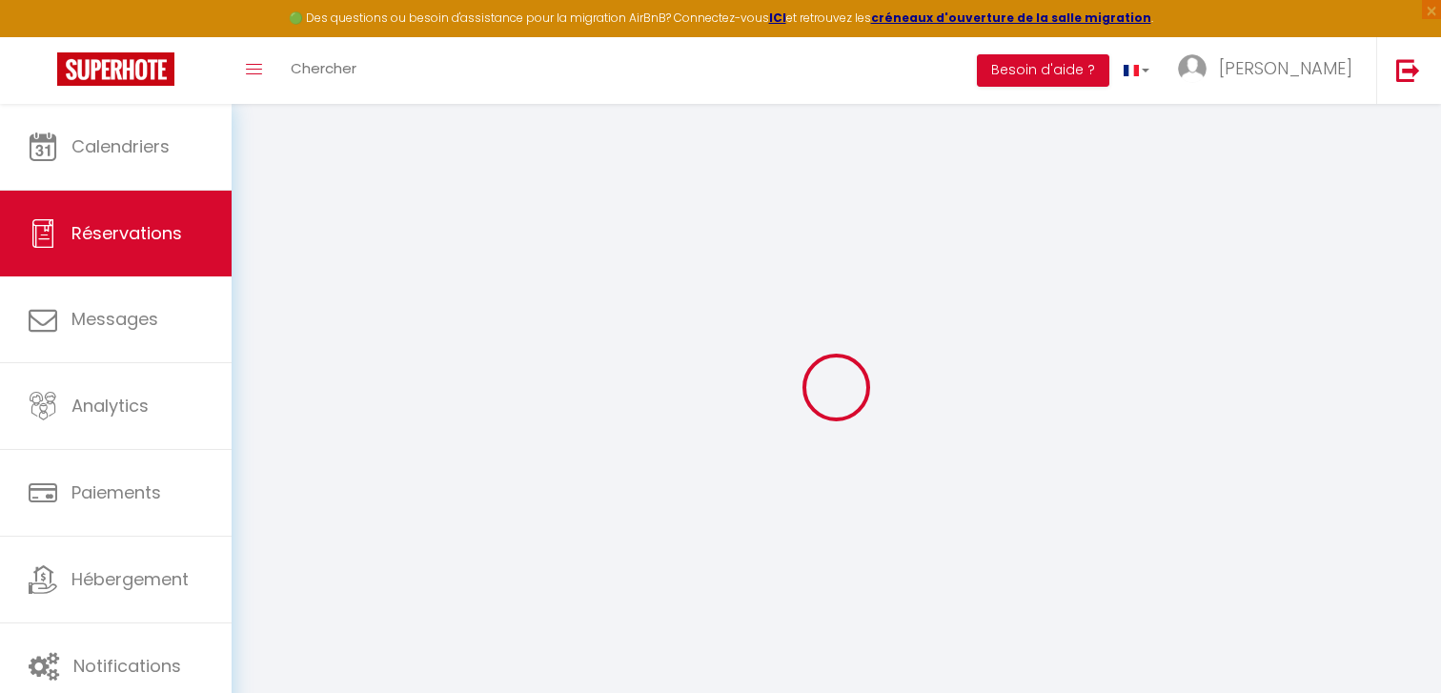
select select
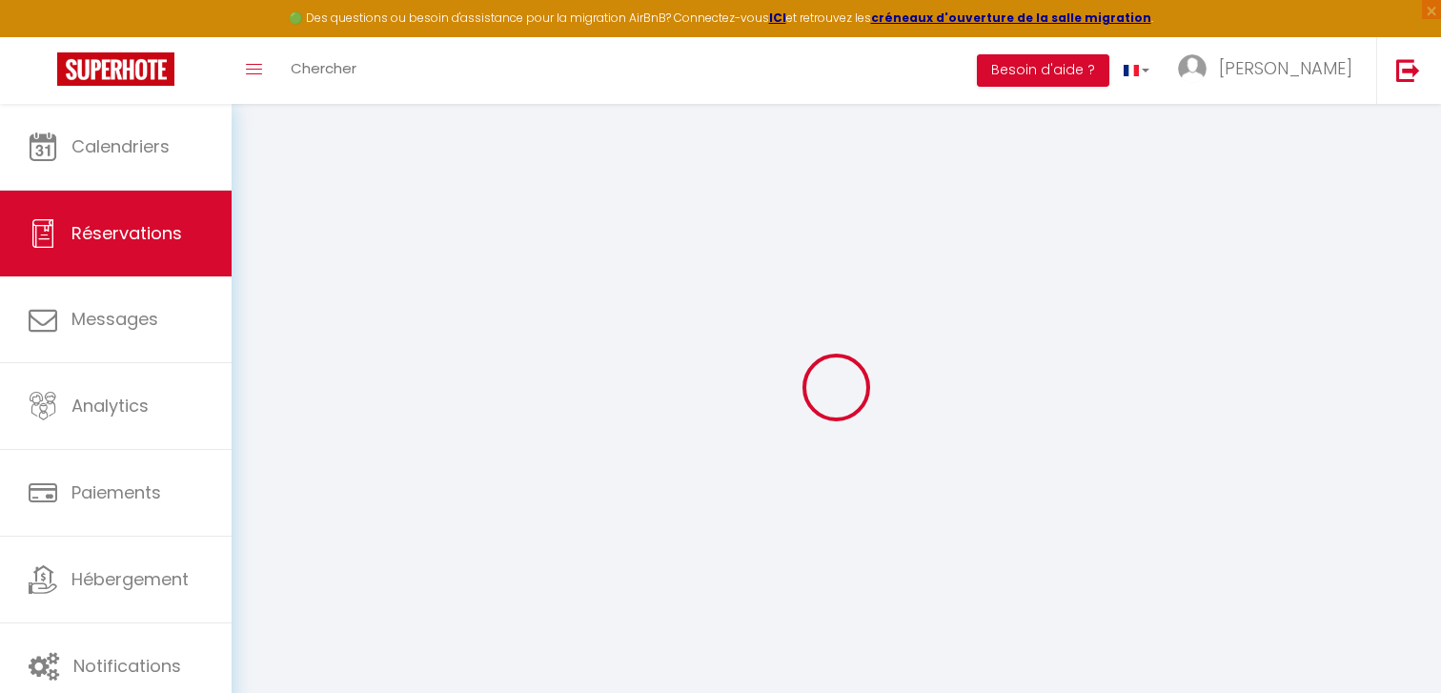
select select
checkbox input "false"
select select
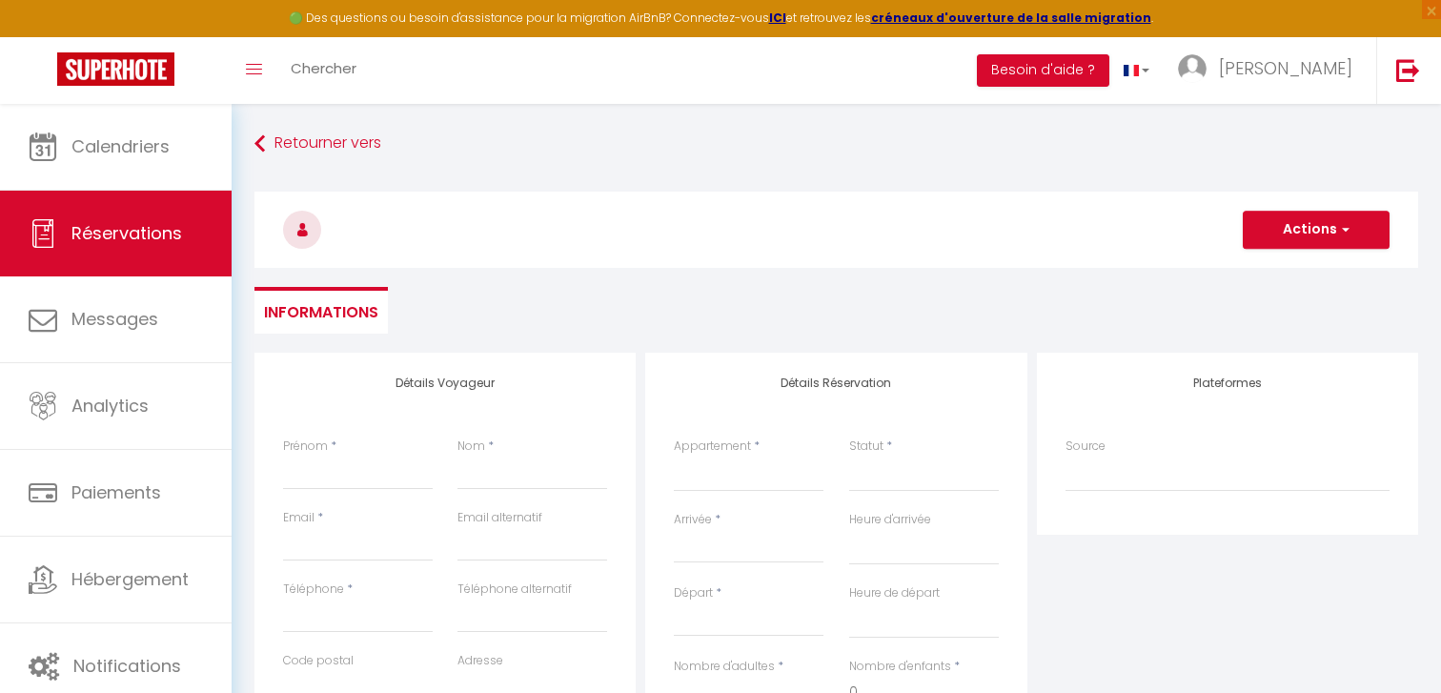
select select
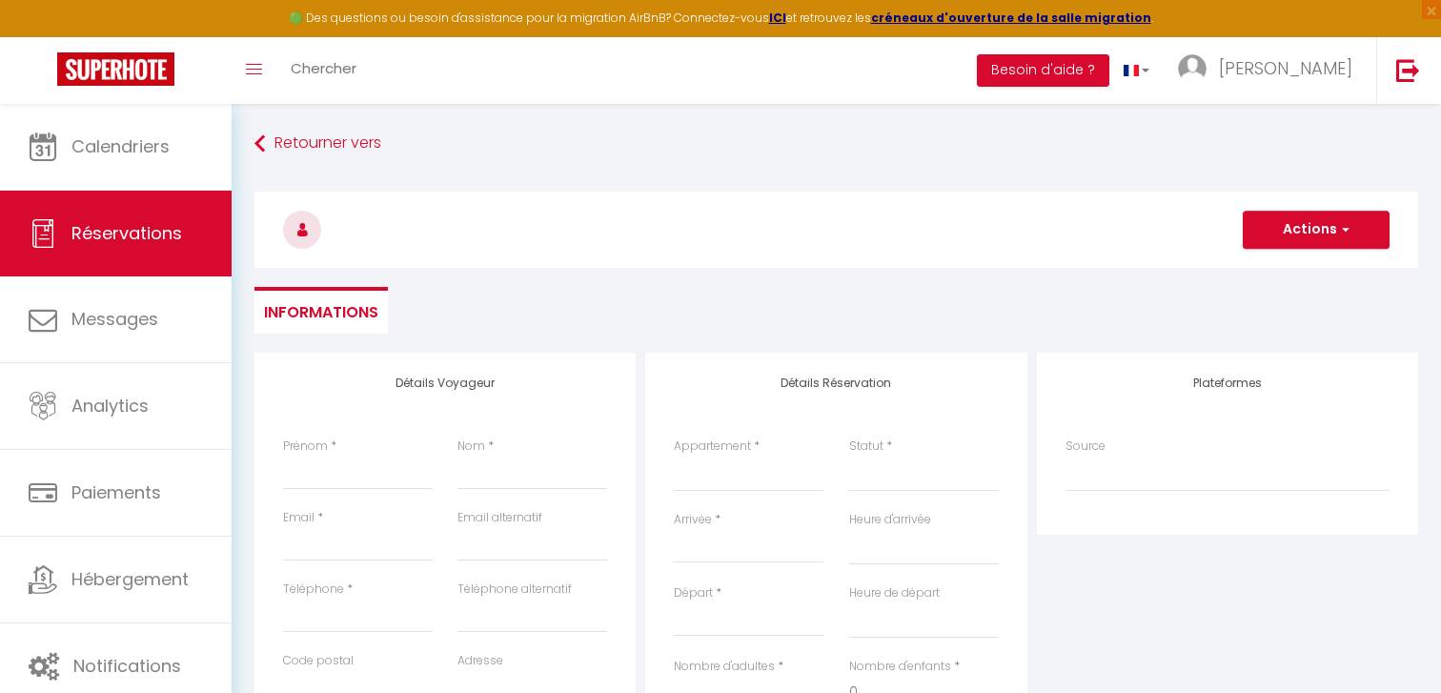
checkbox input "false"
select select
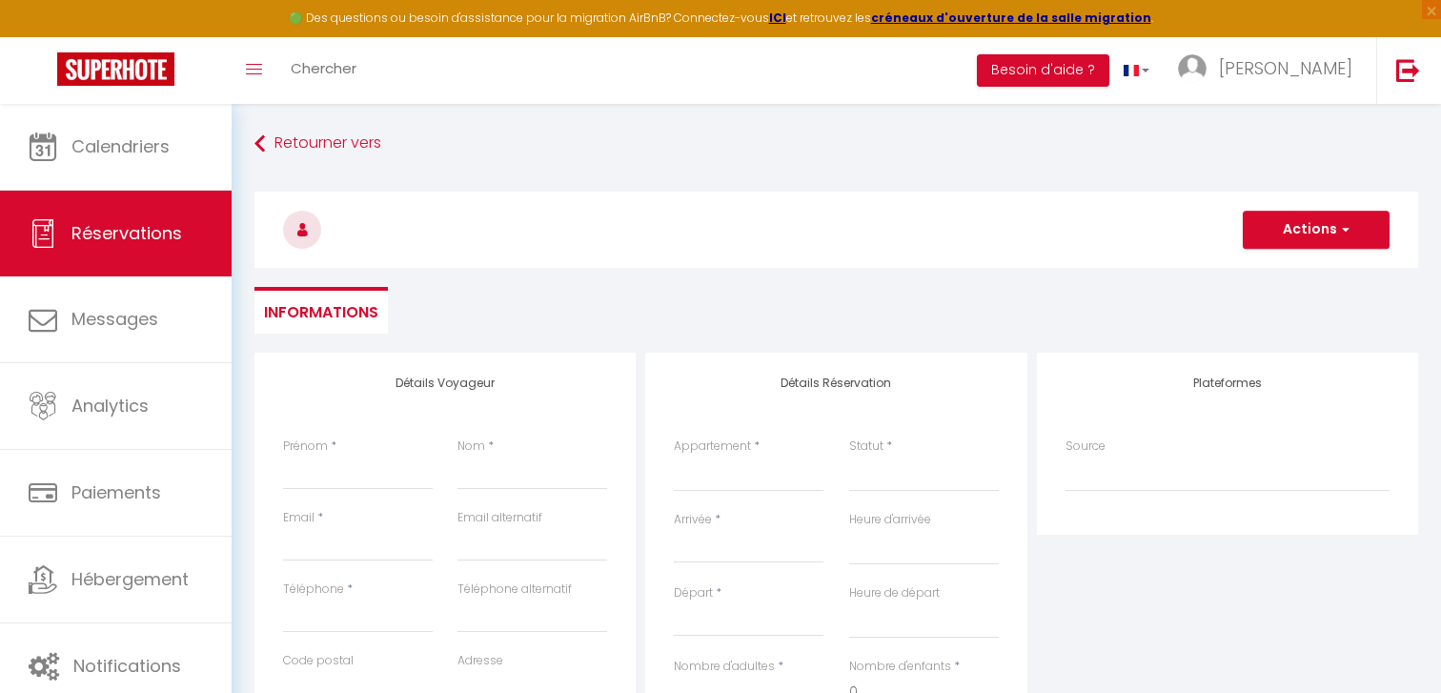
select select
checkbox input "false"
select select
click at [342, 468] on input "Prénom" at bounding box center [358, 473] width 150 height 34
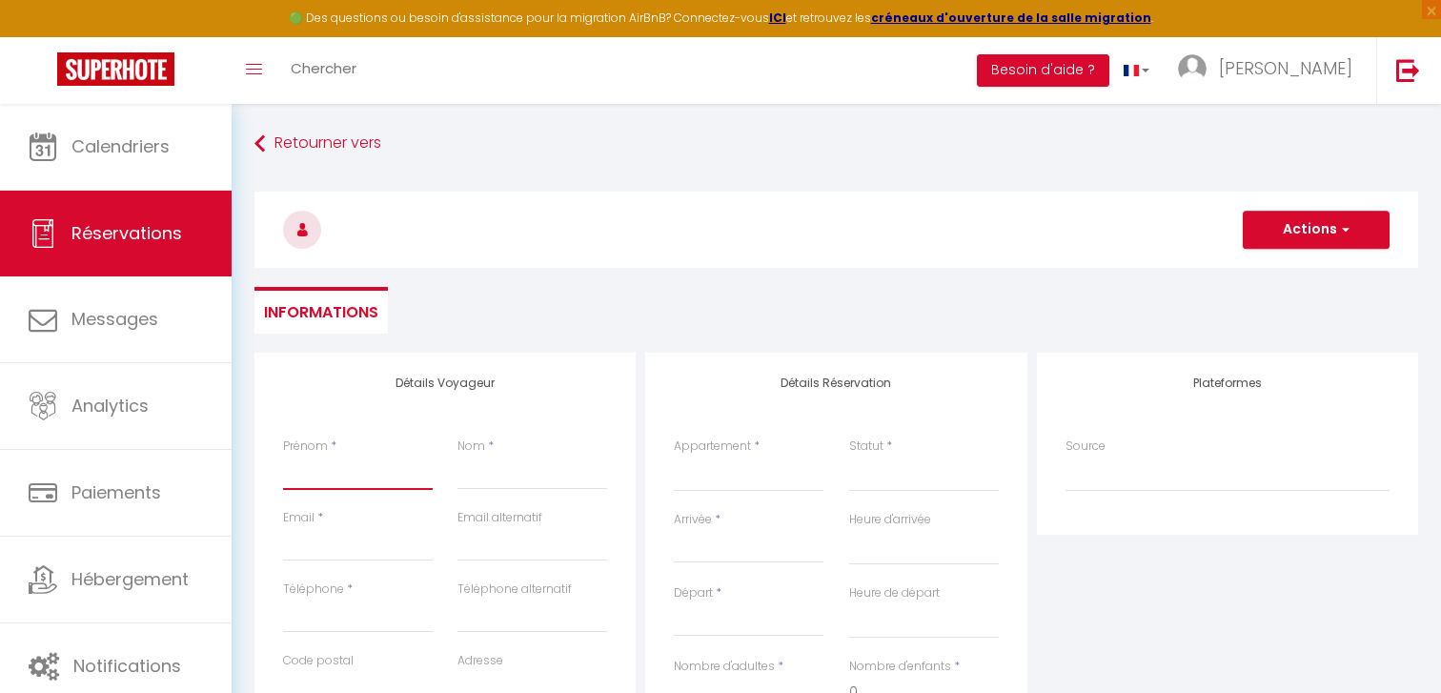
type input "n"
select select
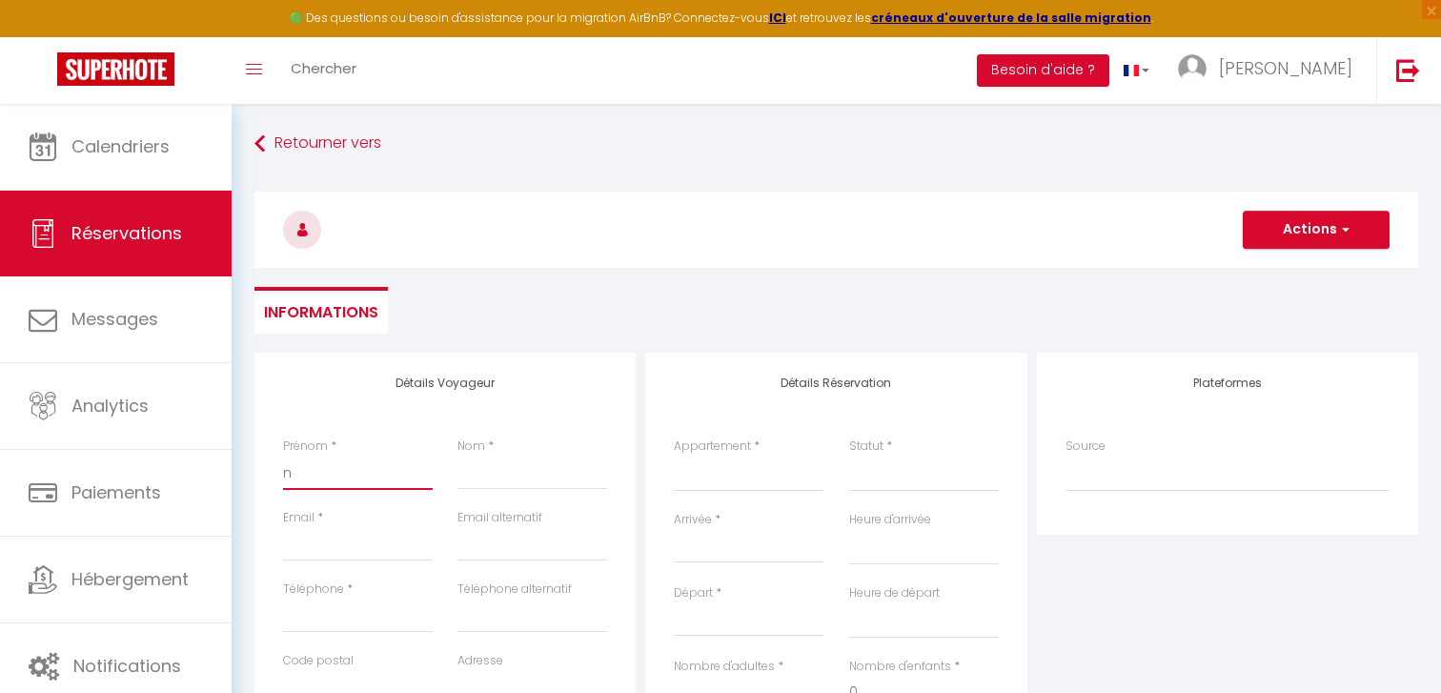
select select
checkbox input "false"
type input "no"
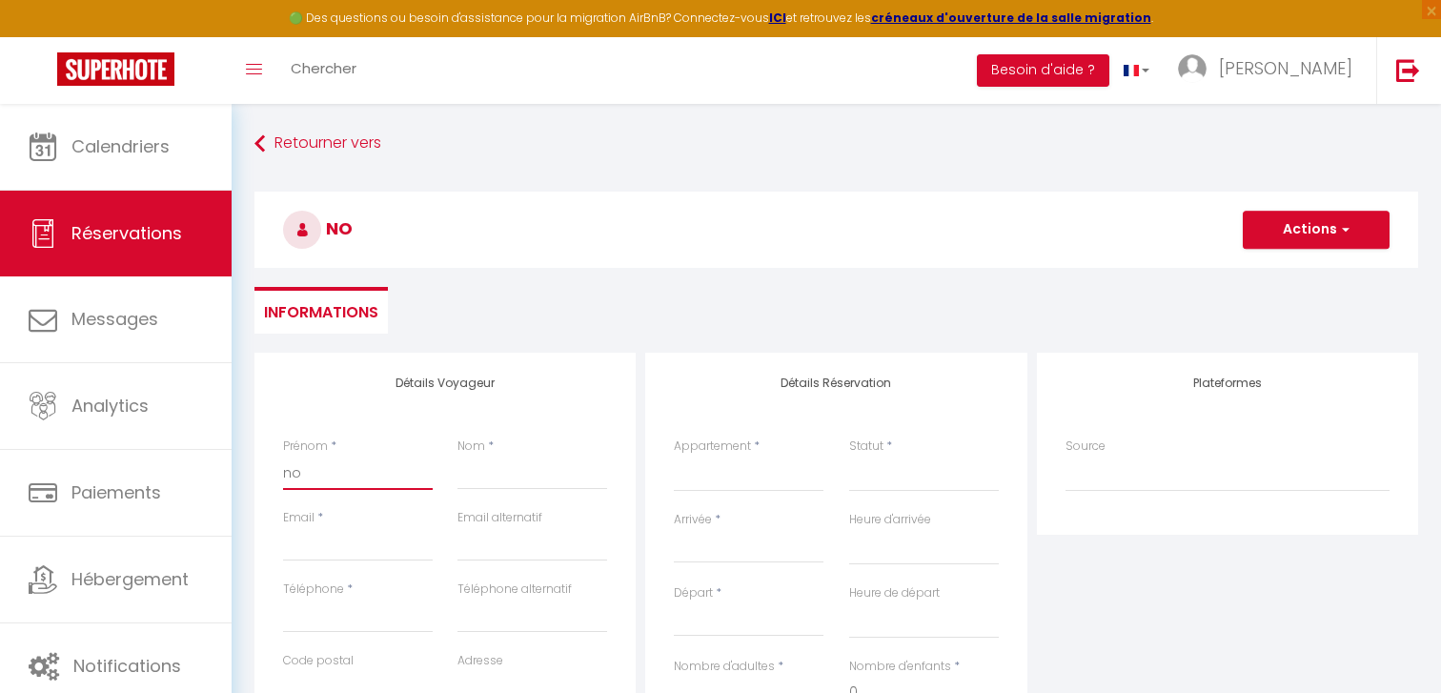
select select
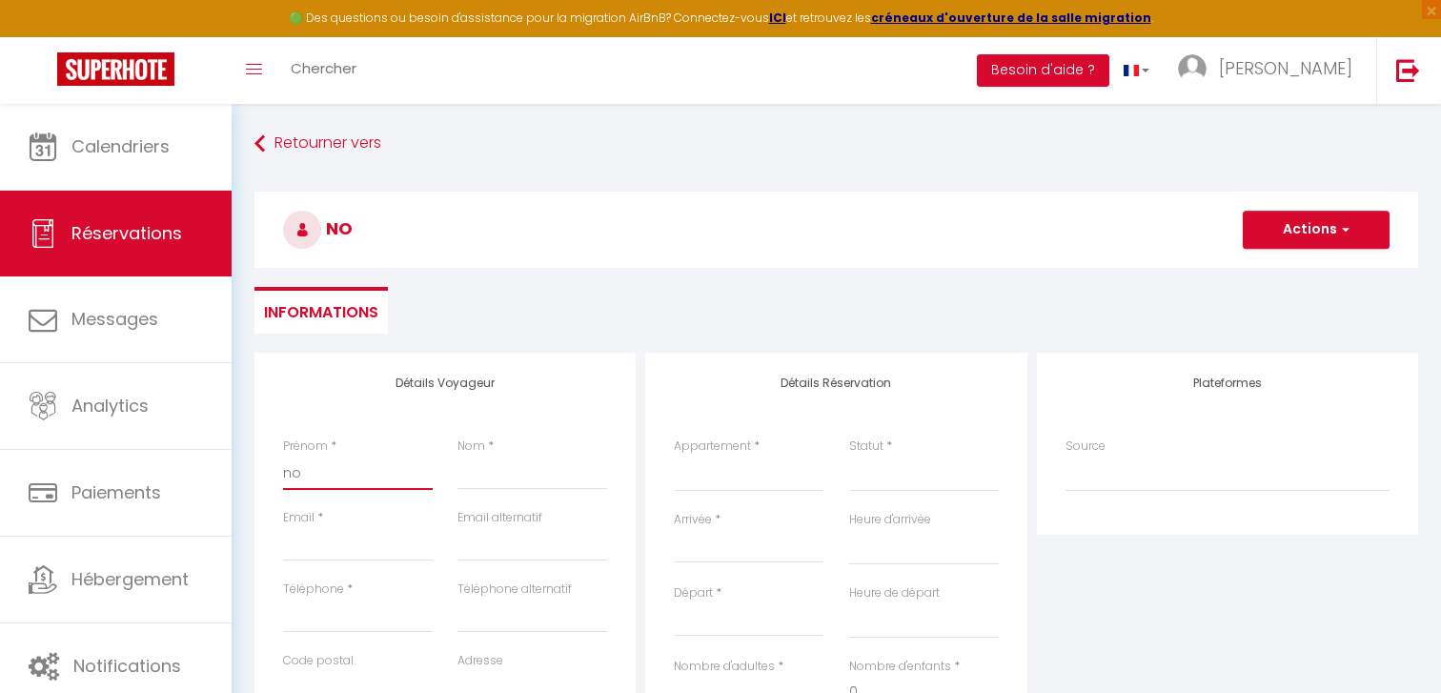
select select
checkbox input "false"
type input "nol"
select select
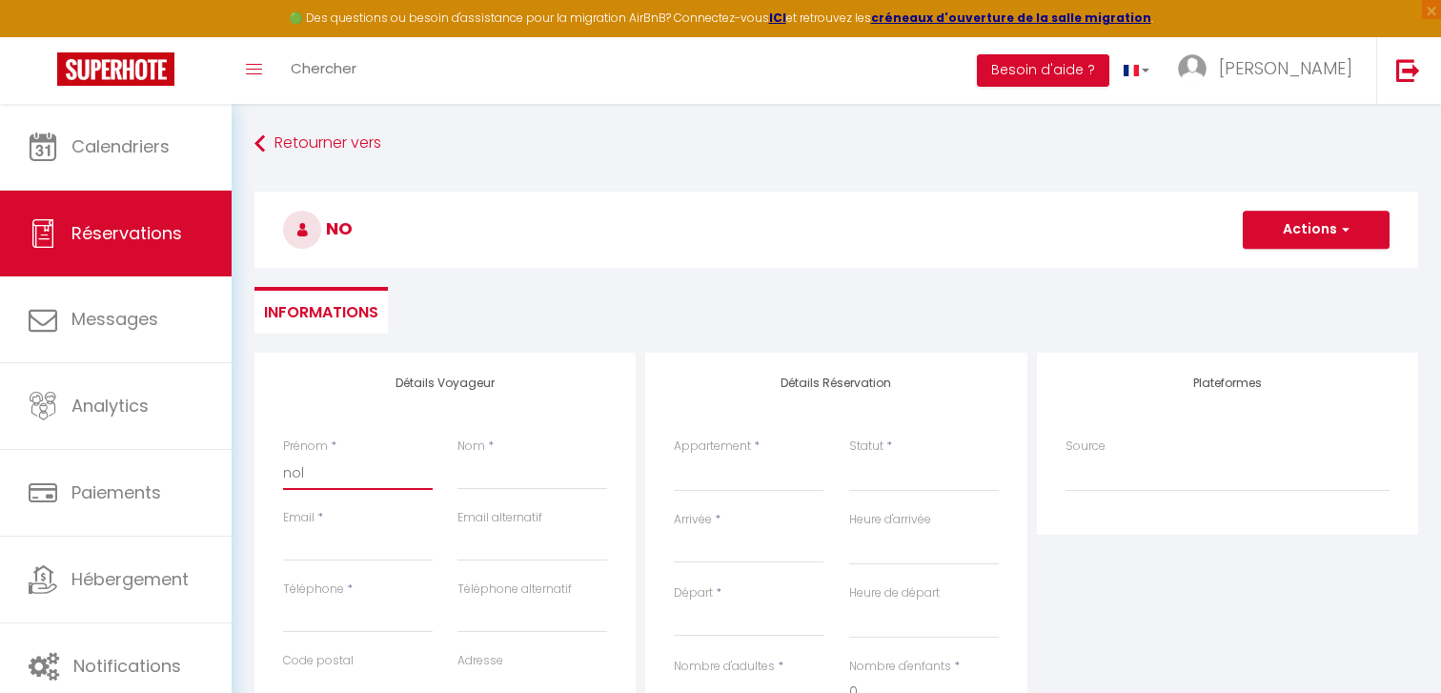
select select
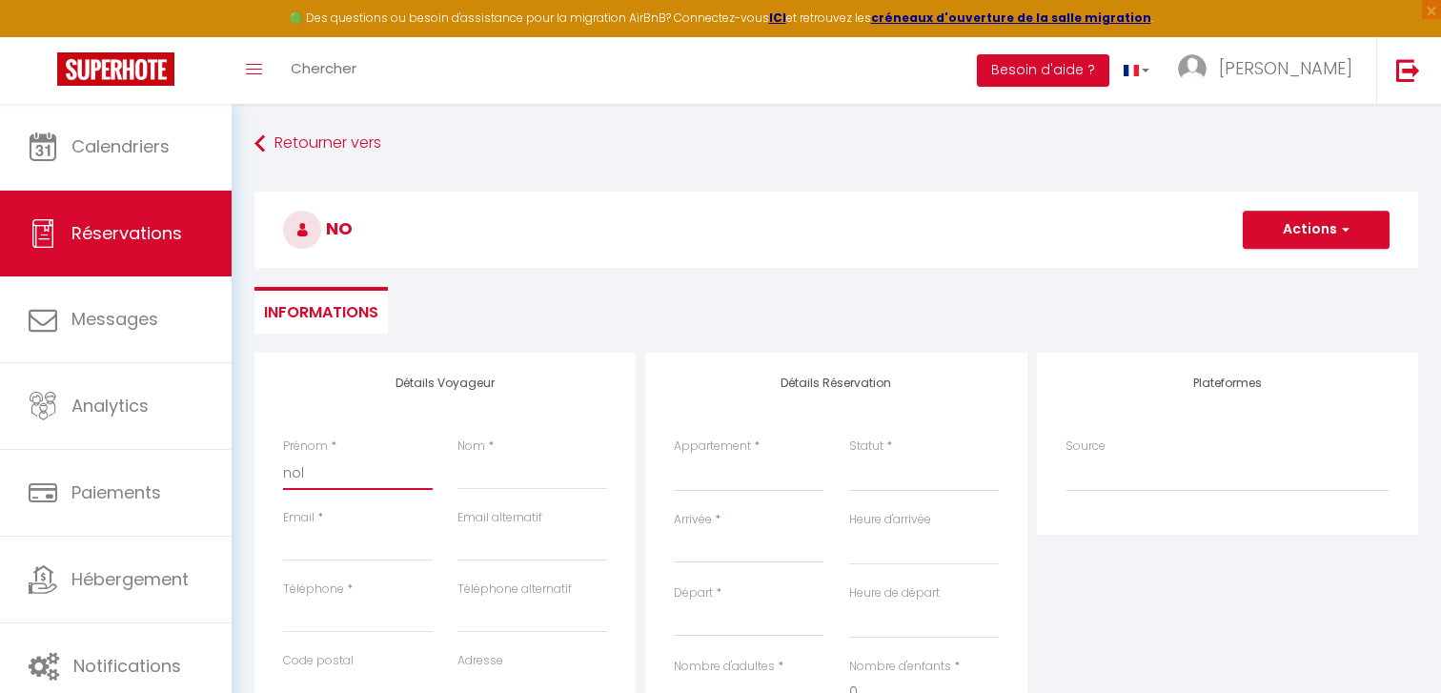
select select
checkbox input "false"
type input "nolw"
select select
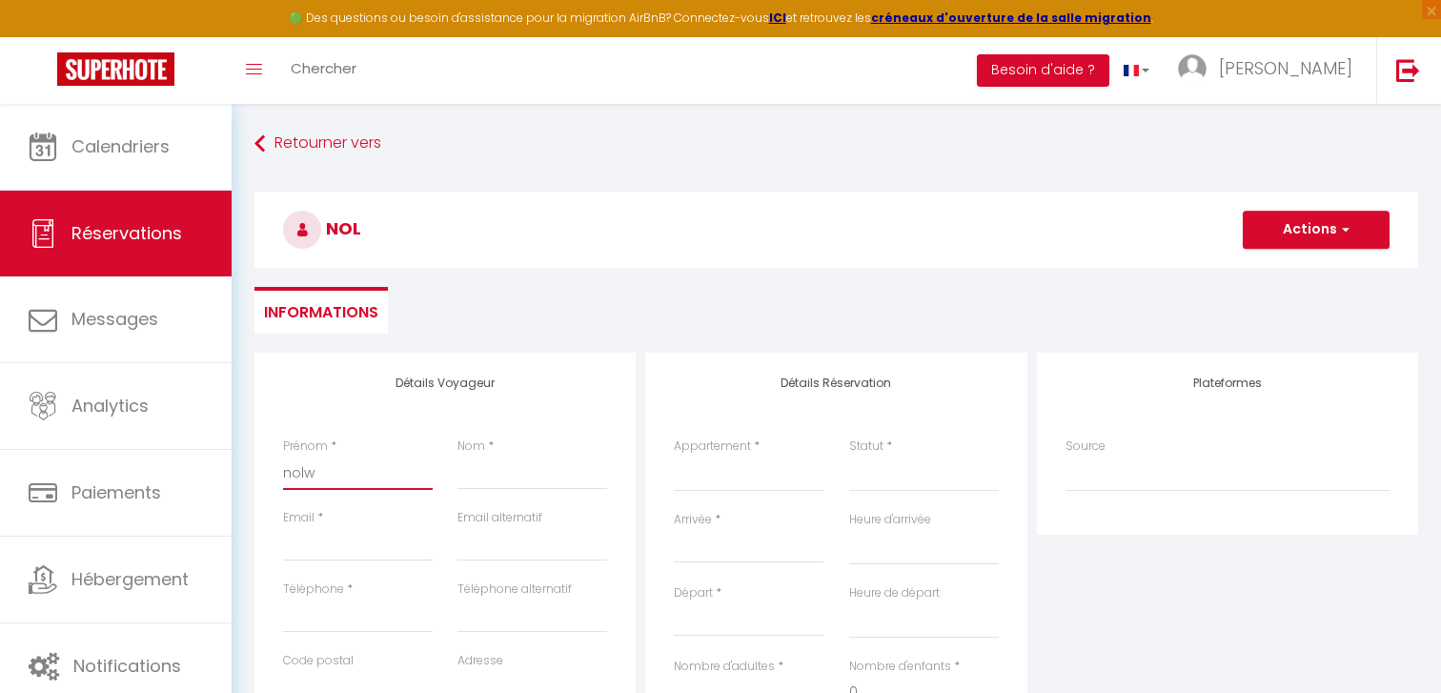
select select
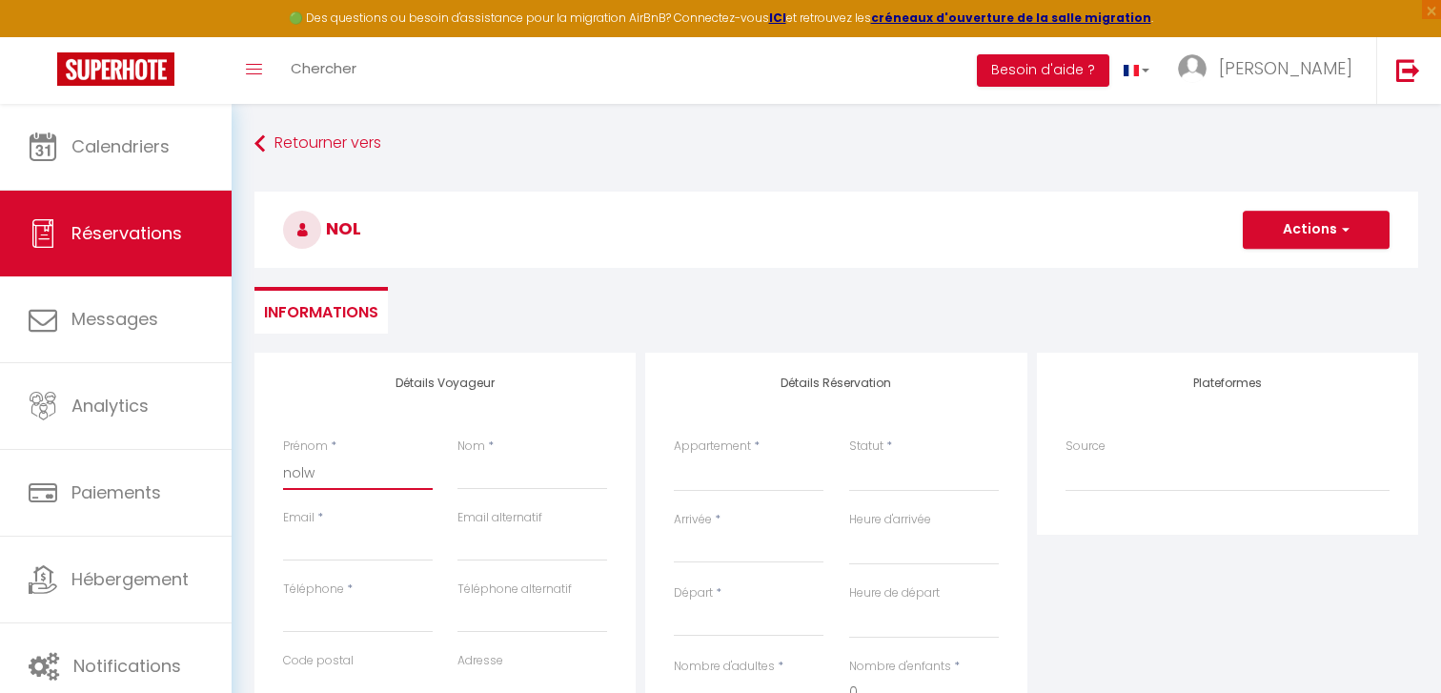
checkbox input "false"
type input "nolwe"
select select
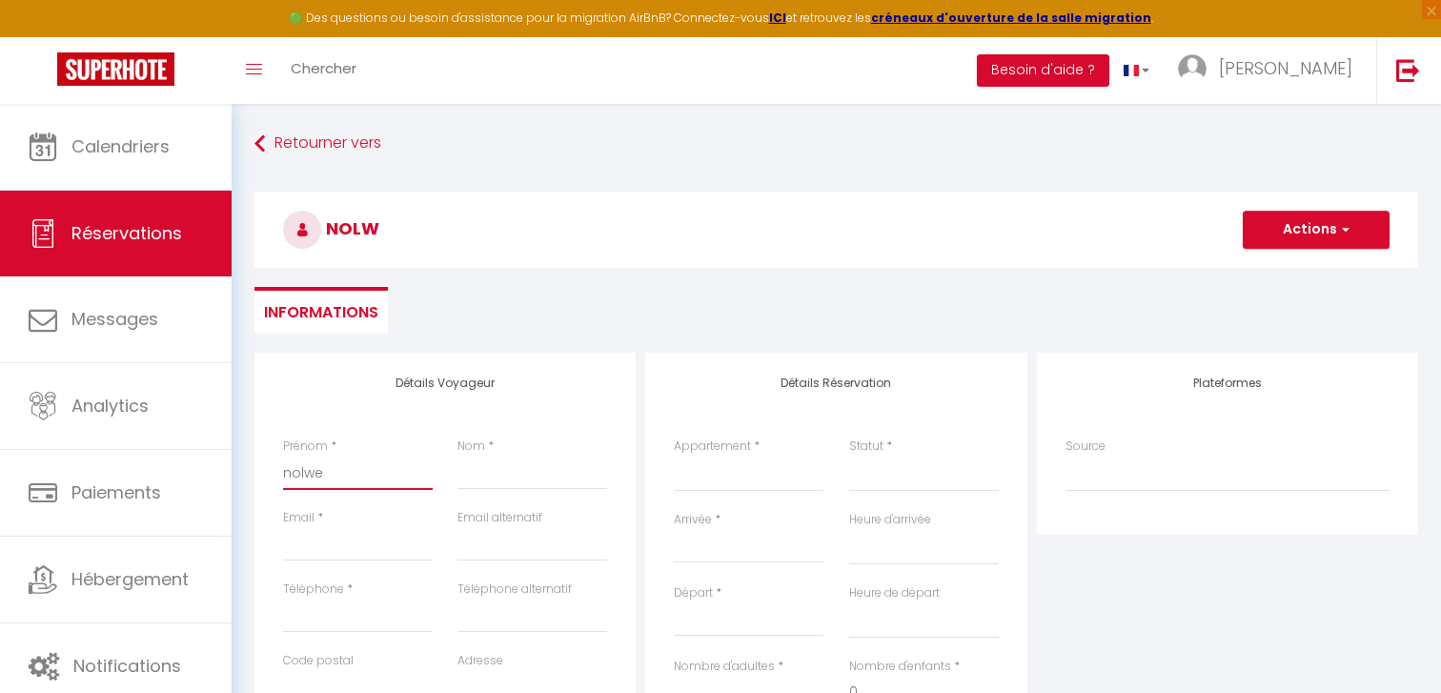
select select
checkbox input "false"
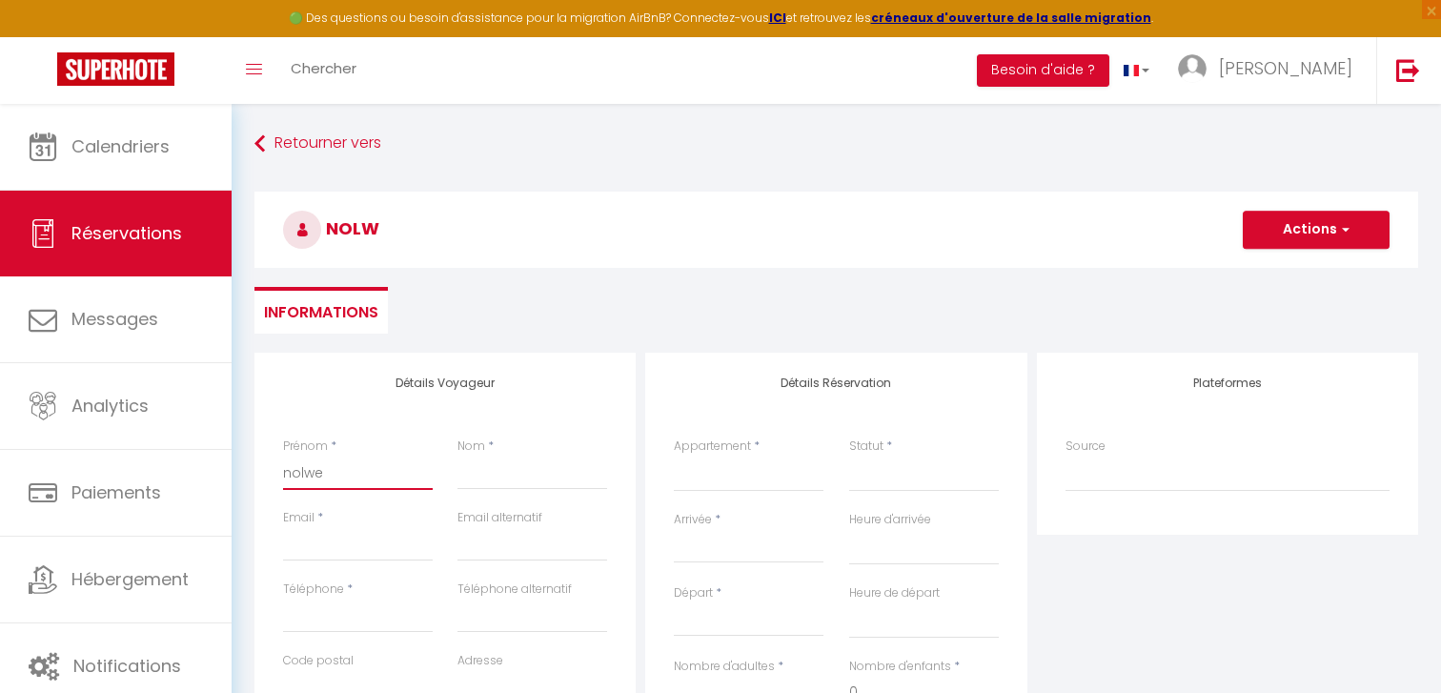
type input "nolwen"
select select
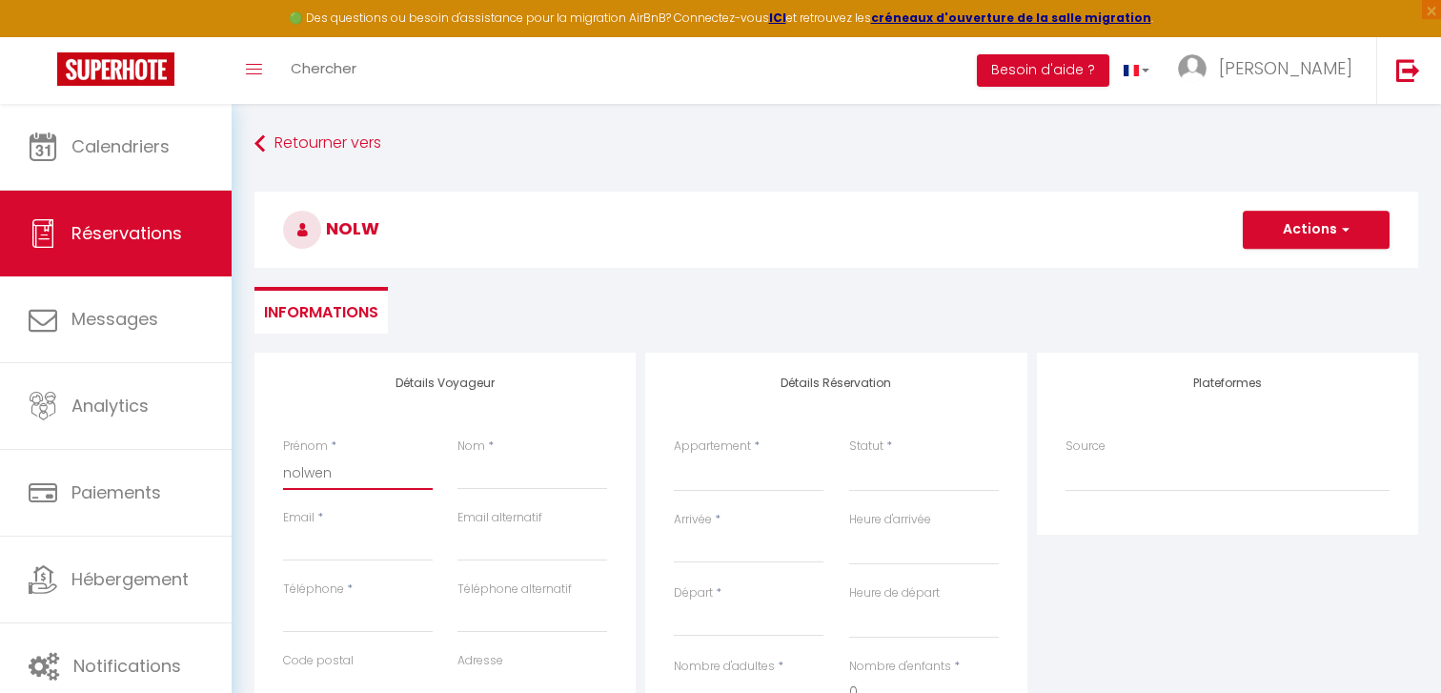
select select
checkbox input "false"
type input "nolwenn"
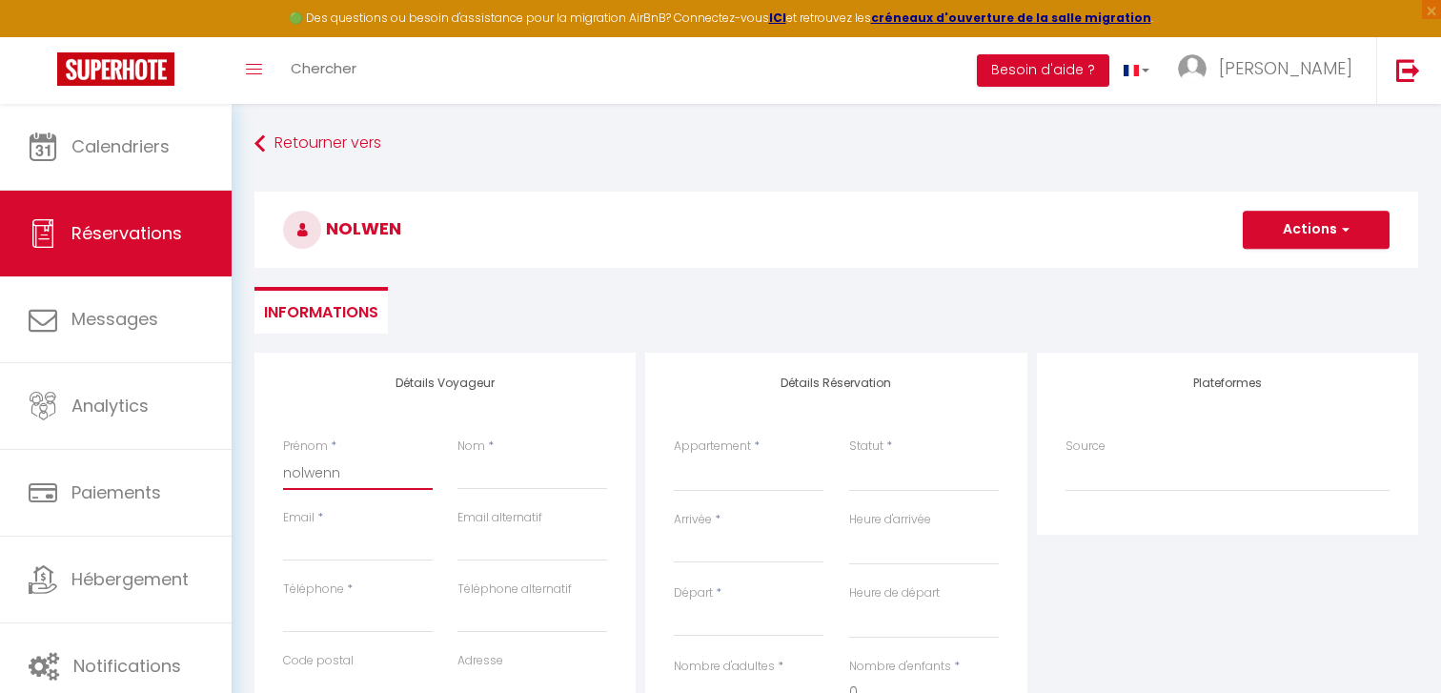
select select
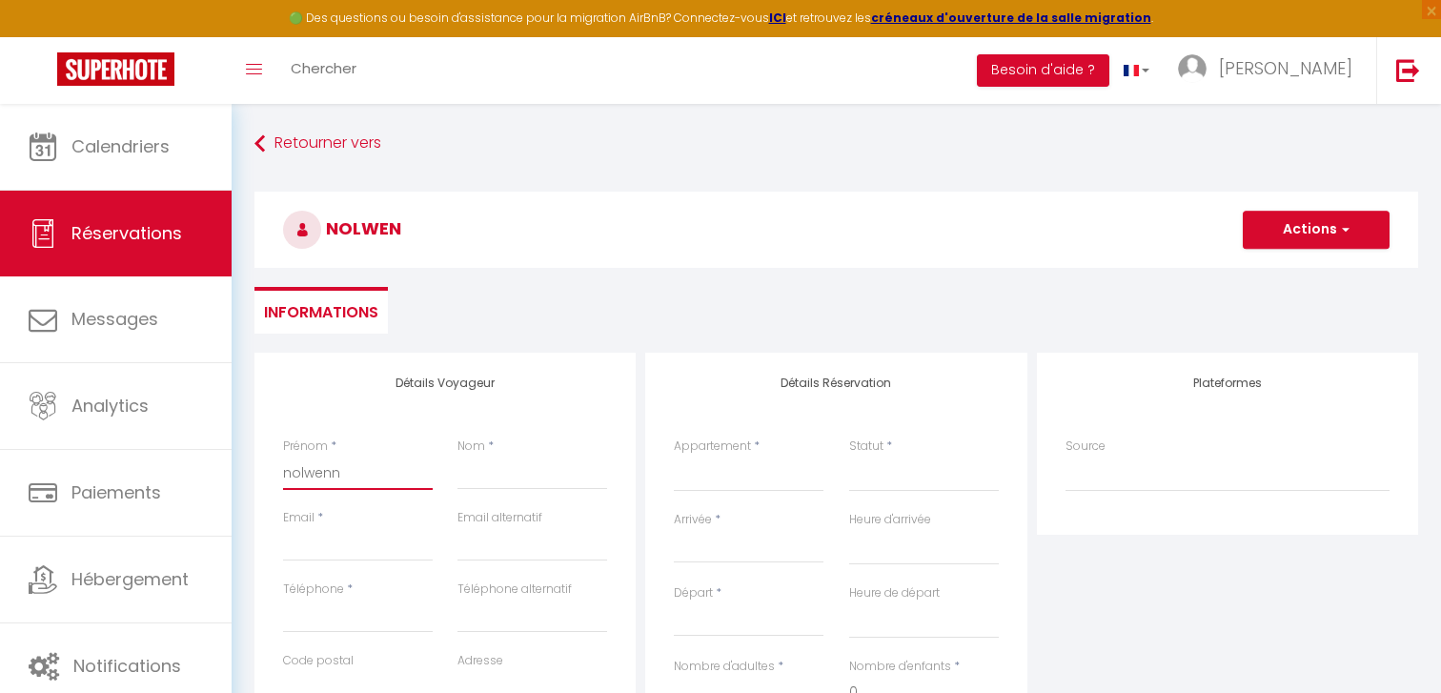
select select
checkbox input "false"
type input "nolwenn"
type input "c"
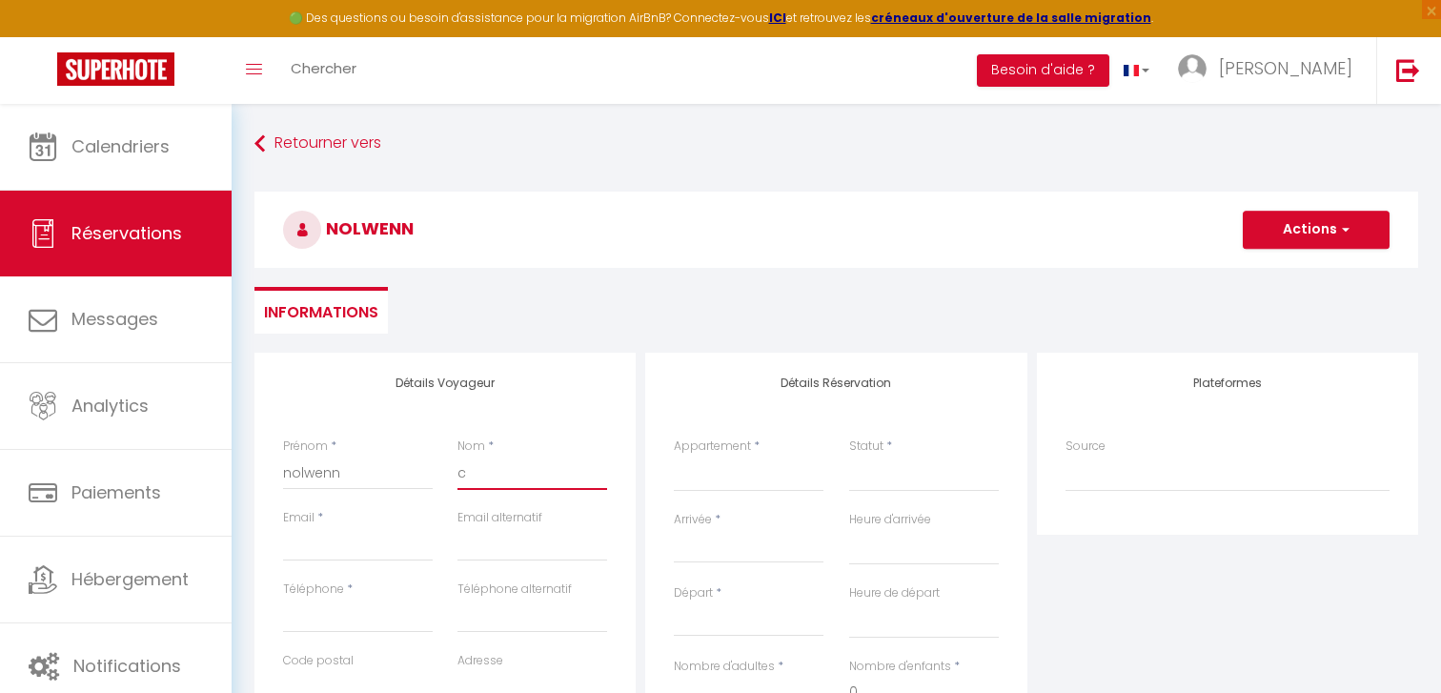
select select
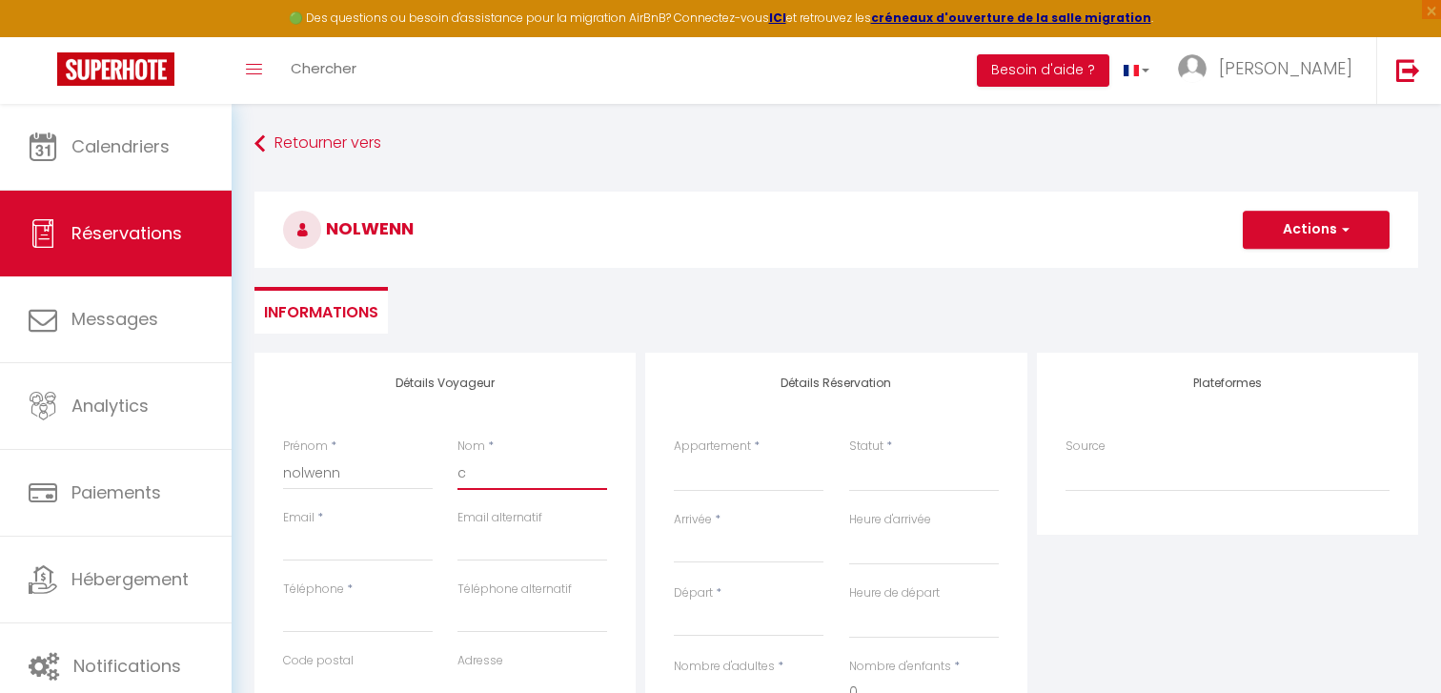
select select
checkbox input "false"
type input "cc"
select select
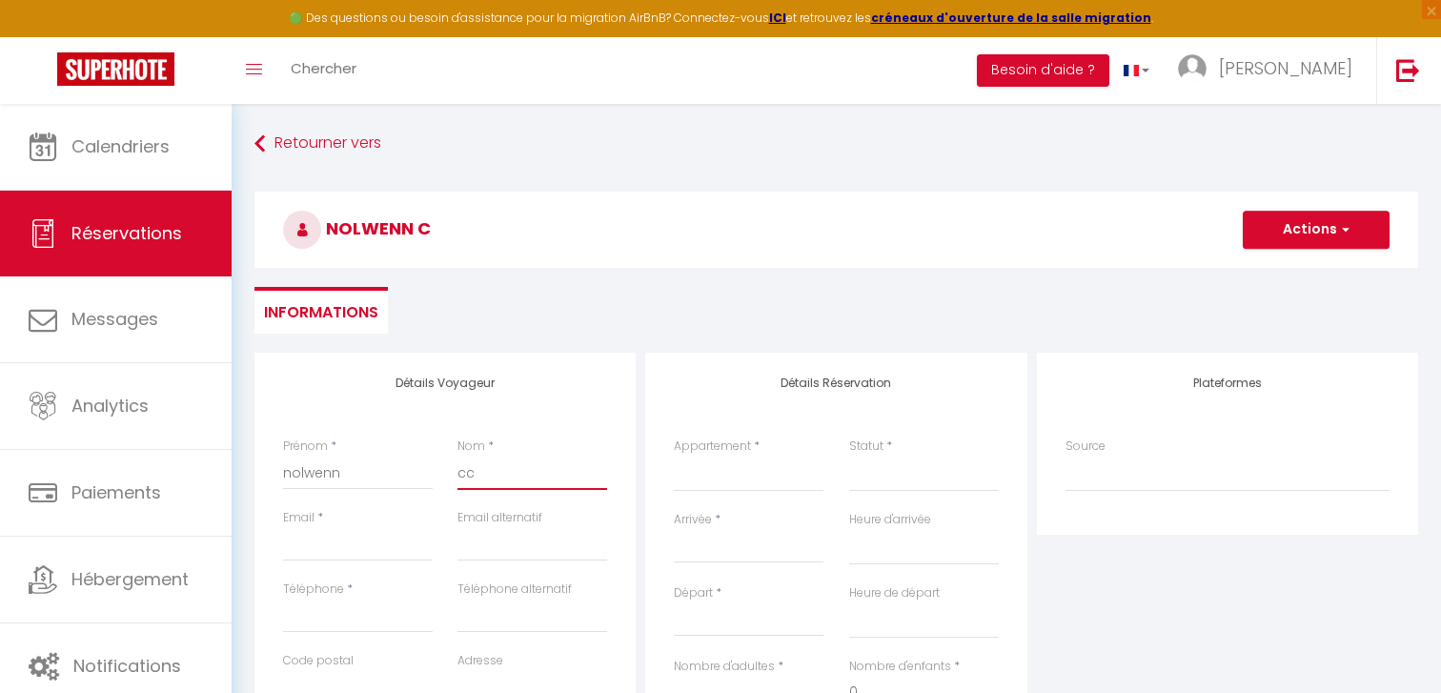
select select
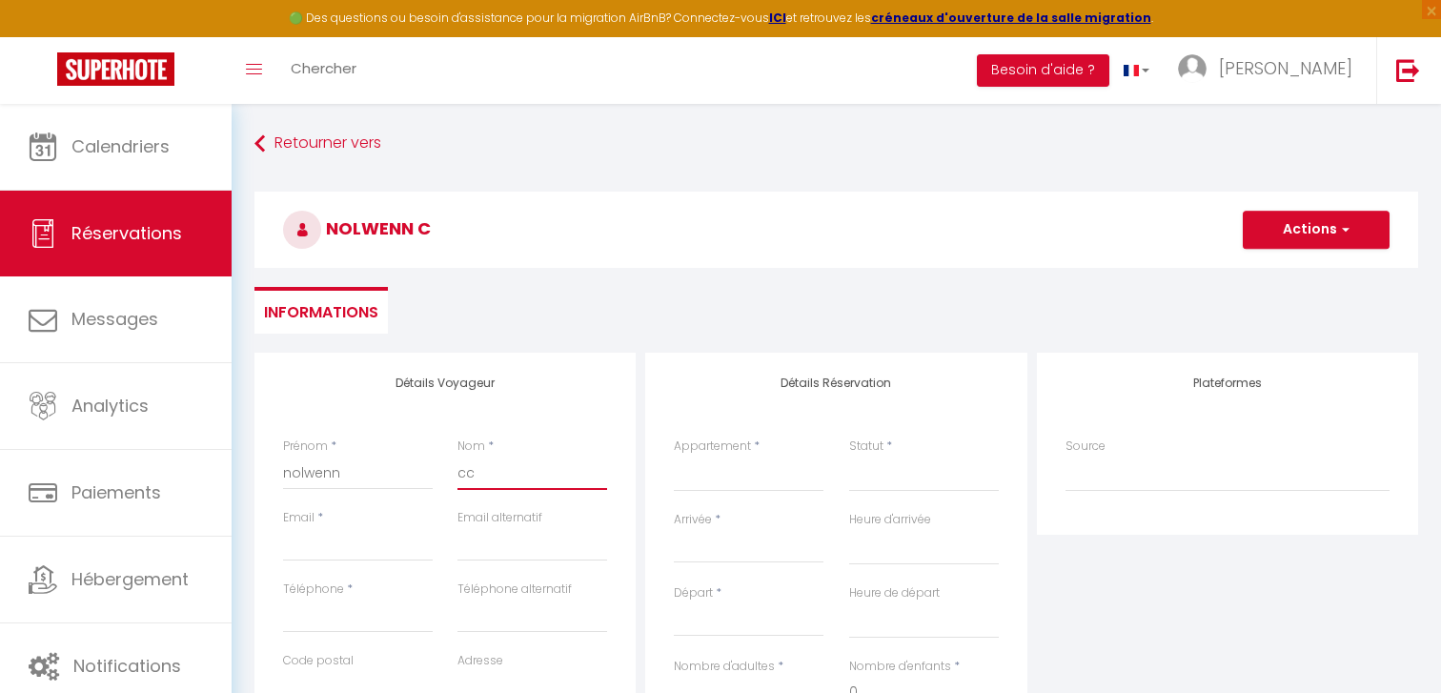
select select
checkbox input "false"
type input "cc"
type input "c"
select select
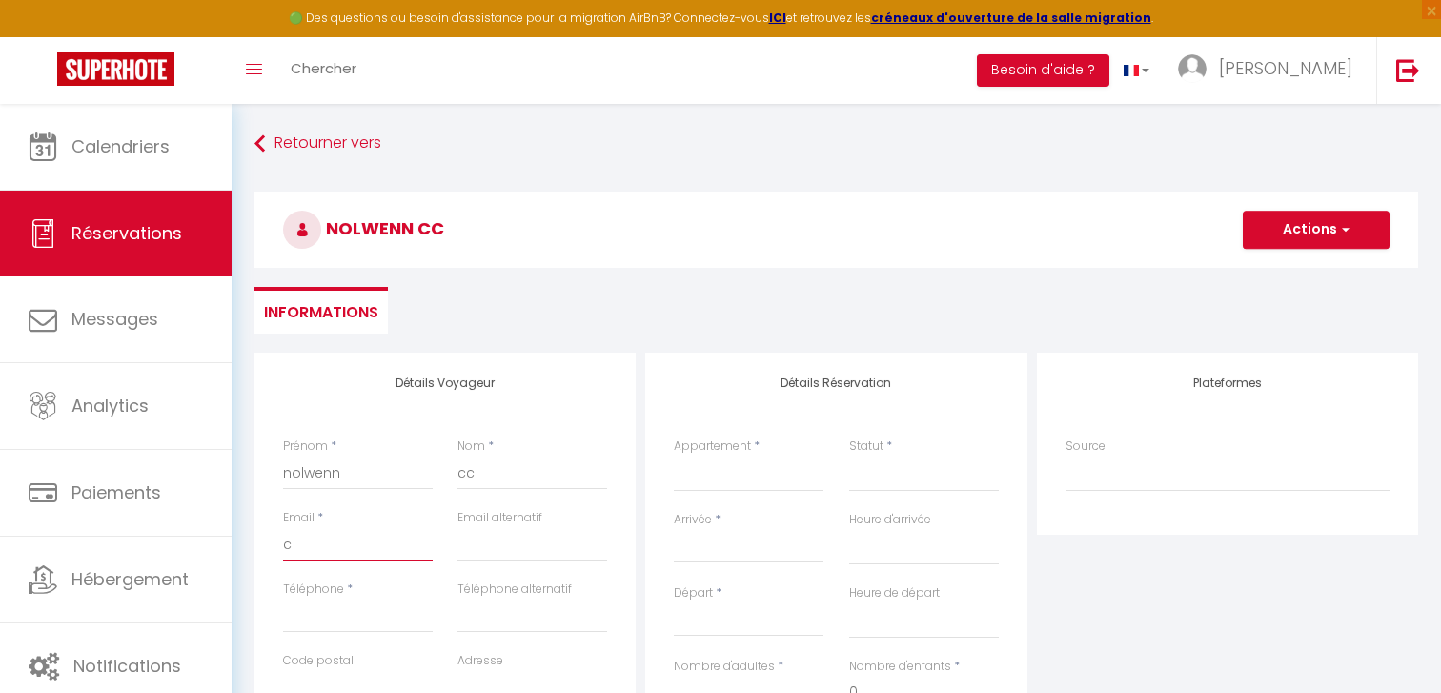
select select
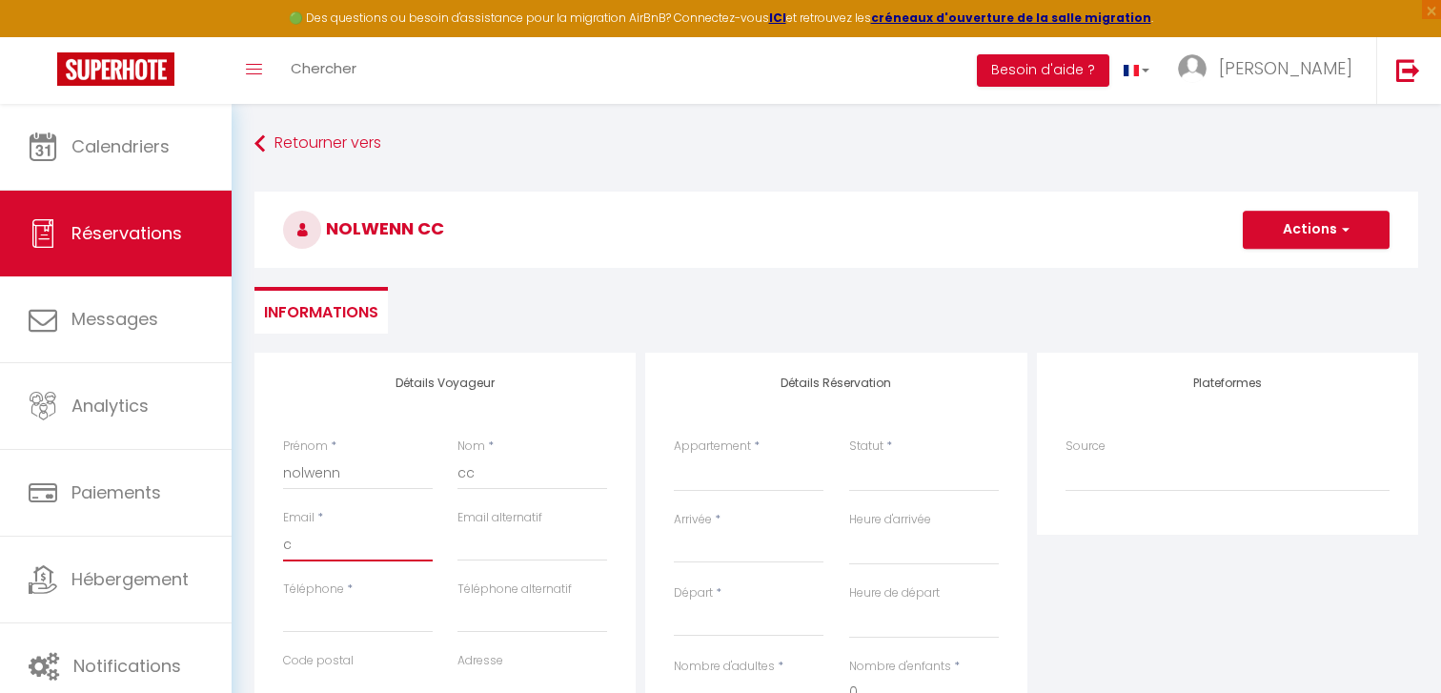
select select
checkbox input "false"
type input "cc"
select select
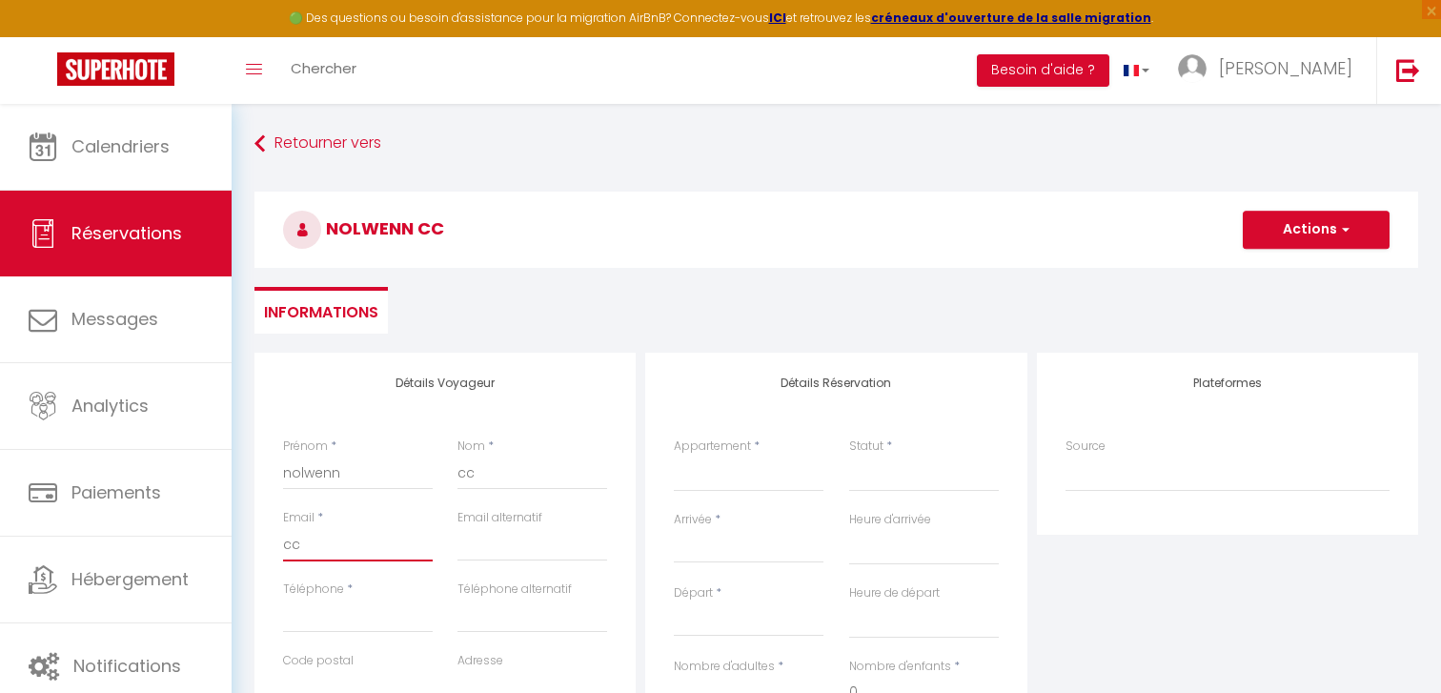
select select
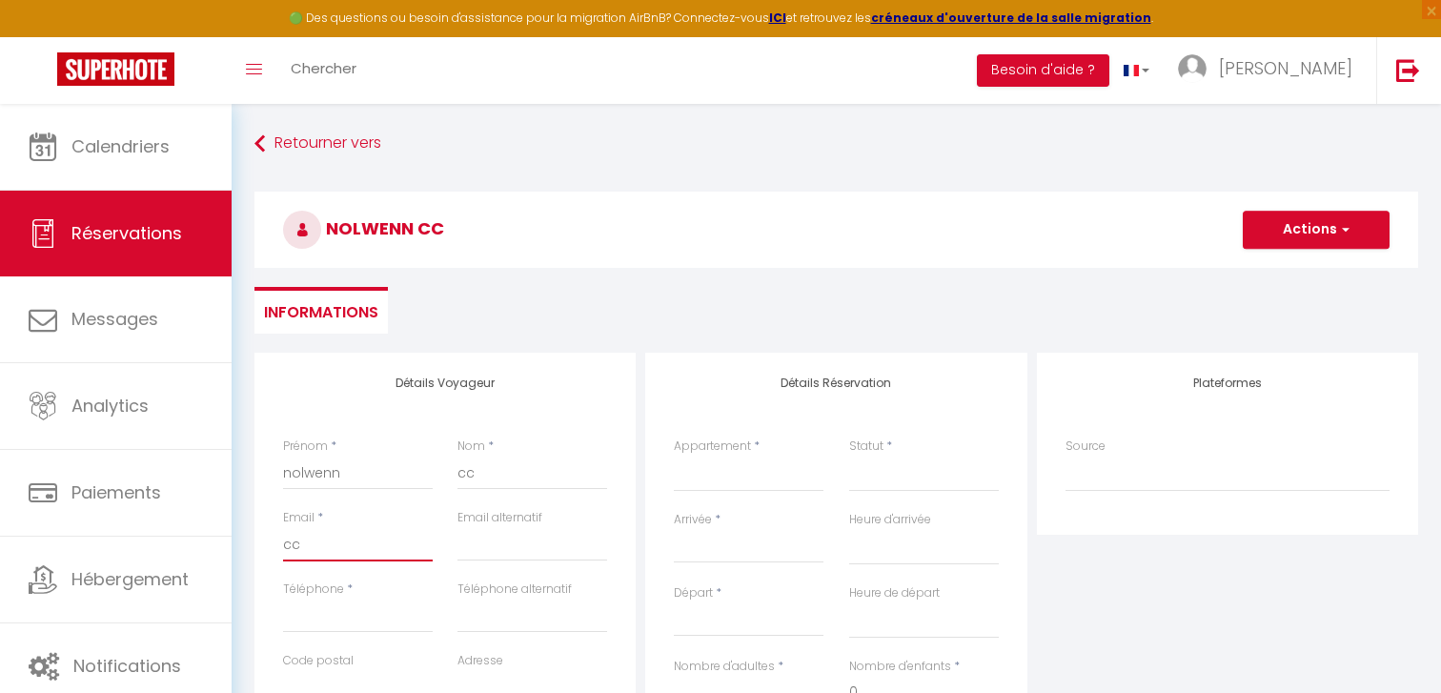
checkbox input "false"
type input "cc@"
select select
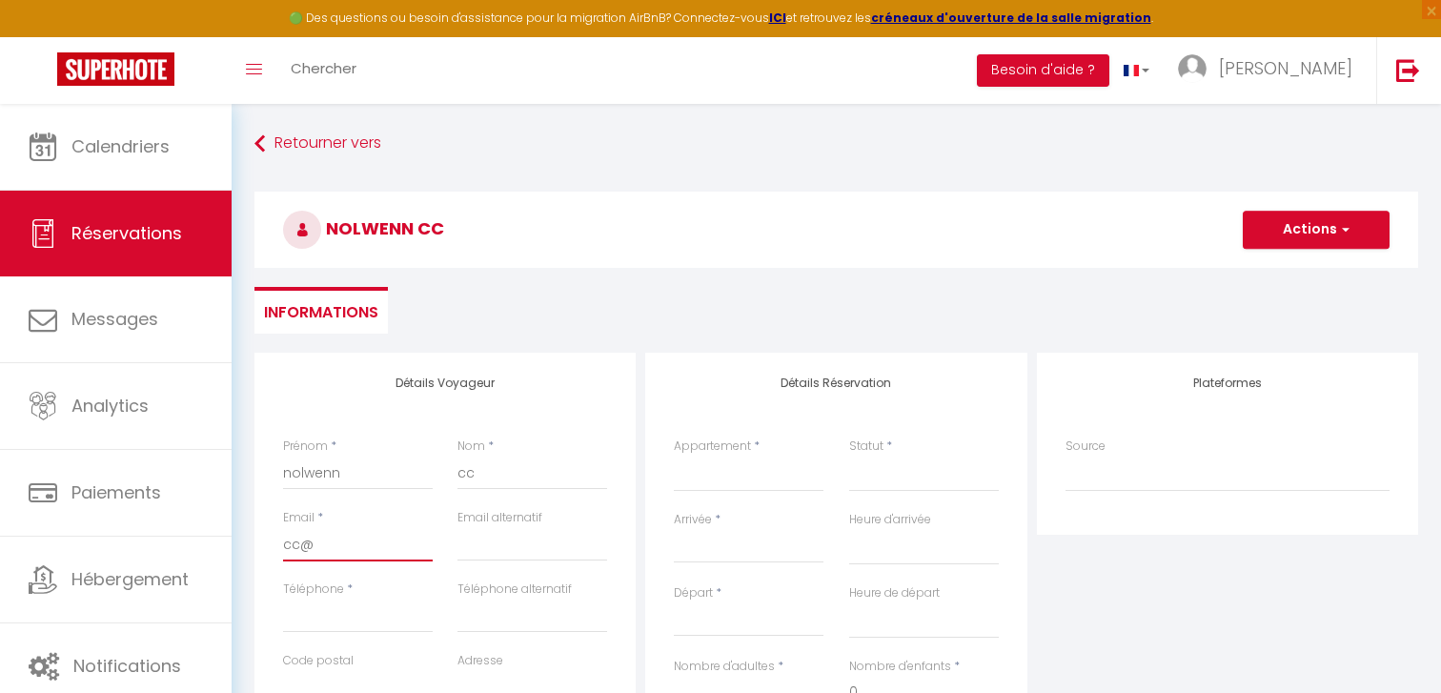
select select
checkbox input "false"
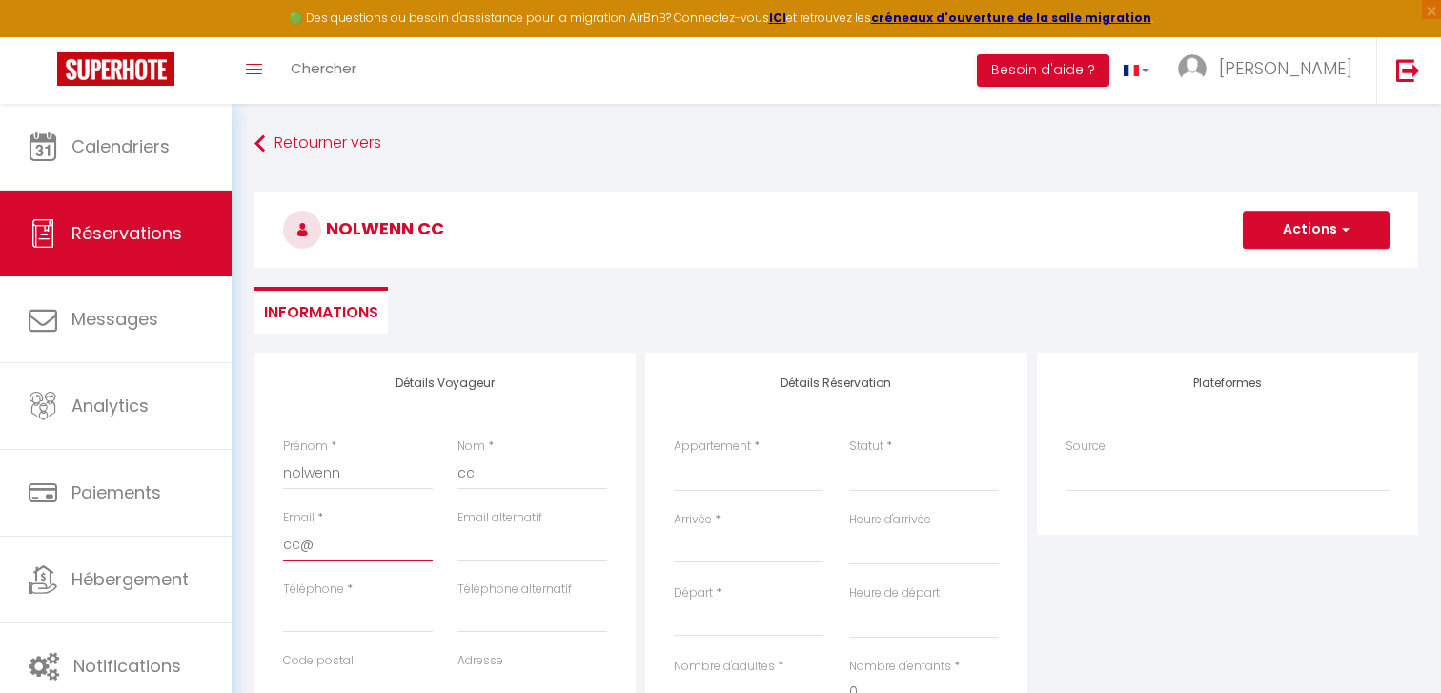
type input "cc@g"
select select
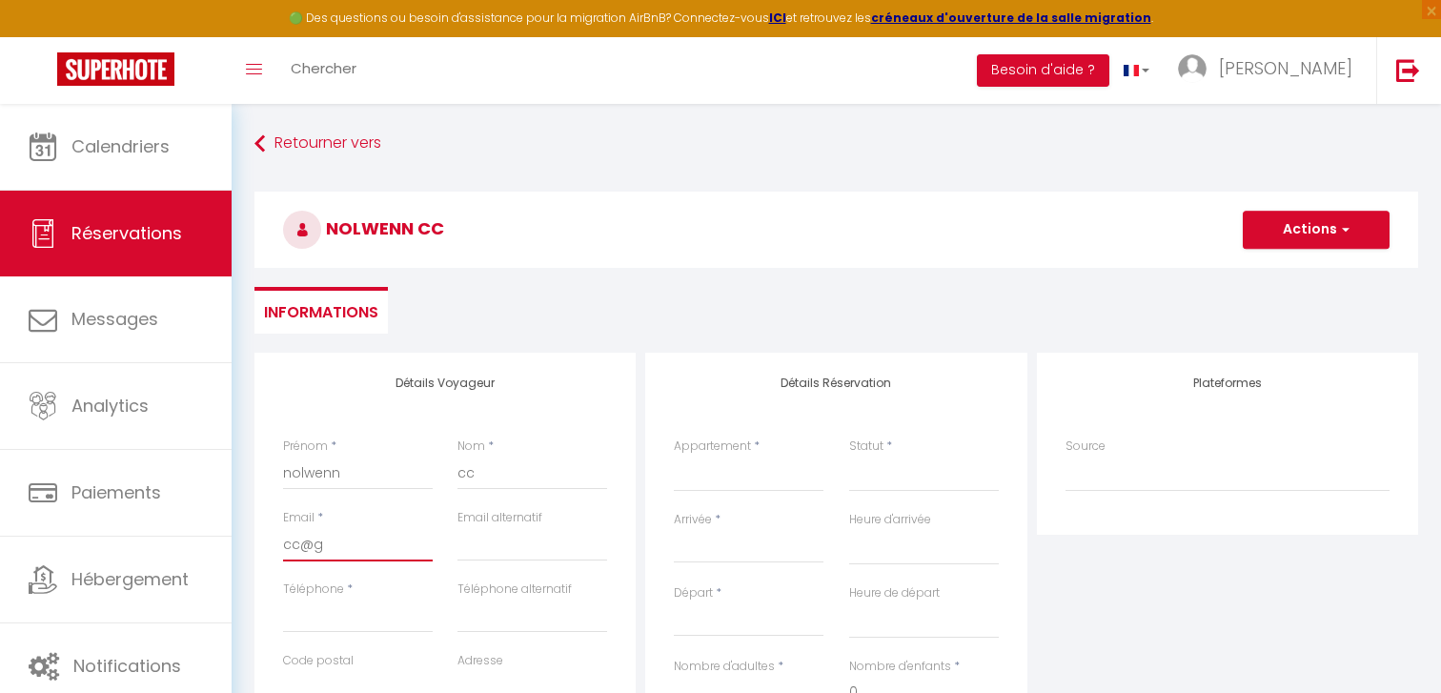
select select
checkbox input "false"
type input "cc@gm"
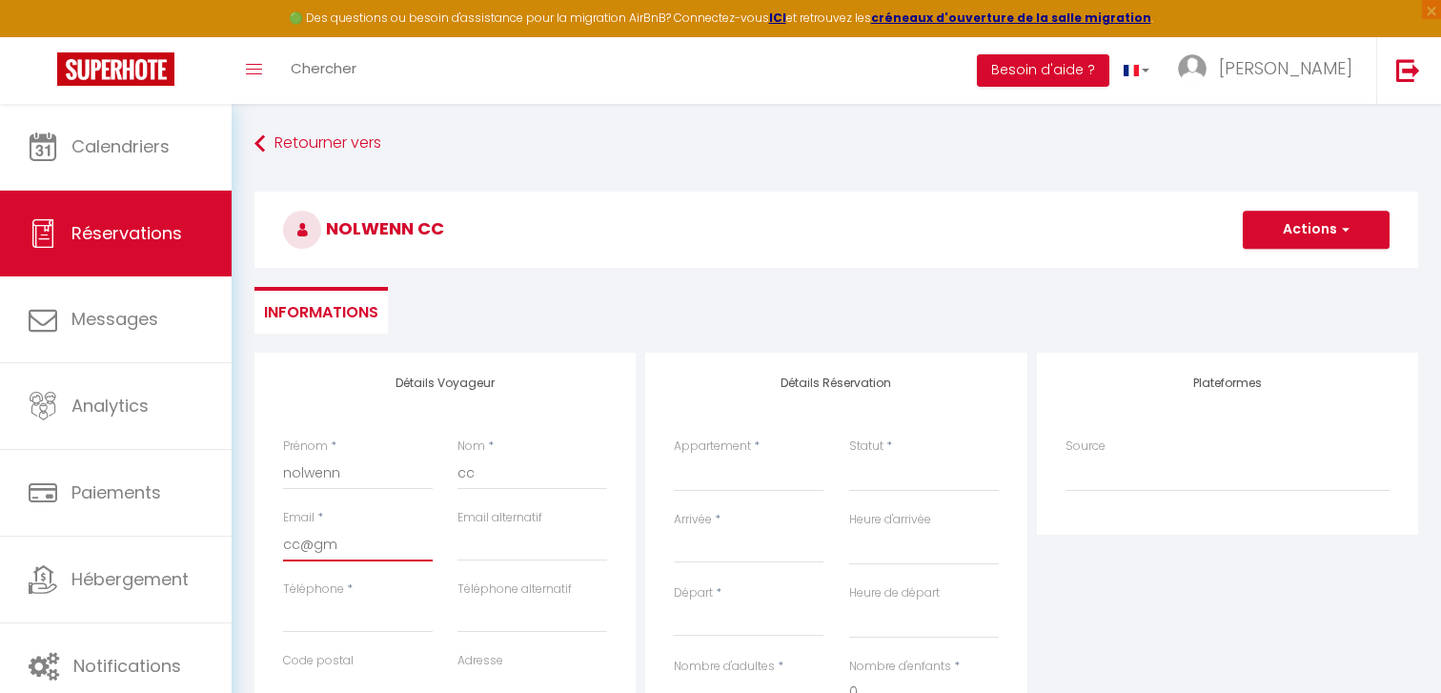
select select
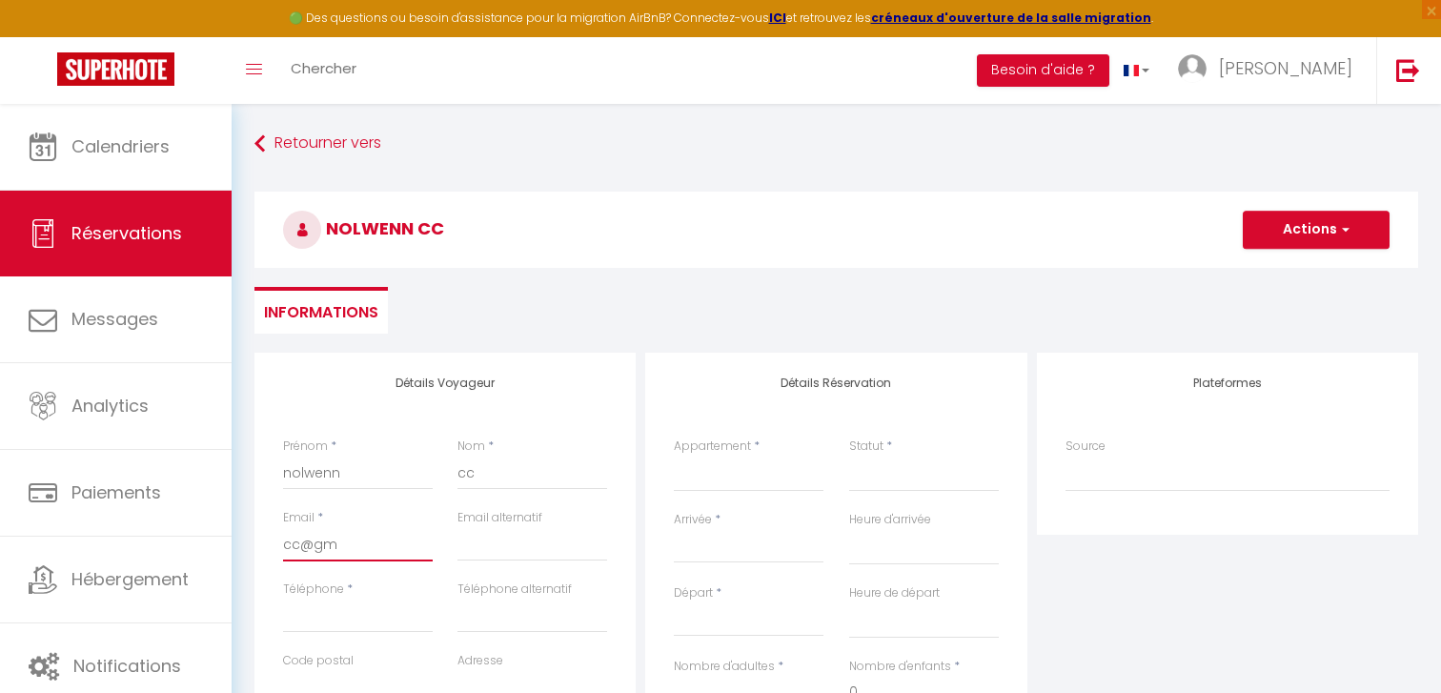
select select
checkbox input "false"
type input "cc@gma"
select select
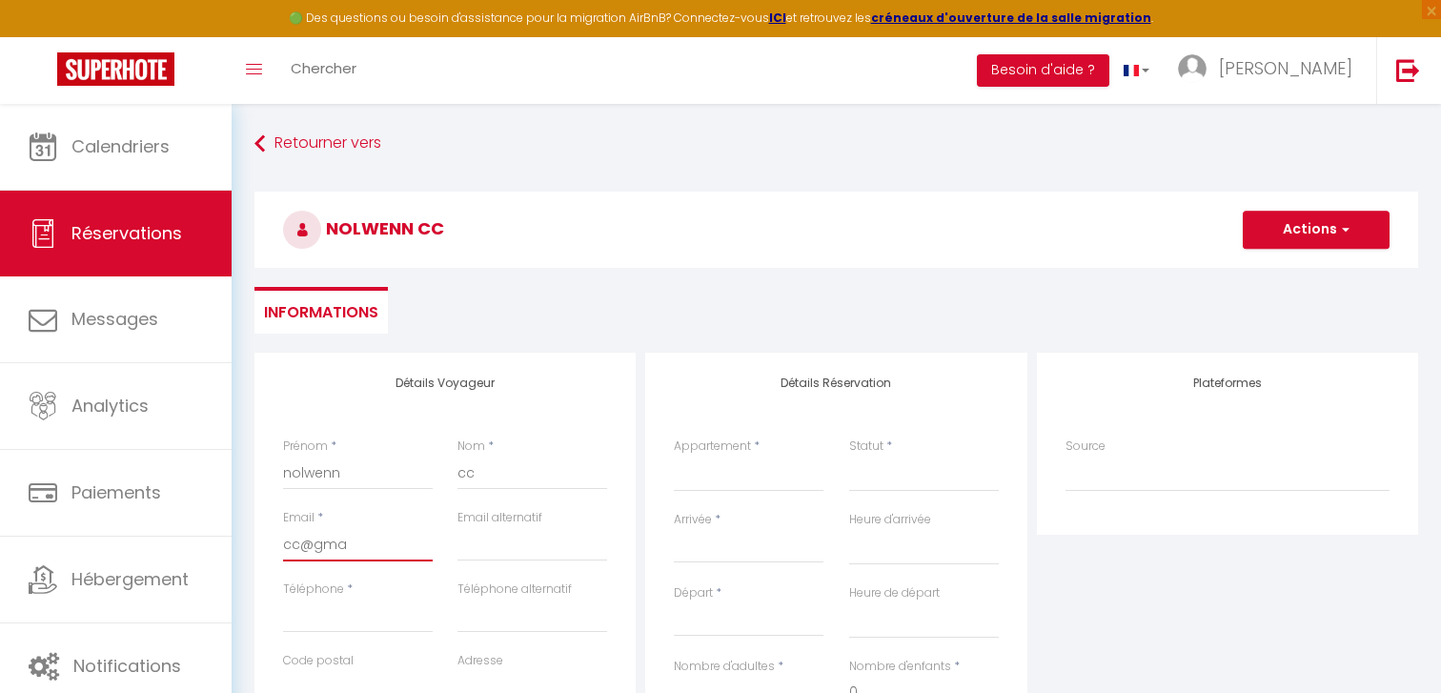
select select
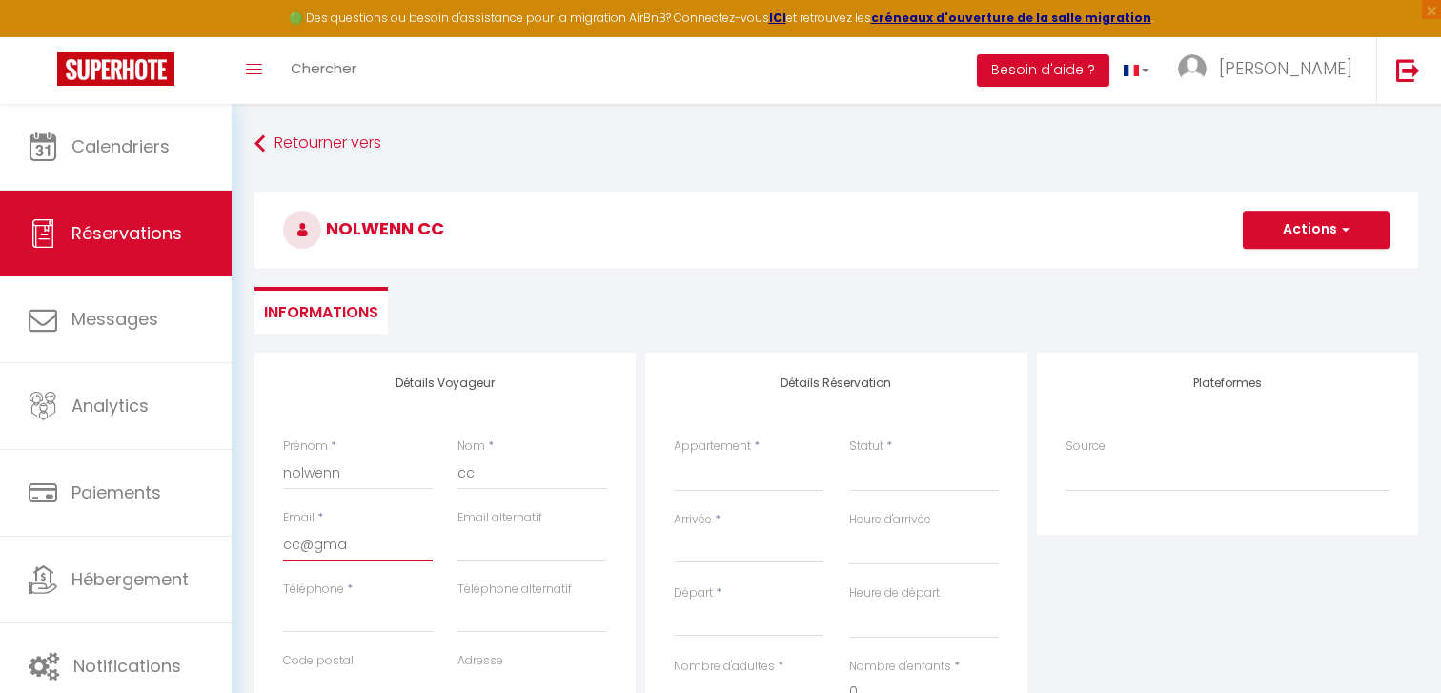
select select
checkbox input "false"
type input "cc@gmai"
select select
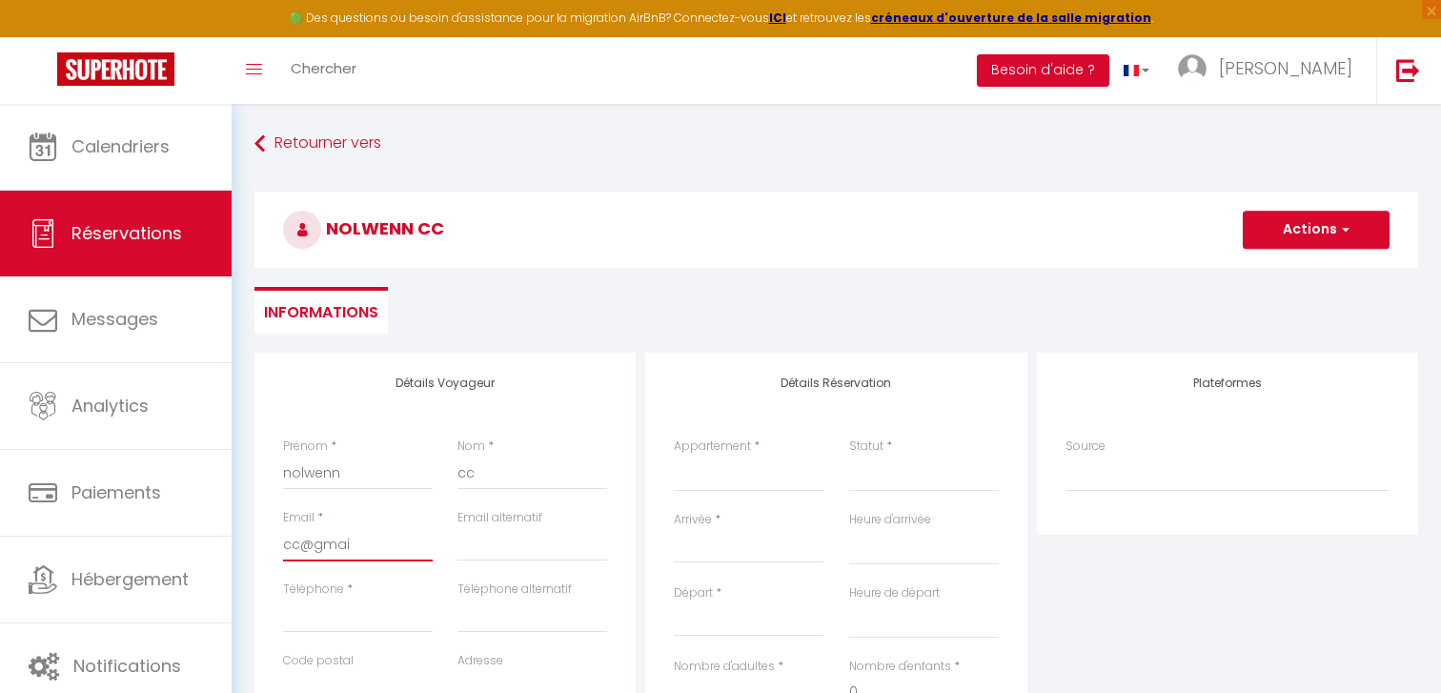
select select
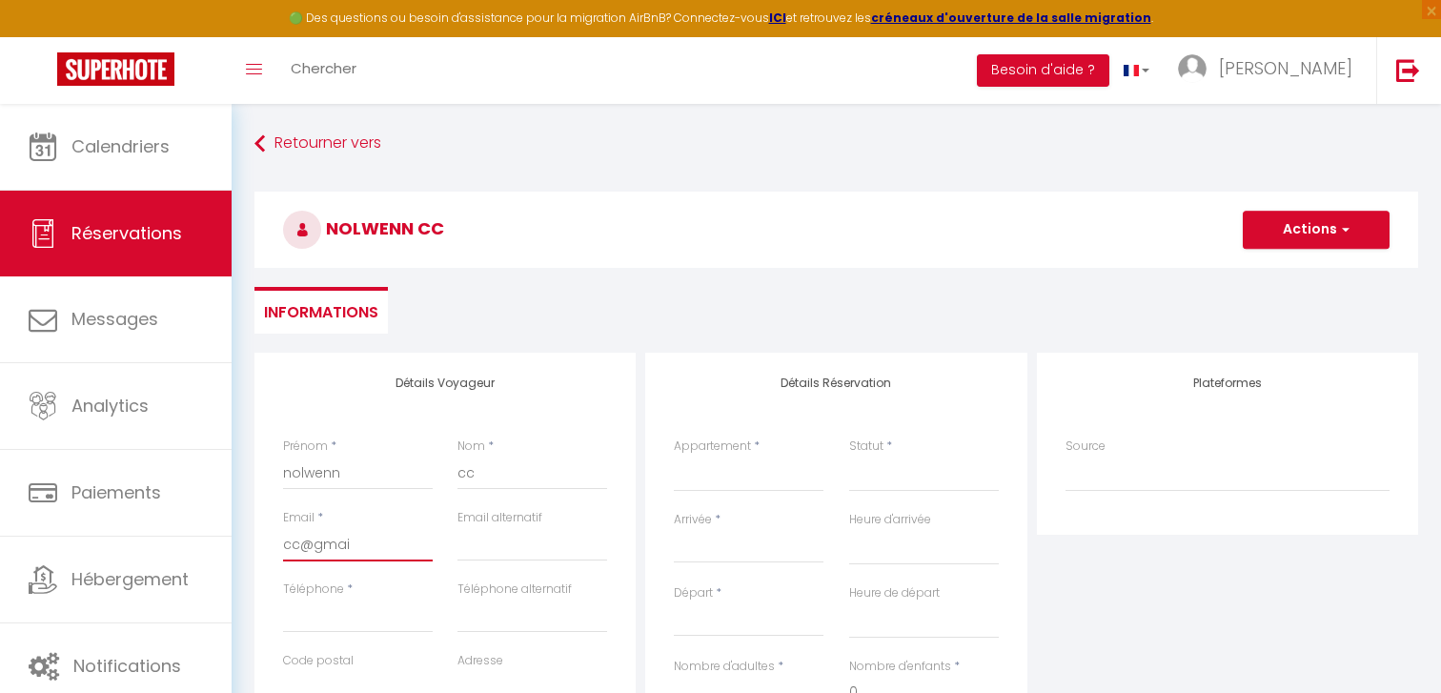
checkbox input "false"
type input "cc@gmail"
select select
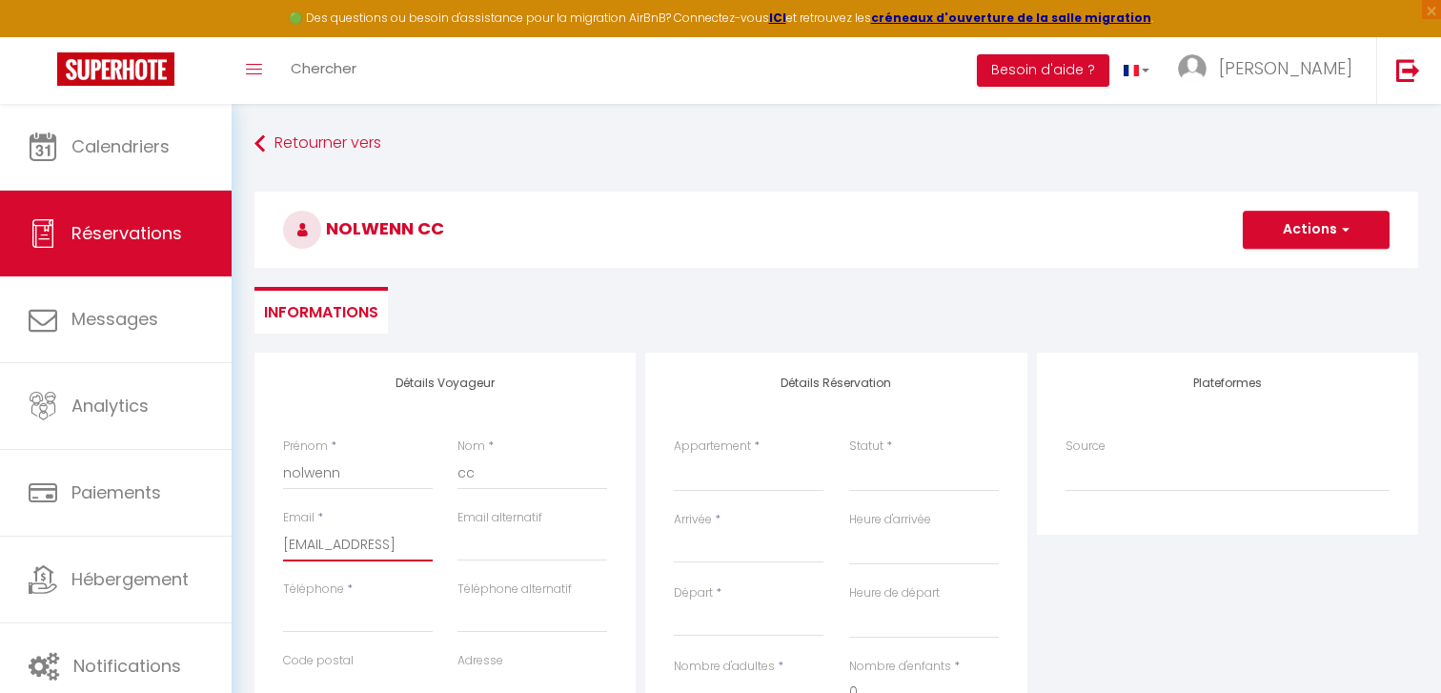
select select
click at [710, 490] on select "Ti Bois de nèfles coco - BOUGAINVILLIER Ti [GEOGRAPHIC_DATA] coco - COMBAVA Ti …" at bounding box center [749, 474] width 150 height 36
click at [674, 456] on select "Ti Bois de nèfles coco - BOUGAINVILLIER Ti [GEOGRAPHIC_DATA] coco - COMBAVA Ti …" at bounding box center [749, 474] width 150 height 36
click at [876, 470] on select "Confirmé Non Confirmé [PERSON_NAME] par le voyageur No Show Request" at bounding box center [924, 474] width 150 height 36
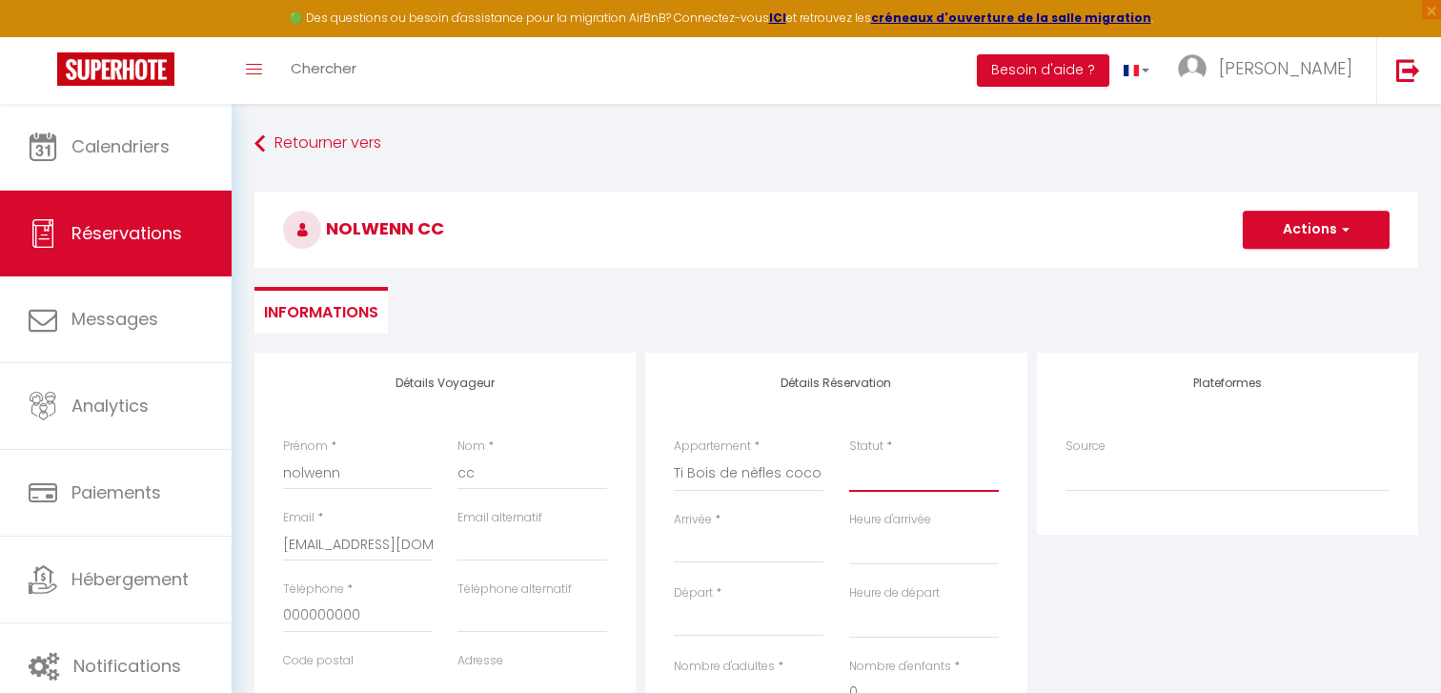
click at [849, 456] on select "Confirmé Non Confirmé [PERSON_NAME] par le voyageur No Show Request" at bounding box center [924, 474] width 150 height 36
click at [739, 544] on input "Arrivée" at bounding box center [749, 548] width 150 height 25
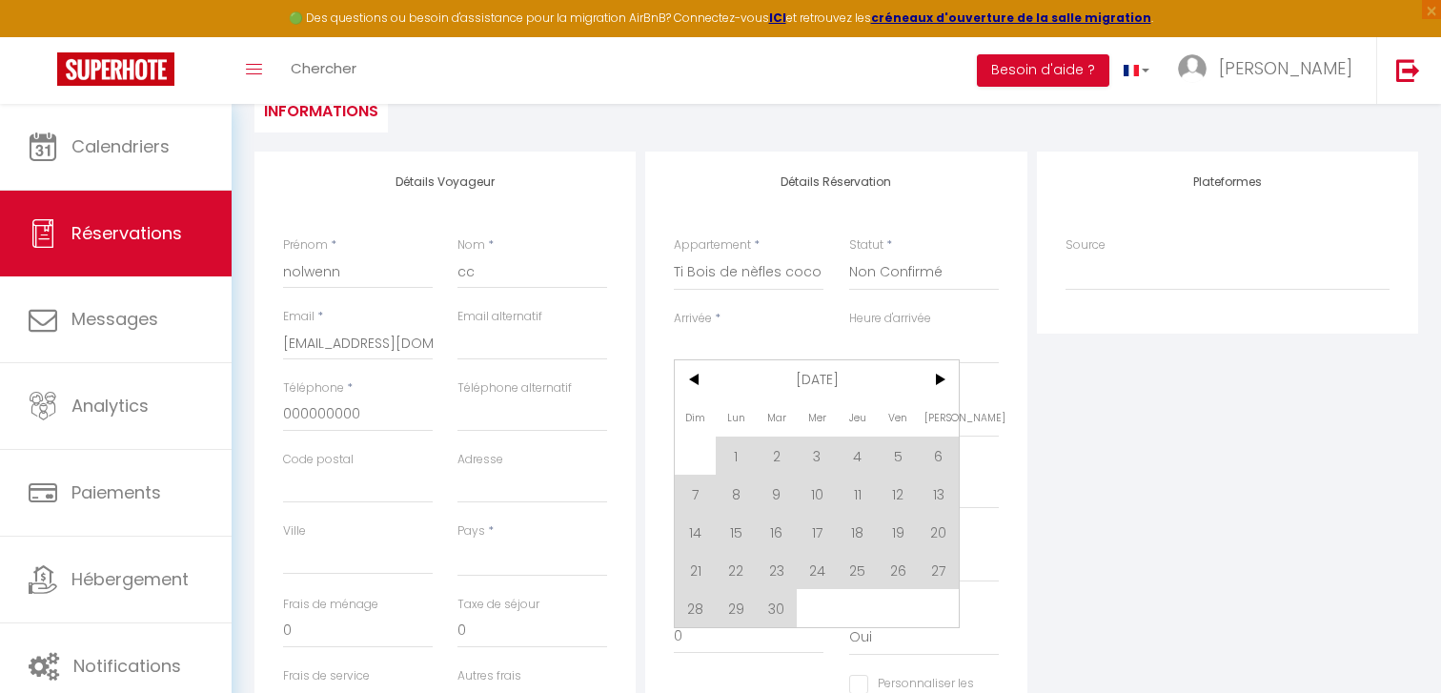
scroll to position [208, 0]
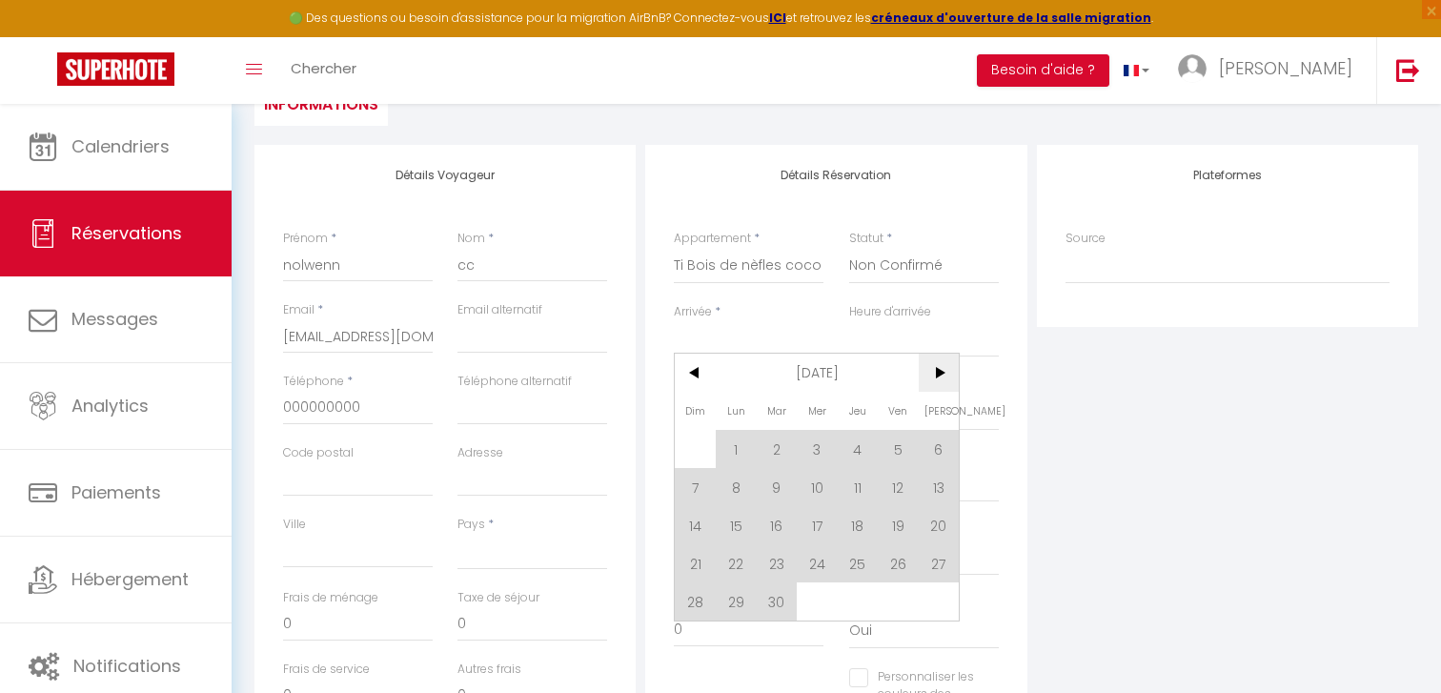
click at [932, 382] on span ">" at bounding box center [939, 373] width 41 height 38
click at [701, 597] on span "26" at bounding box center [695, 601] width 41 height 38
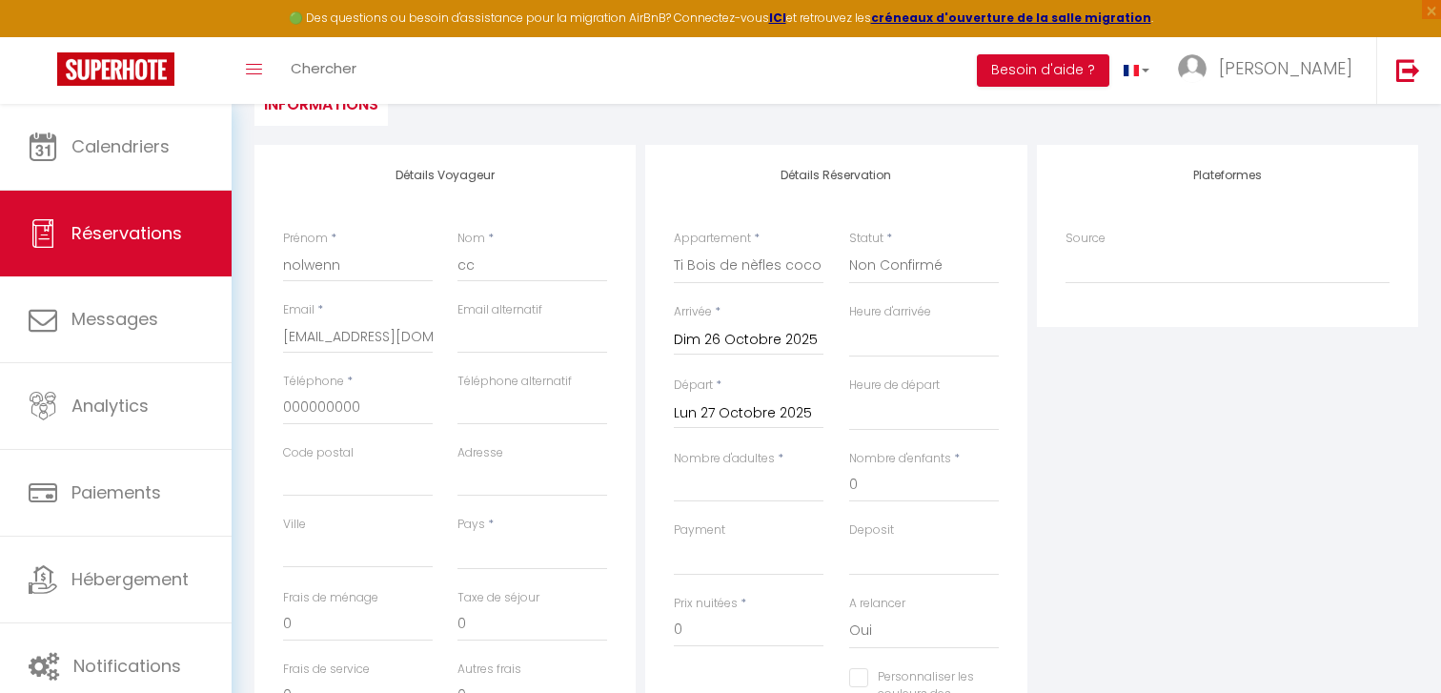
click at [760, 424] on input "Lun 27 Octobre 2025" at bounding box center [749, 413] width 150 height 25
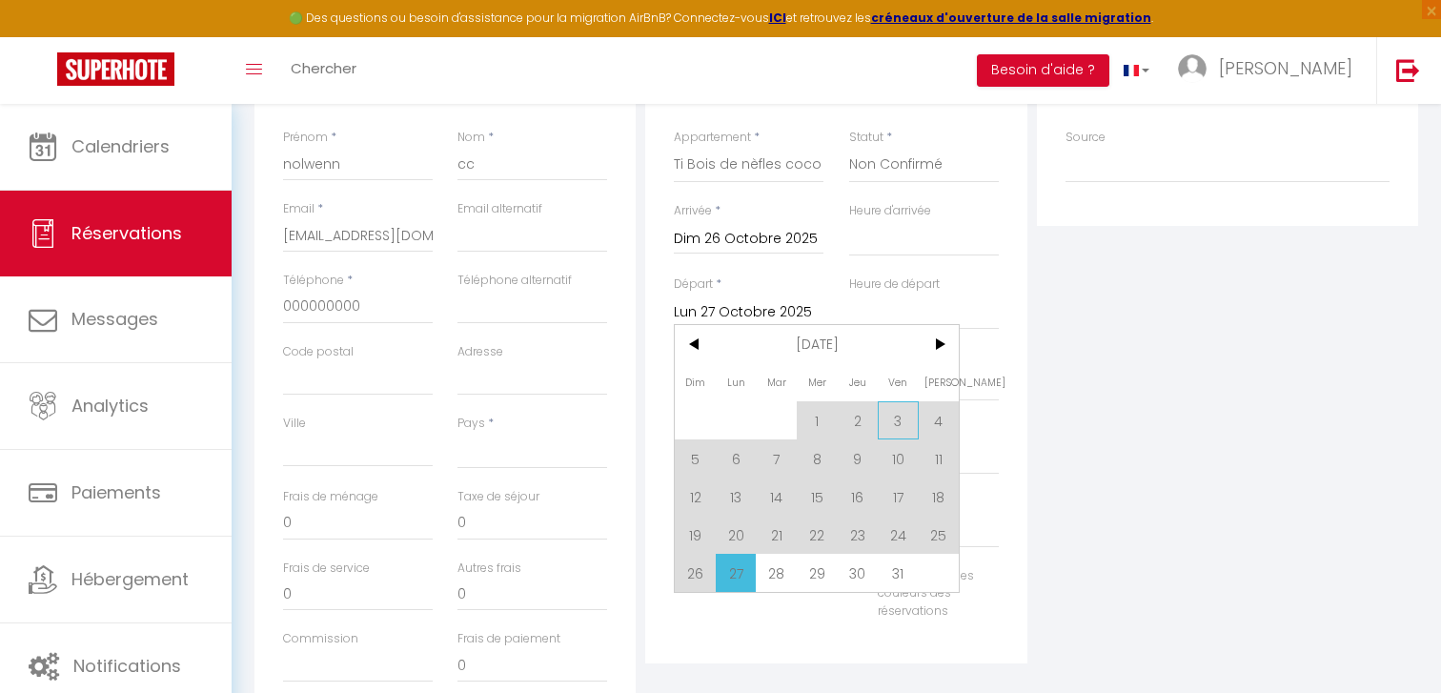
scroll to position [318, 0]
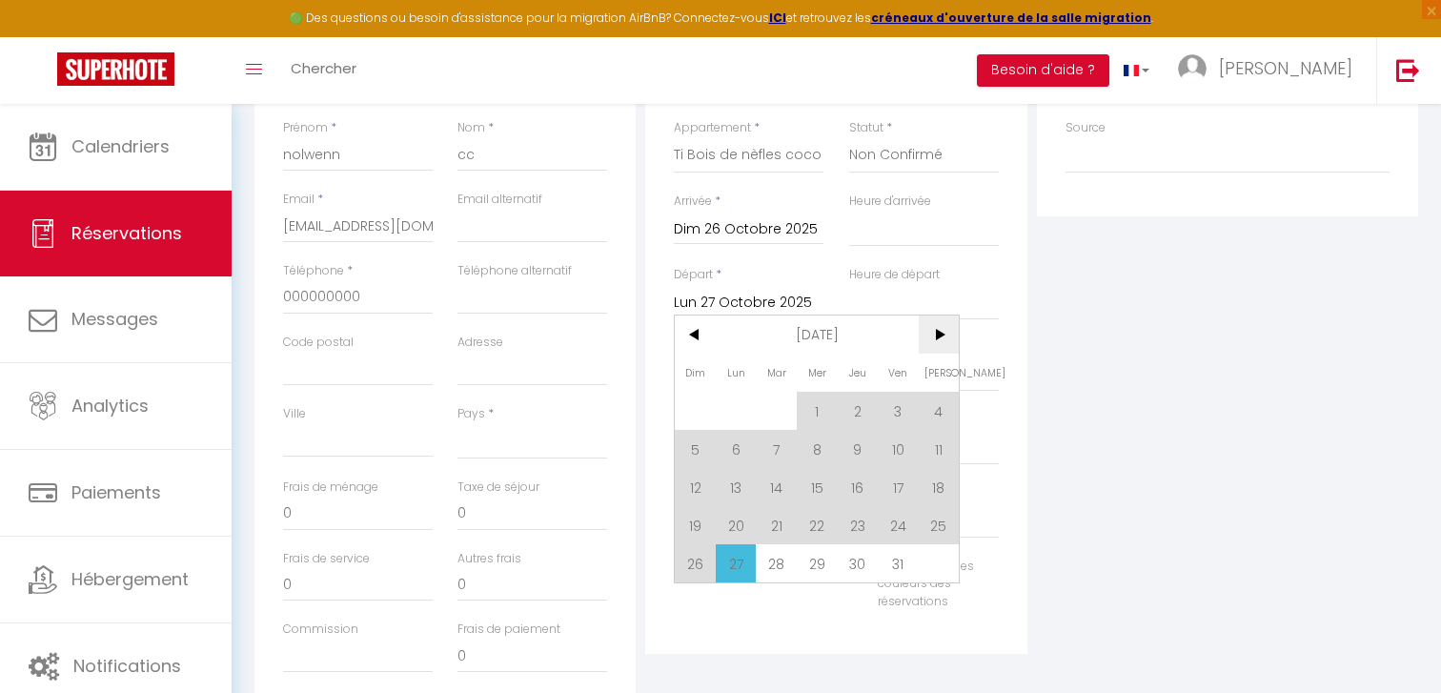
click at [933, 346] on span ">" at bounding box center [939, 334] width 41 height 38
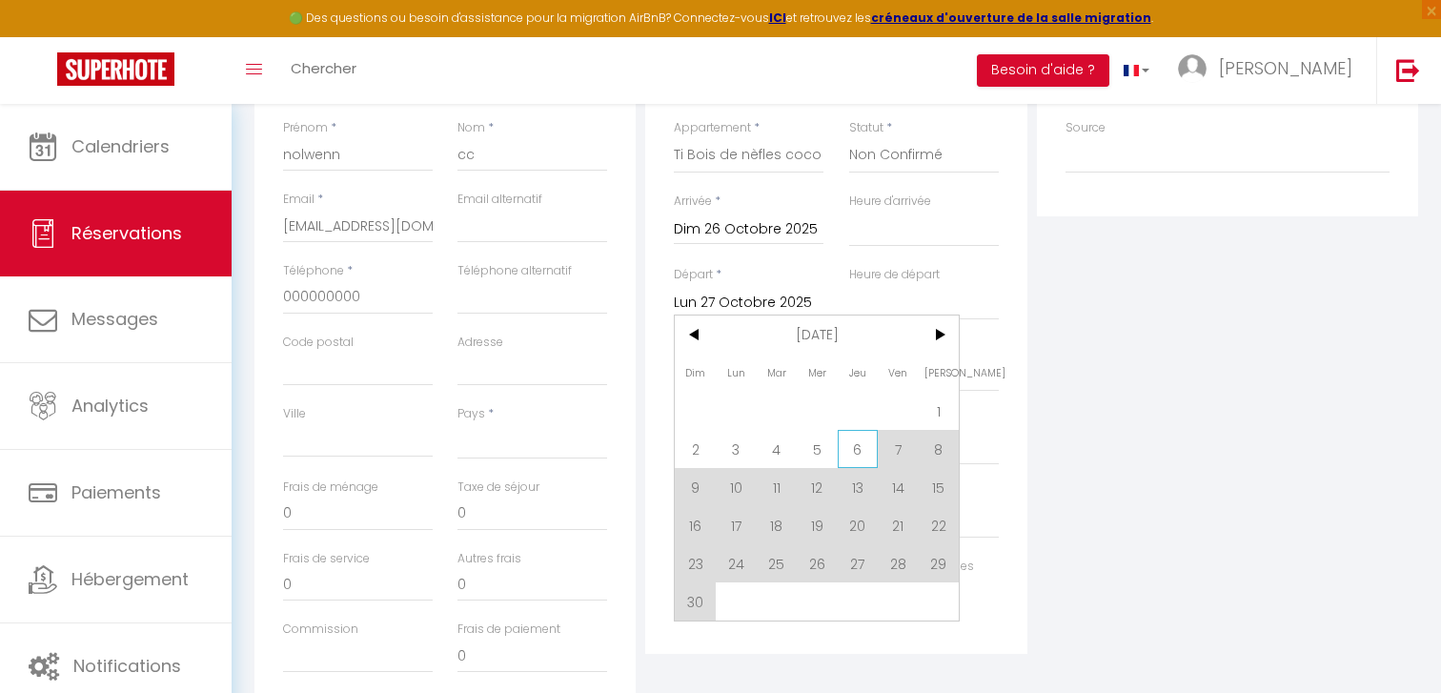
click at [863, 453] on span "6" at bounding box center [858, 449] width 41 height 38
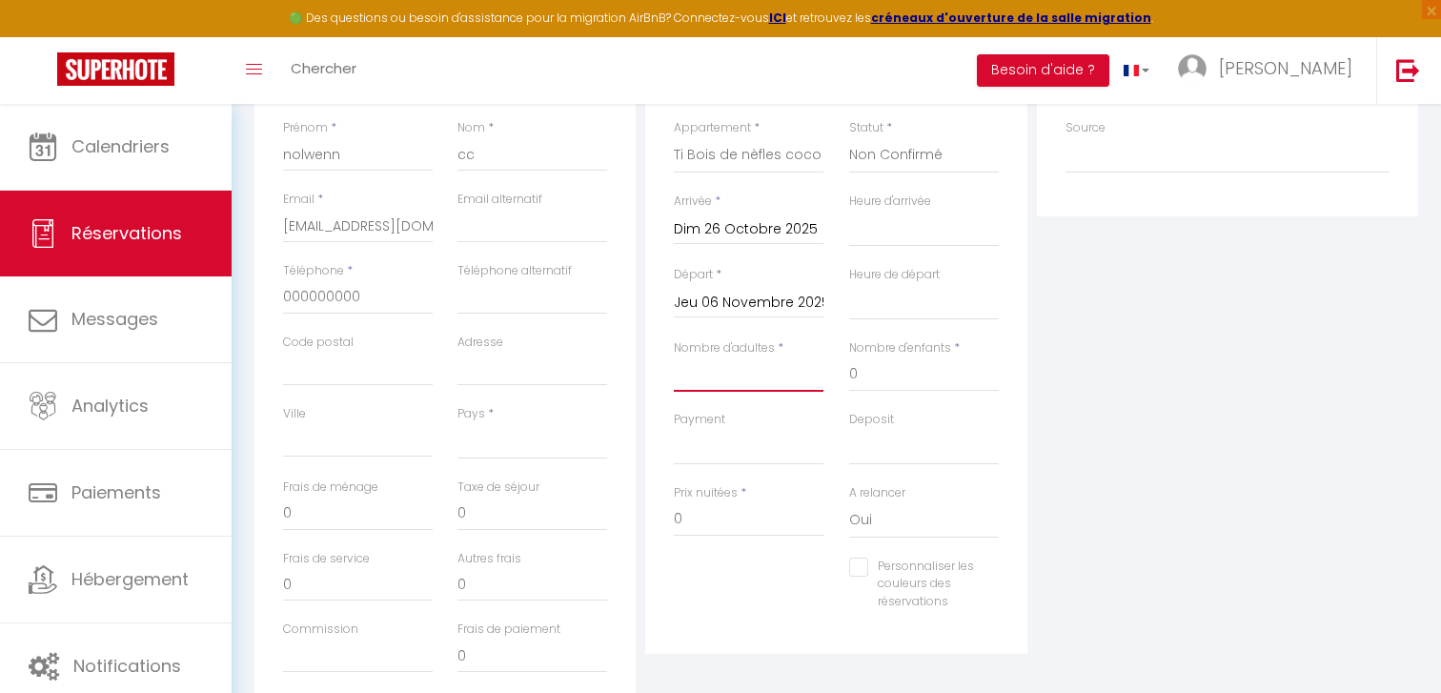
click at [783, 378] on input "Nombre d'adultes" at bounding box center [749, 374] width 150 height 34
click at [767, 362] on input "Nombre d'adultes" at bounding box center [749, 374] width 150 height 34
click at [761, 371] on input "Nombre d'adultes" at bounding box center [749, 374] width 150 height 34
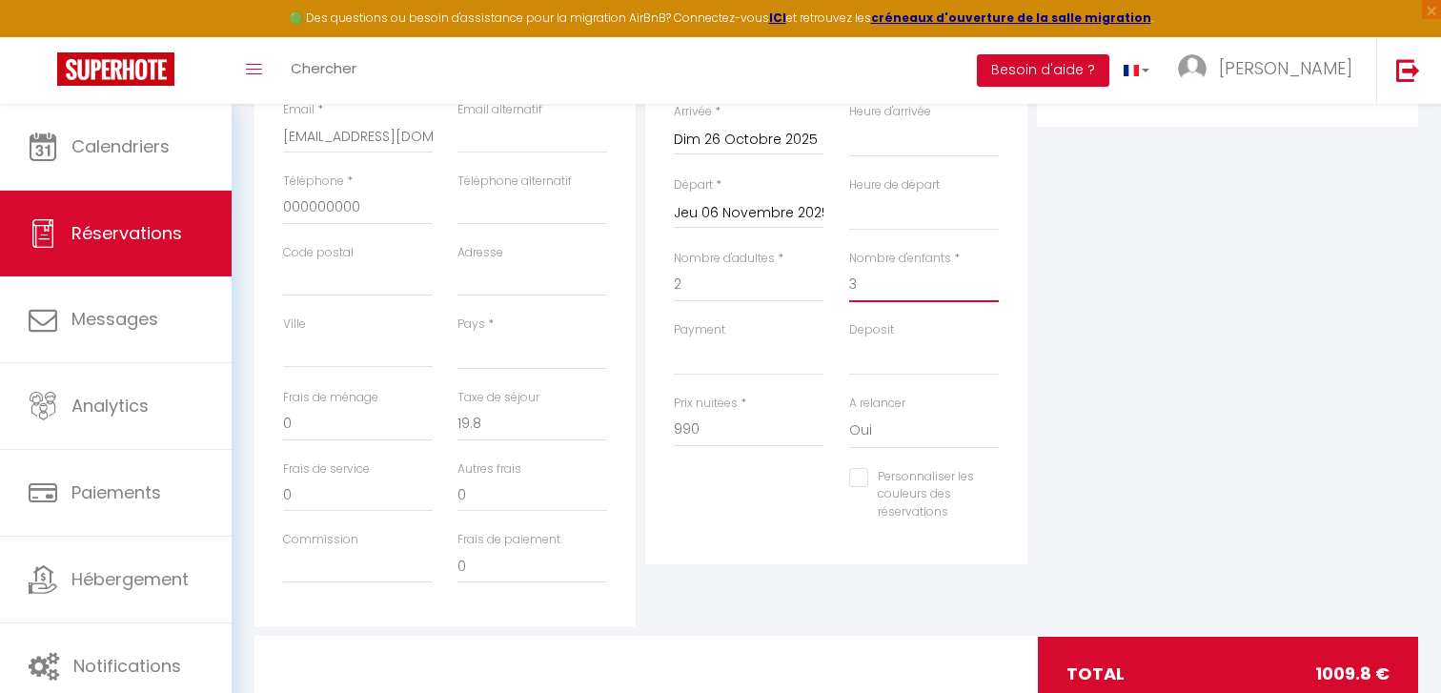
scroll to position [388, 0]
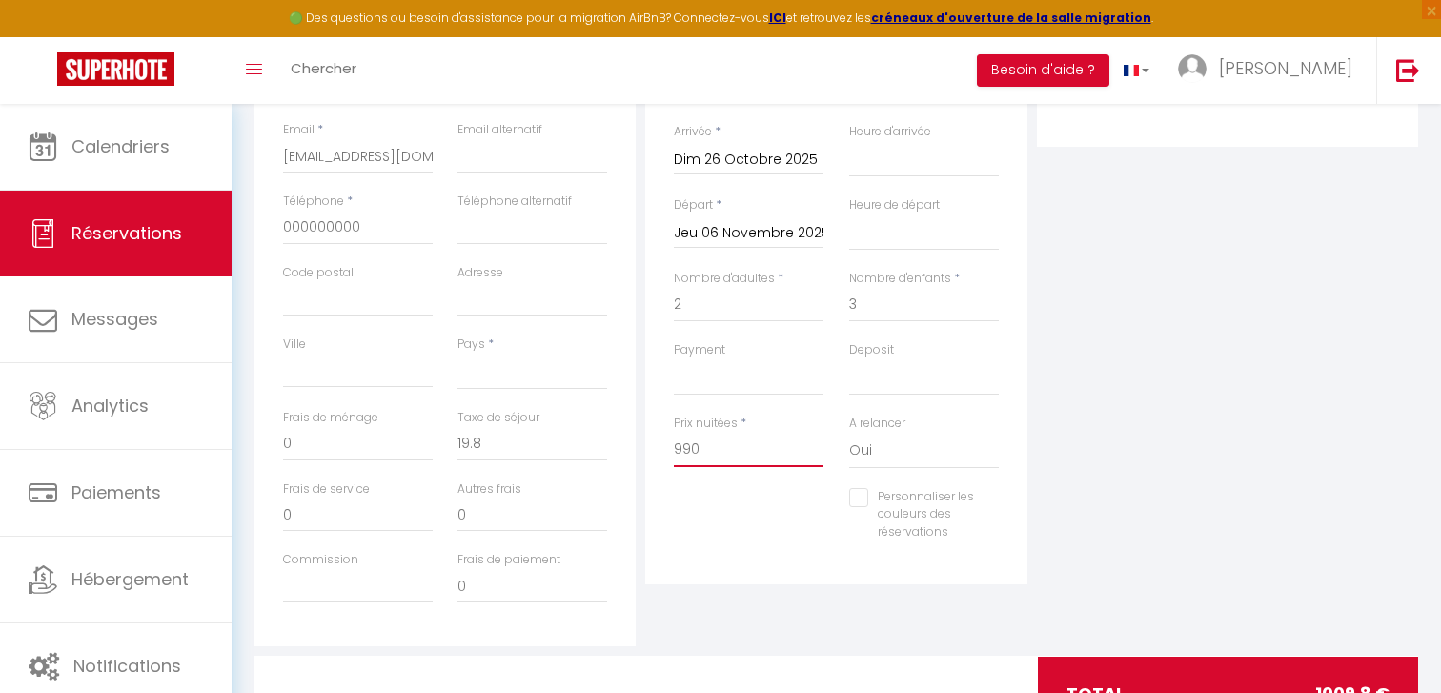
drag, startPoint x: 715, startPoint y: 449, endPoint x: 674, endPoint y: 445, distance: 41.2
click at [674, 445] on input "990" at bounding box center [749, 450] width 150 height 34
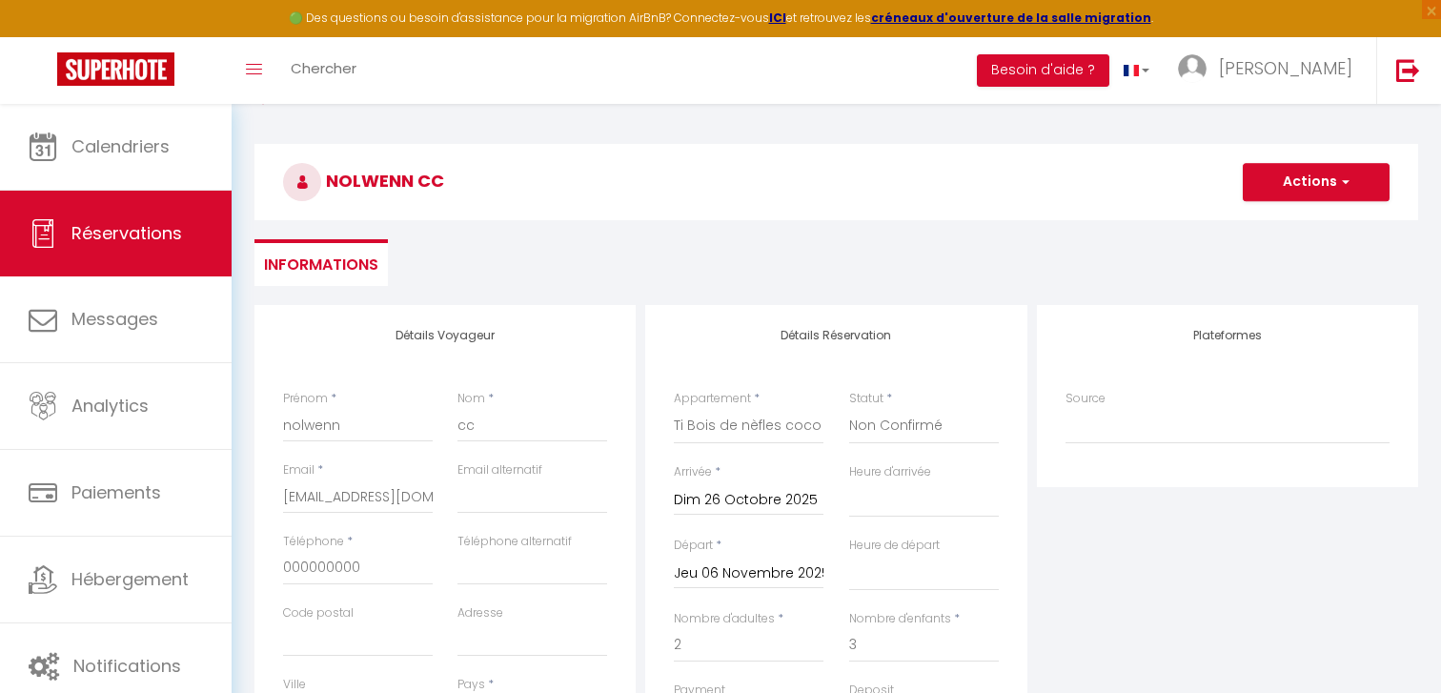
scroll to position [0, 0]
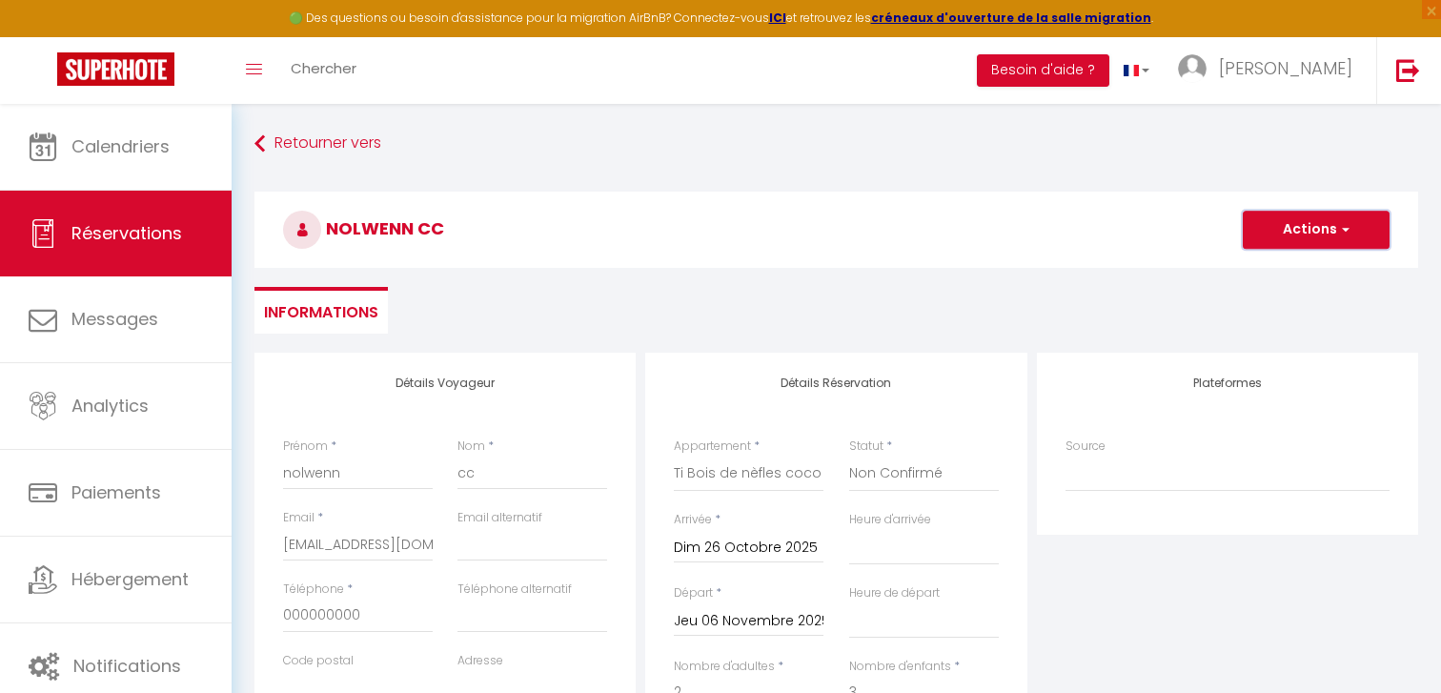
click at [1312, 229] on button "Actions" at bounding box center [1316, 230] width 147 height 38
click at [1288, 271] on link "Enregistrer" at bounding box center [1297, 271] width 151 height 25
select select
select select "75453"
select select "2"
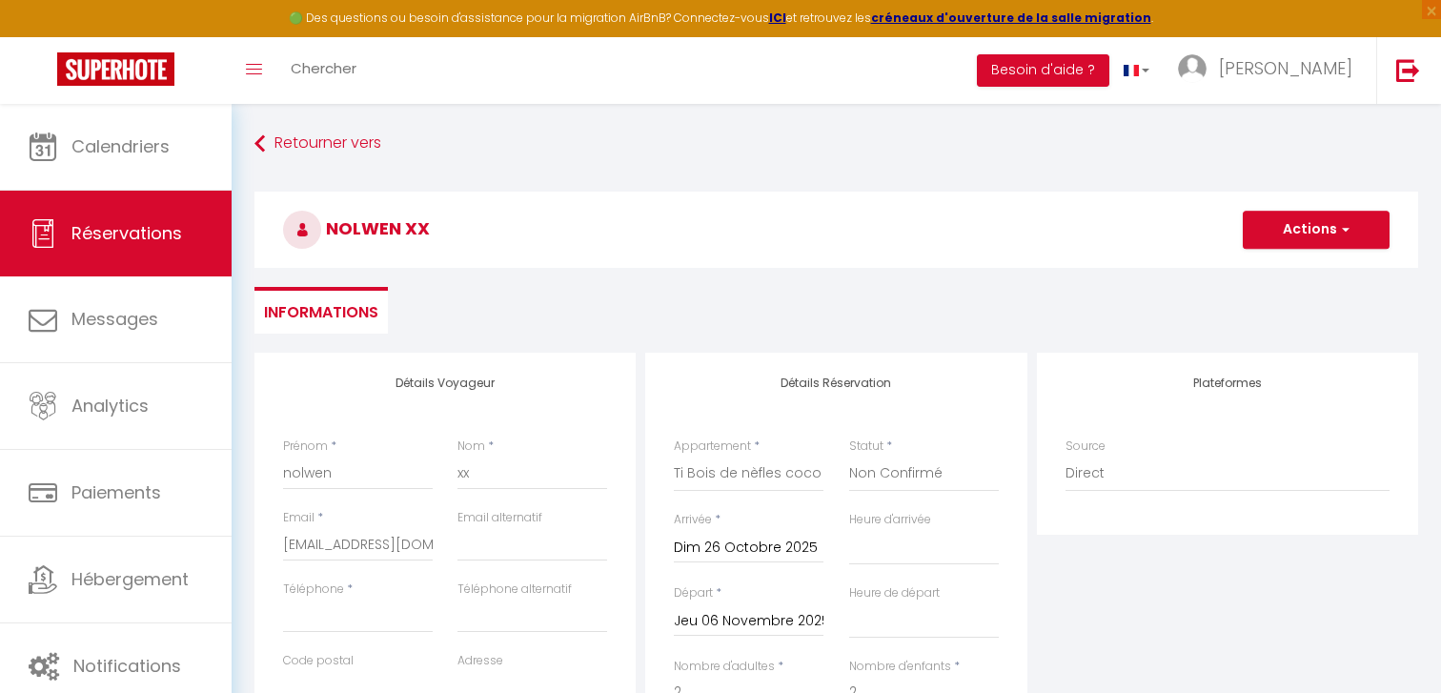
select select
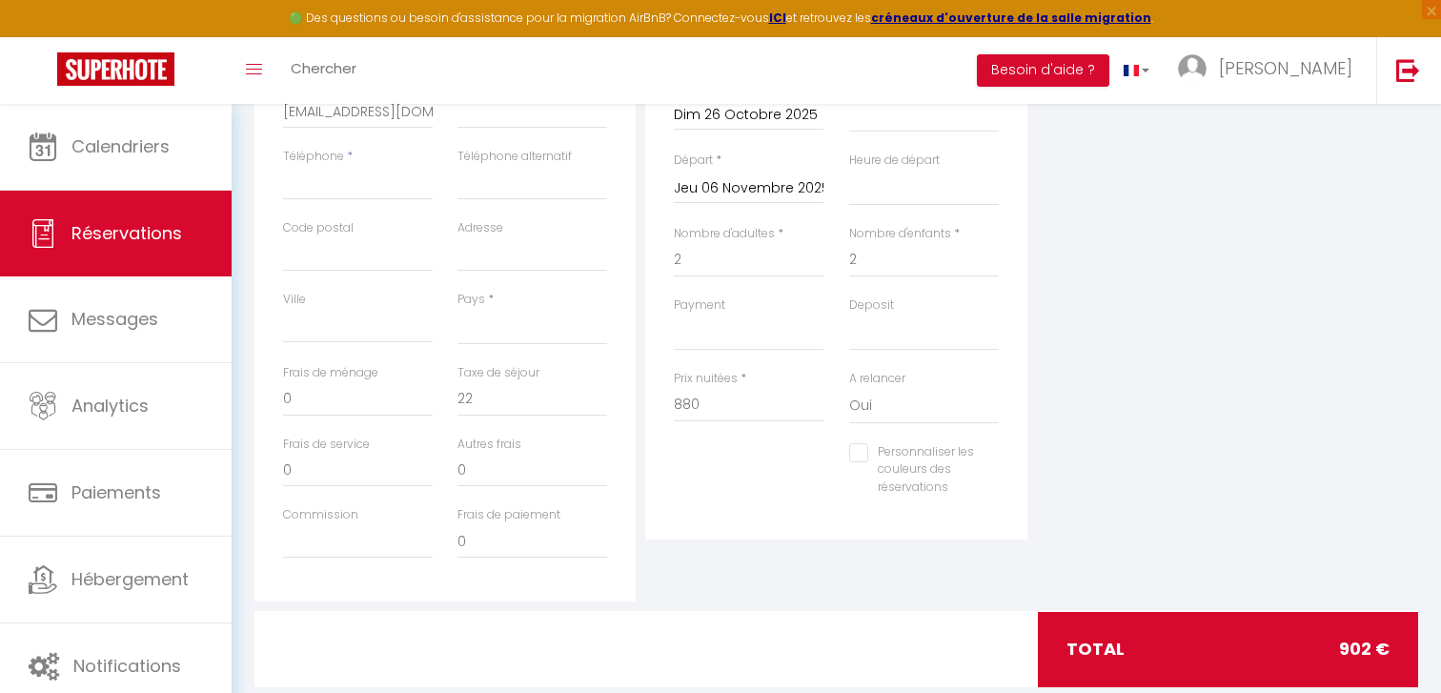
scroll to position [475, 0]
